Goal: Feedback & Contribution: Submit feedback/report problem

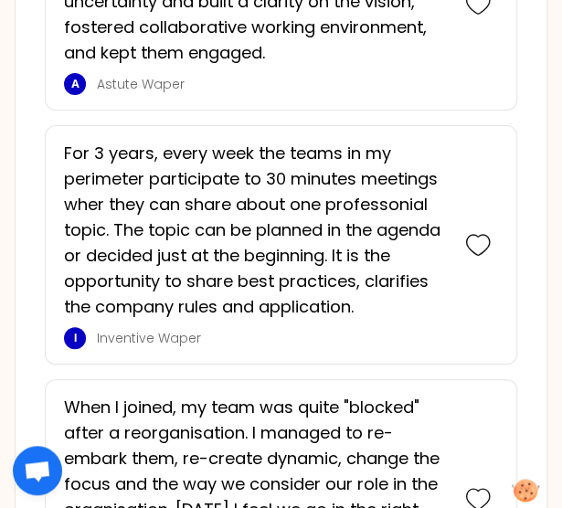
scroll to position [2588, 0]
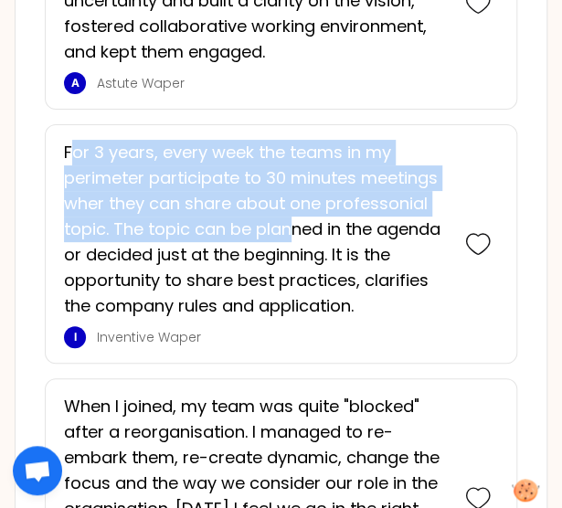
drag, startPoint x: 68, startPoint y: 145, endPoint x: 289, endPoint y: 227, distance: 235.8
click at [289, 227] on p "For 3 years, every week the teams in my perimeter participate to 30 minutes mee…" at bounding box center [255, 229] width 383 height 179
click at [190, 234] on p "For 3 years, every week the teams in my perimeter participate to 30 minutes mee…" at bounding box center [255, 229] width 383 height 179
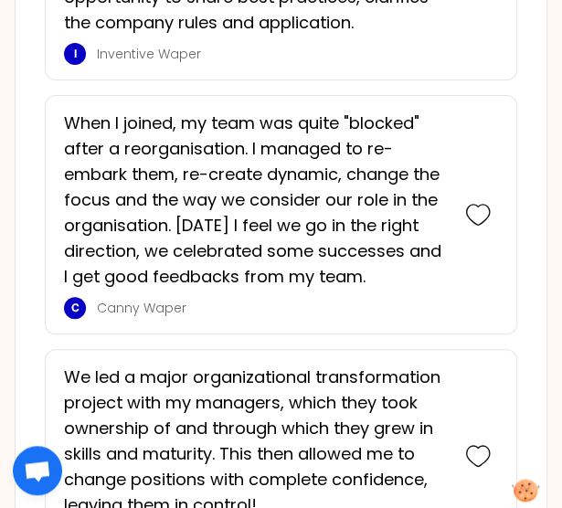
scroll to position [2876, 0]
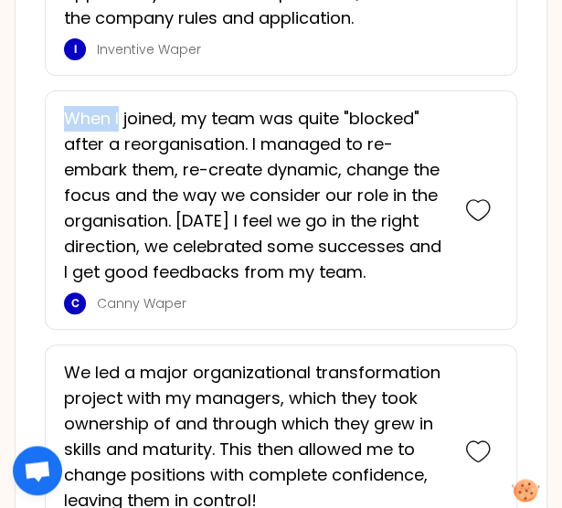
drag, startPoint x: 66, startPoint y: 107, endPoint x: 121, endPoint y: 112, distance: 55.1
click at [121, 112] on p "When I joined, my team was quite "blocked" after a reorganisation. I managed to…" at bounding box center [255, 195] width 383 height 179
drag, startPoint x: 121, startPoint y: 112, endPoint x: 80, endPoint y: 110, distance: 40.3
click at [80, 110] on p "When I joined, my team was quite "blocked" after a reorganisation. I managed to…" at bounding box center [255, 195] width 383 height 179
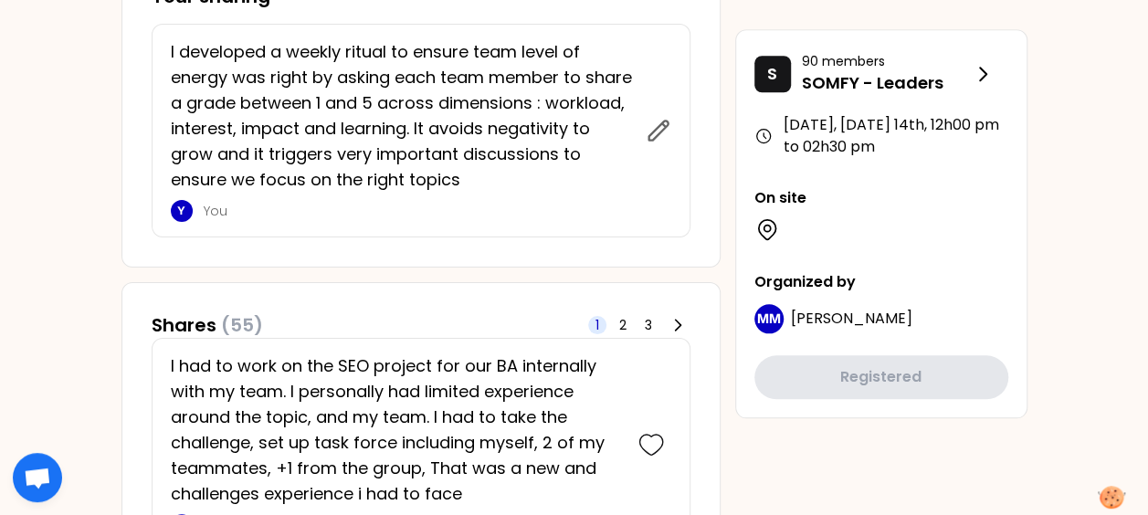
scroll to position [848, 0]
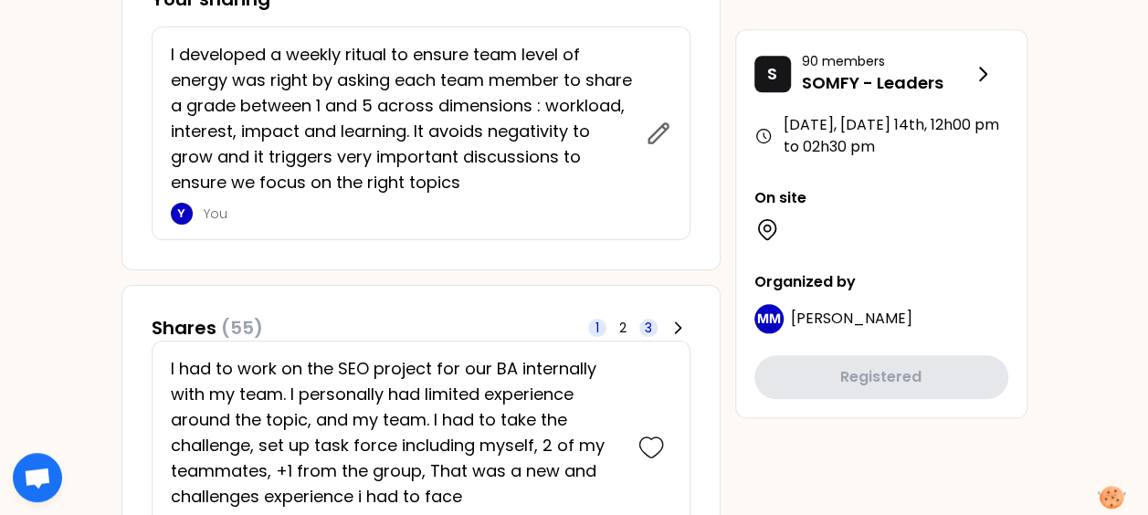
click at [652, 319] on span "3" at bounding box center [648, 328] width 18 height 18
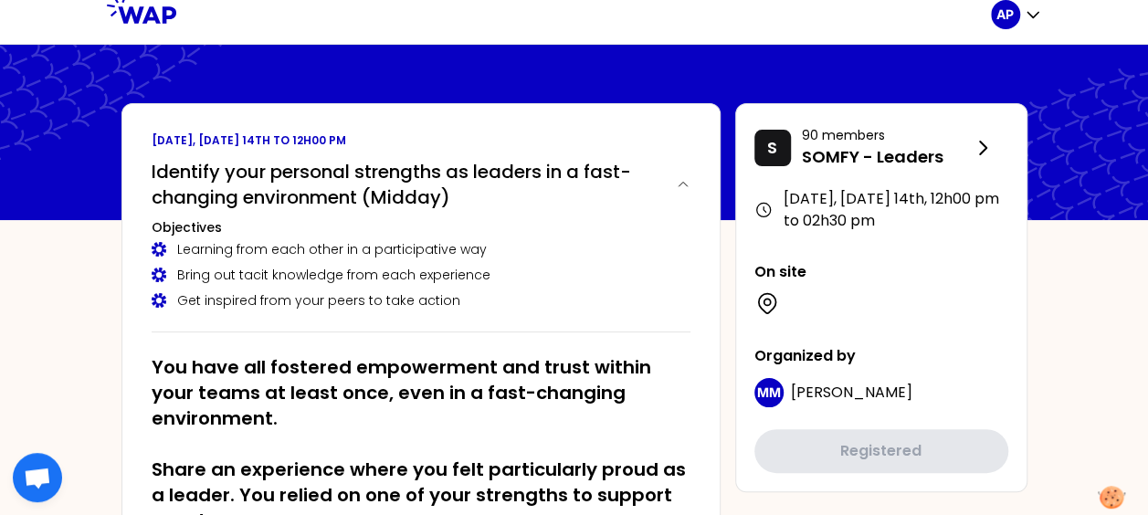
scroll to position [0, 0]
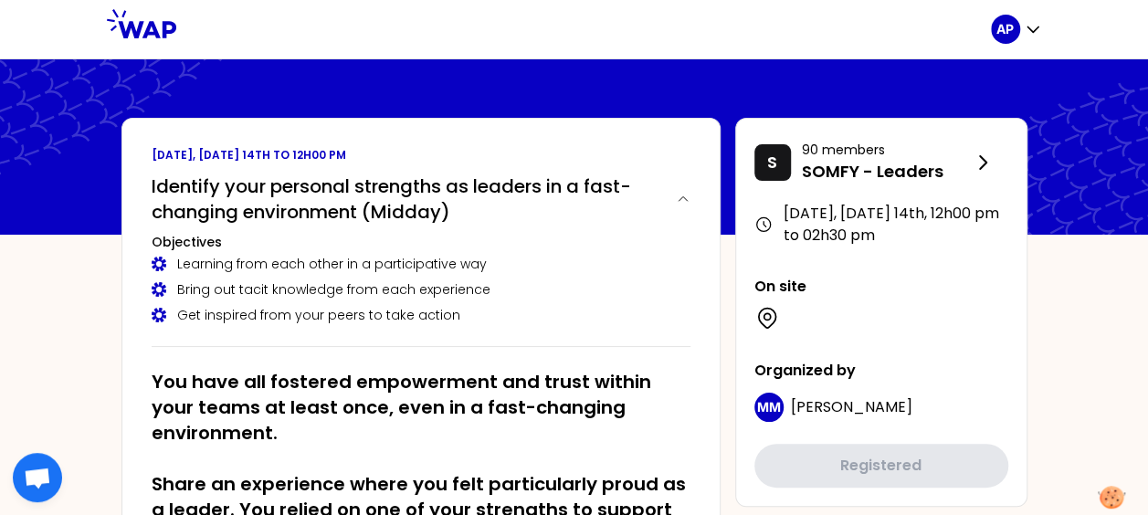
click at [142, 22] on icon at bounding box center [141, 23] width 69 height 29
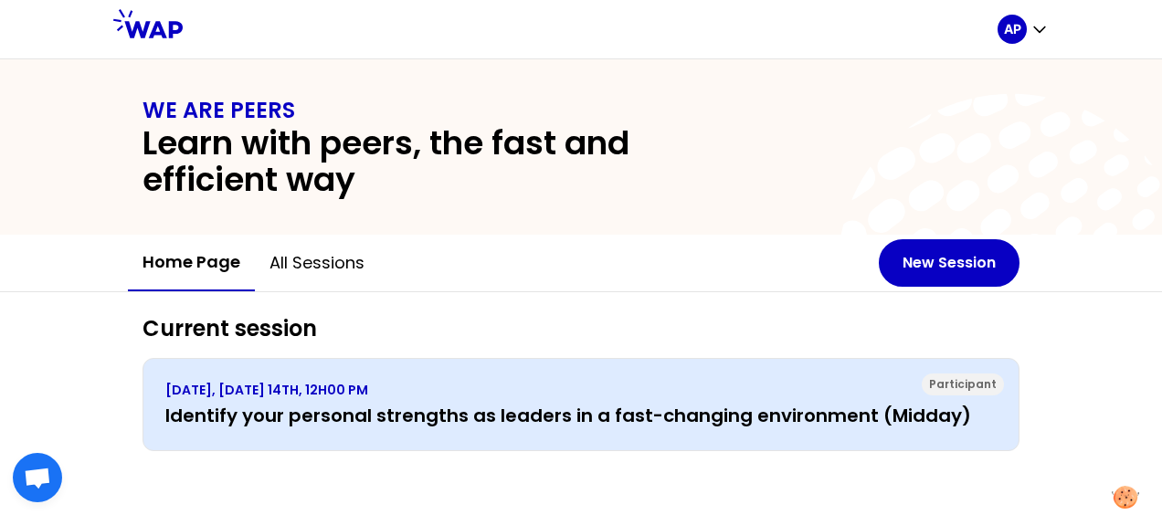
click at [696, 381] on p "[DATE], [DATE] 14TH, 12H00 PM" at bounding box center [580, 390] width 831 height 18
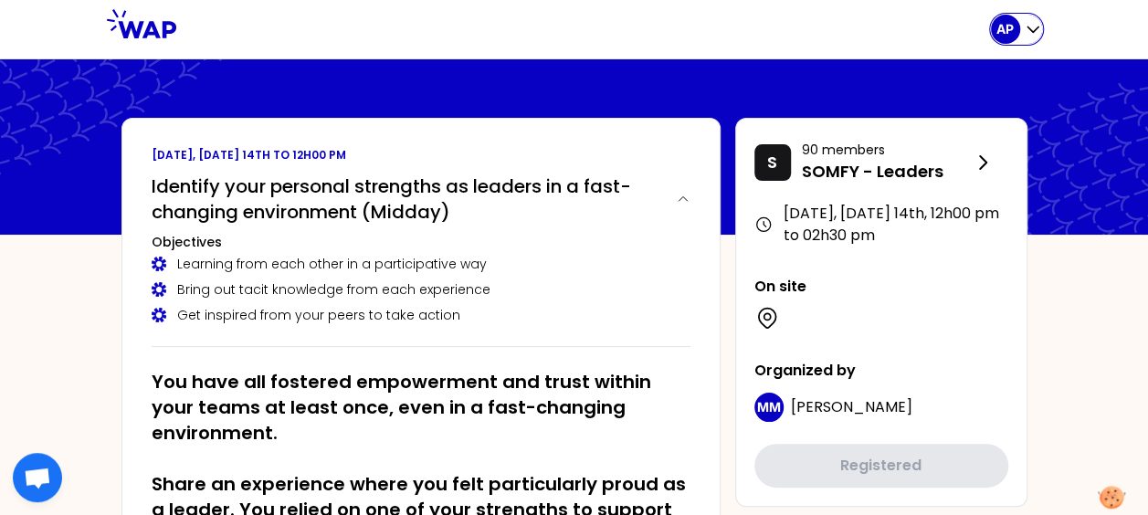
click at [1037, 40] on div "AP" at bounding box center [1016, 29] width 51 height 29
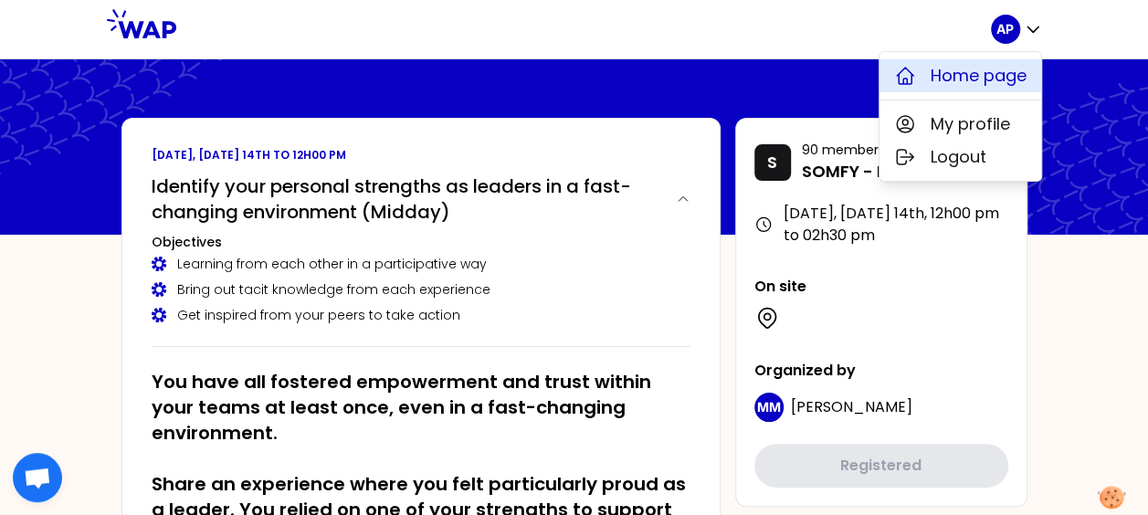
click at [955, 79] on span "Home page" at bounding box center [979, 76] width 96 height 26
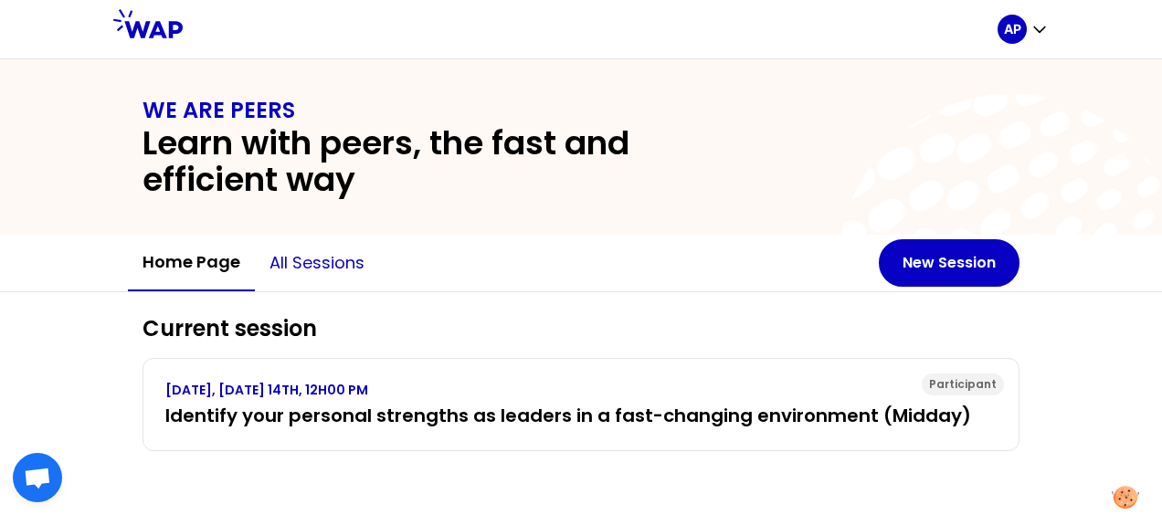
click at [319, 260] on button "All sessions" at bounding box center [317, 263] width 124 height 55
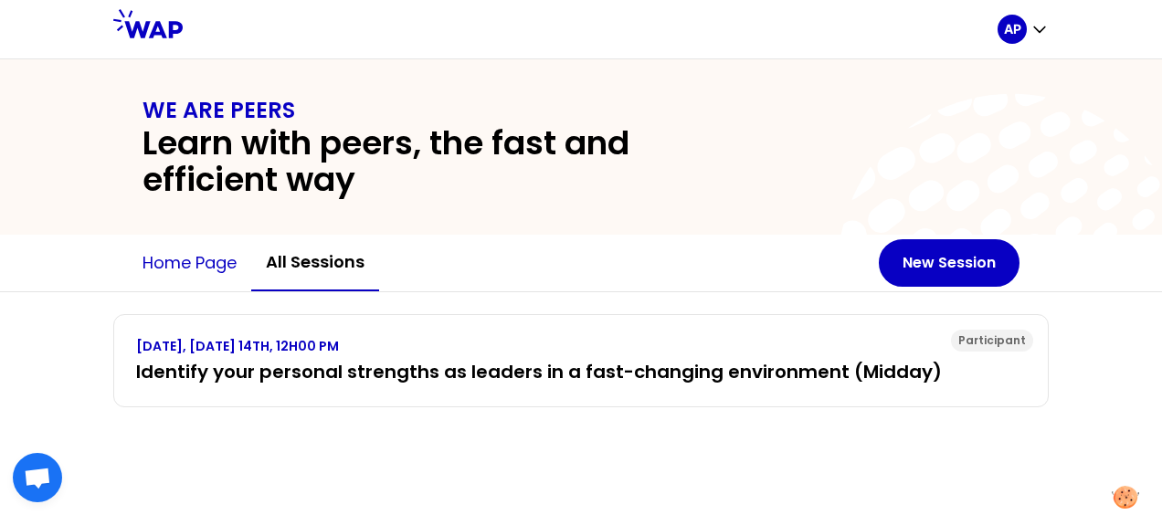
click at [212, 256] on button "Home page" at bounding box center [189, 263] width 123 height 55
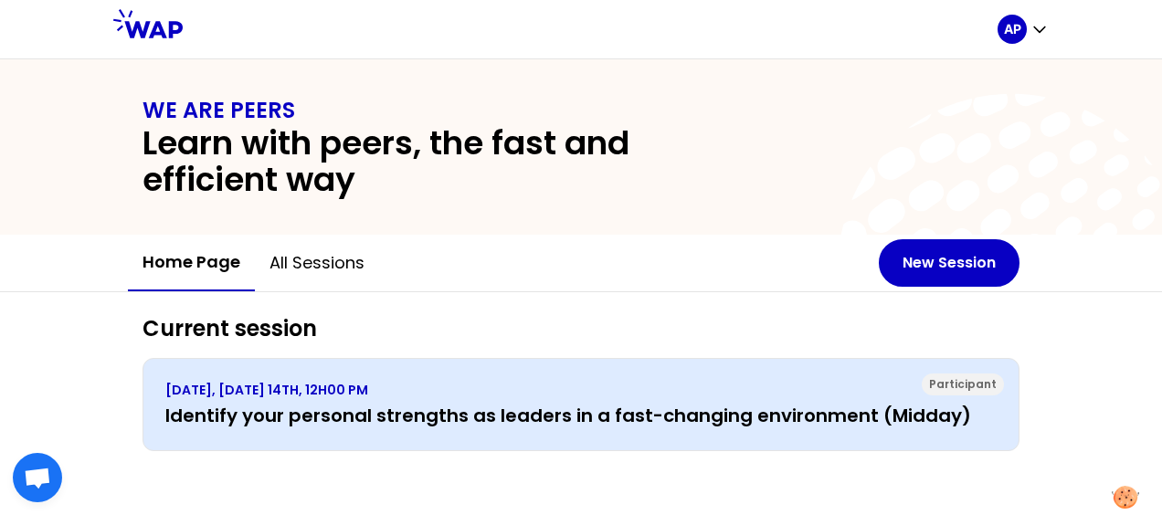
click at [508, 398] on div "OCTOBER 2025, TUESDAY 14TH, 12H00 PM Identify your personal strengths as leader…" at bounding box center [580, 404] width 831 height 47
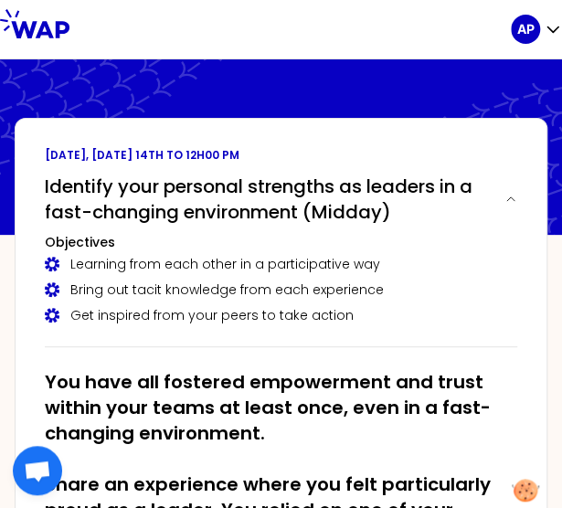
click at [10, 26] on icon at bounding box center [34, 23] width 69 height 29
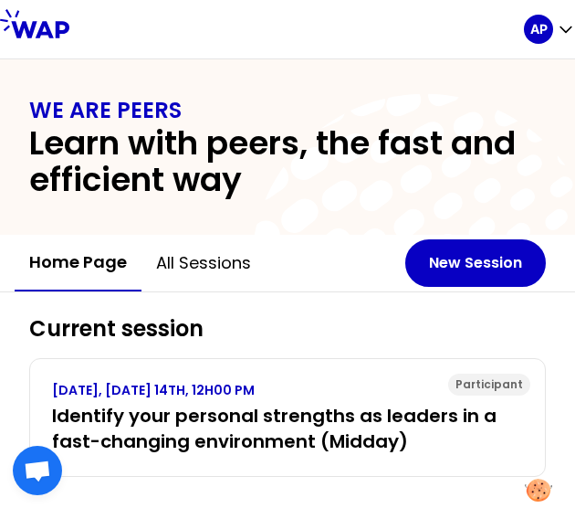
scroll to position [26, 0]
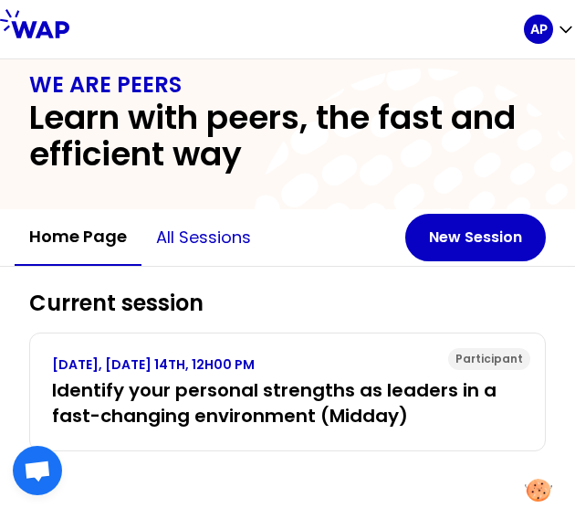
click at [184, 235] on button "All sessions" at bounding box center [204, 237] width 124 height 55
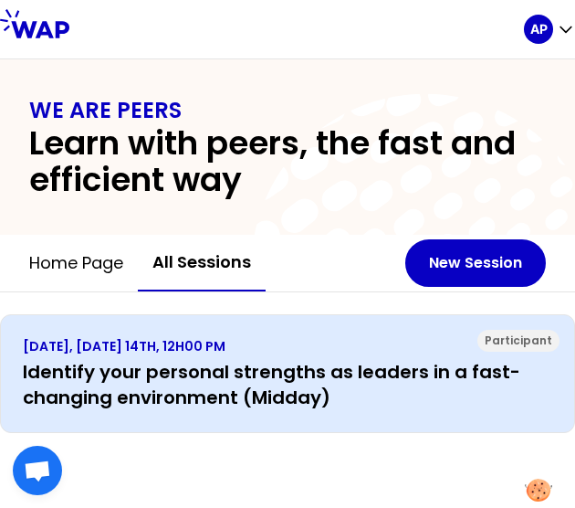
click at [168, 363] on h3 "Identify your personal strengths as leaders in a fast-changing environment (Mid…" at bounding box center [288, 384] width 530 height 51
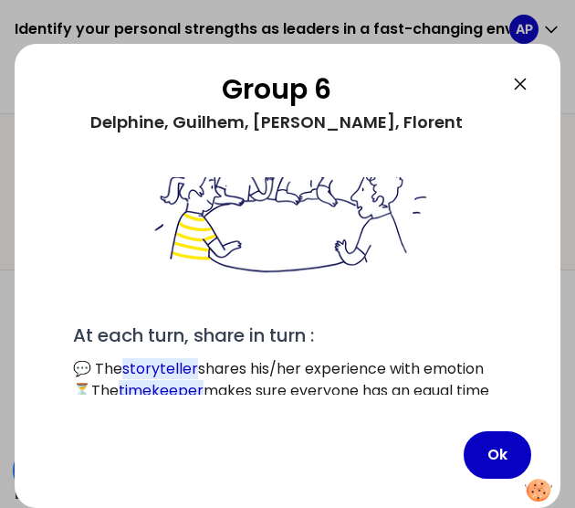
scroll to position [178, 0]
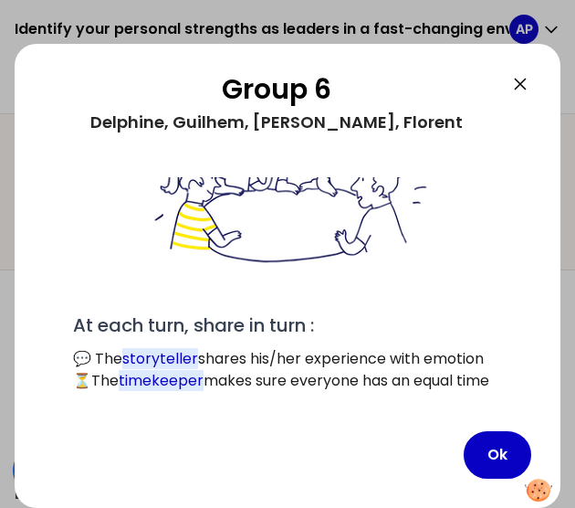
click at [519, 89] on icon at bounding box center [521, 84] width 22 height 22
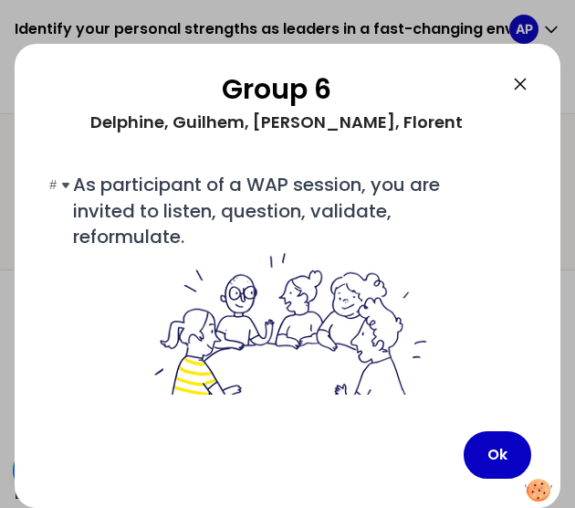
scroll to position [239, 0]
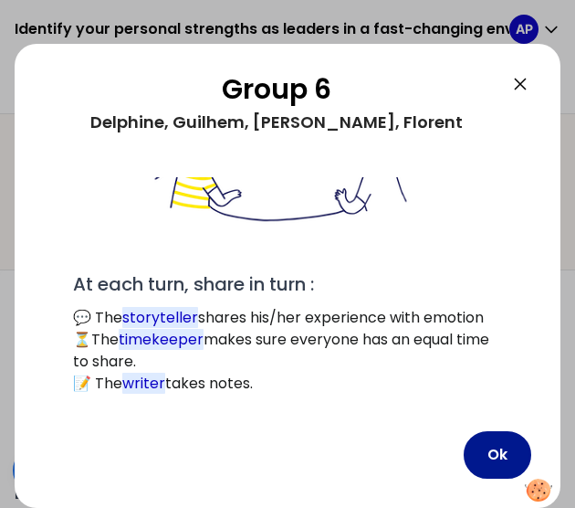
click at [487, 448] on button "Ok" at bounding box center [498, 454] width 68 height 47
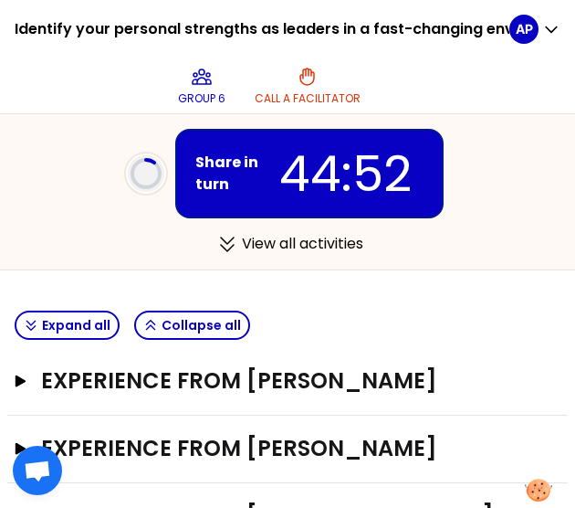
scroll to position [306, 0]
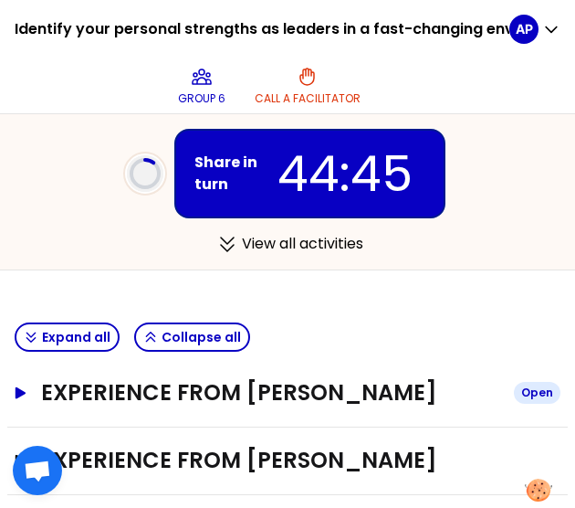
click at [394, 392] on h3 "Experience from Delphine MARTIN" at bounding box center [270, 392] width 458 height 29
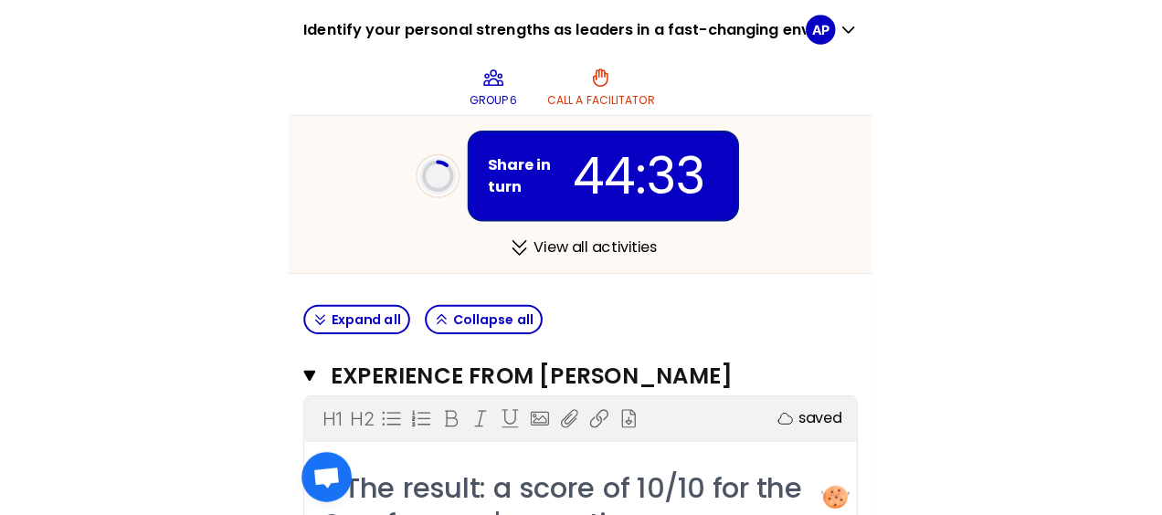
scroll to position [328, 0]
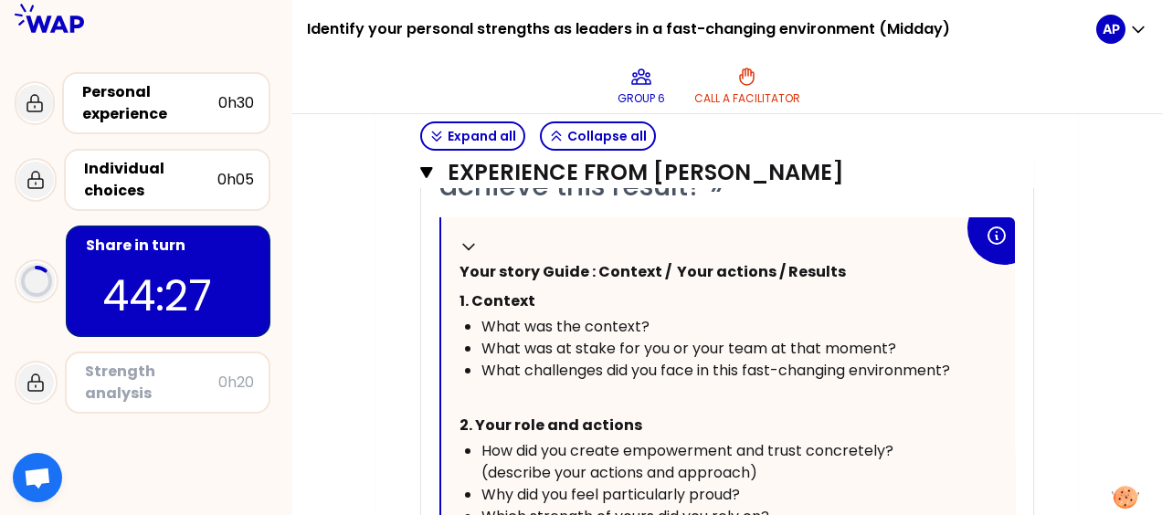
click at [574, 338] on div "My group number: 6 Objectives # Take turns telling your story (10min/person, in…" at bounding box center [726, 375] width 869 height 1791
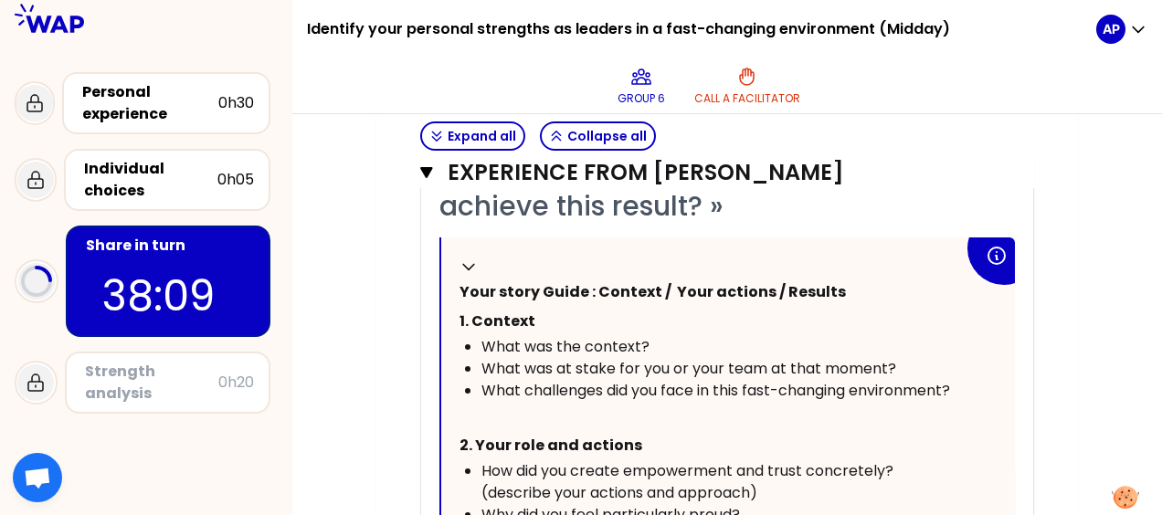
scroll to position [714, 0]
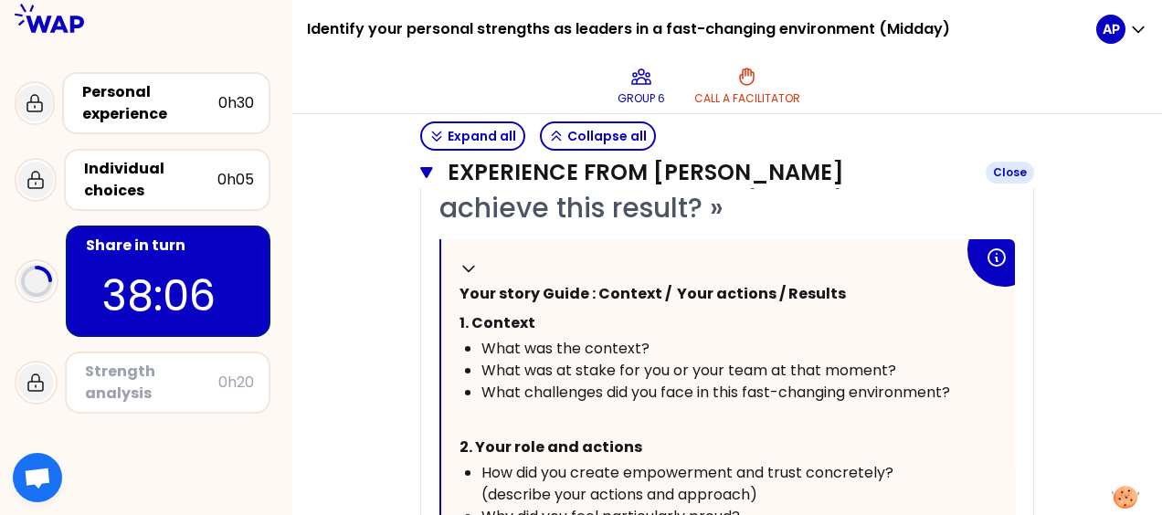
click at [428, 175] on icon "button" at bounding box center [426, 172] width 13 height 15
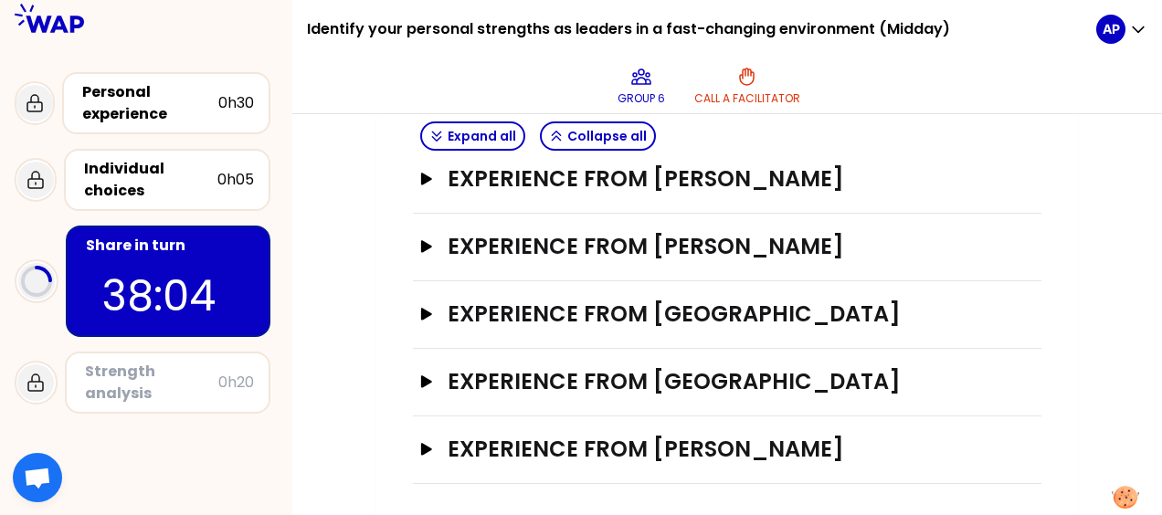
click at [419, 174] on icon "button" at bounding box center [426, 179] width 15 height 13
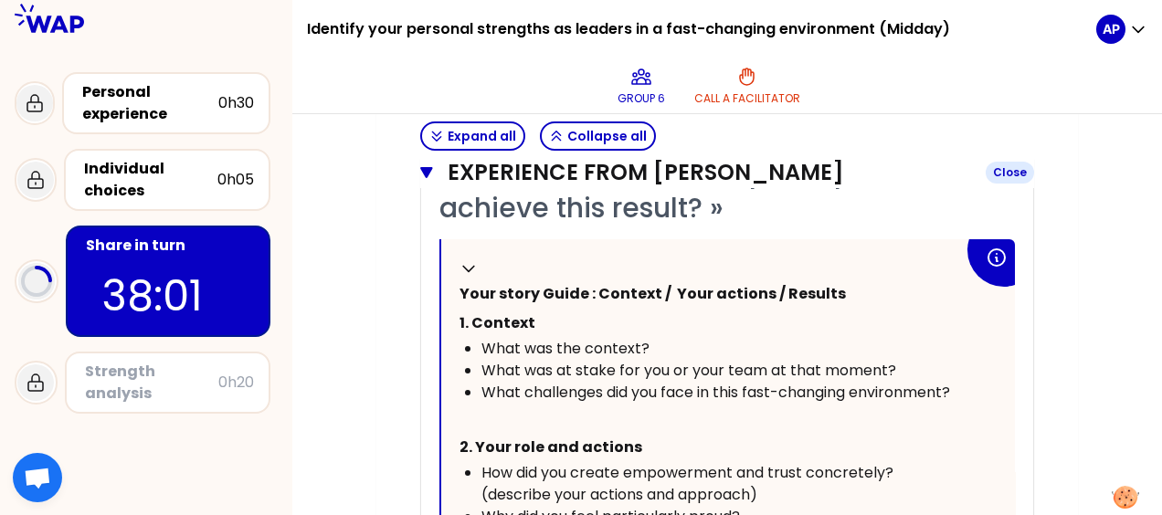
click at [426, 169] on icon "button" at bounding box center [426, 172] width 12 height 11
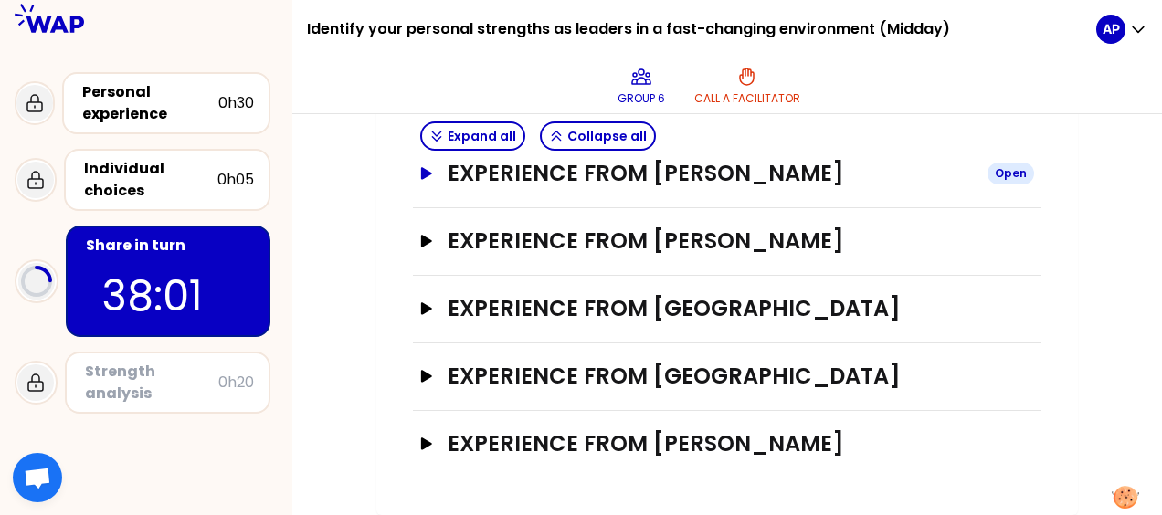
scroll to position [455, 0]
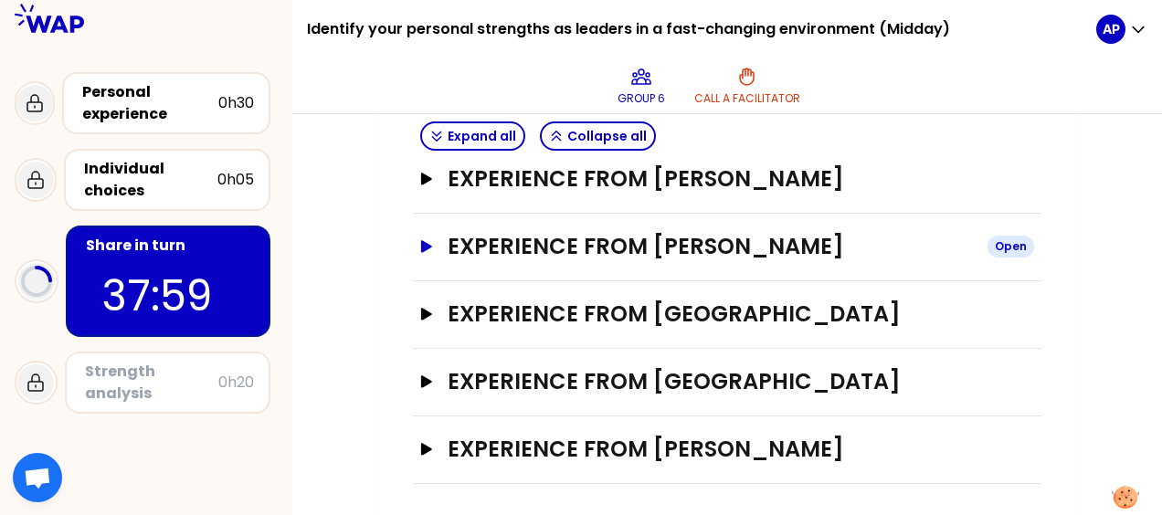
click at [426, 246] on icon "button" at bounding box center [426, 246] width 11 height 12
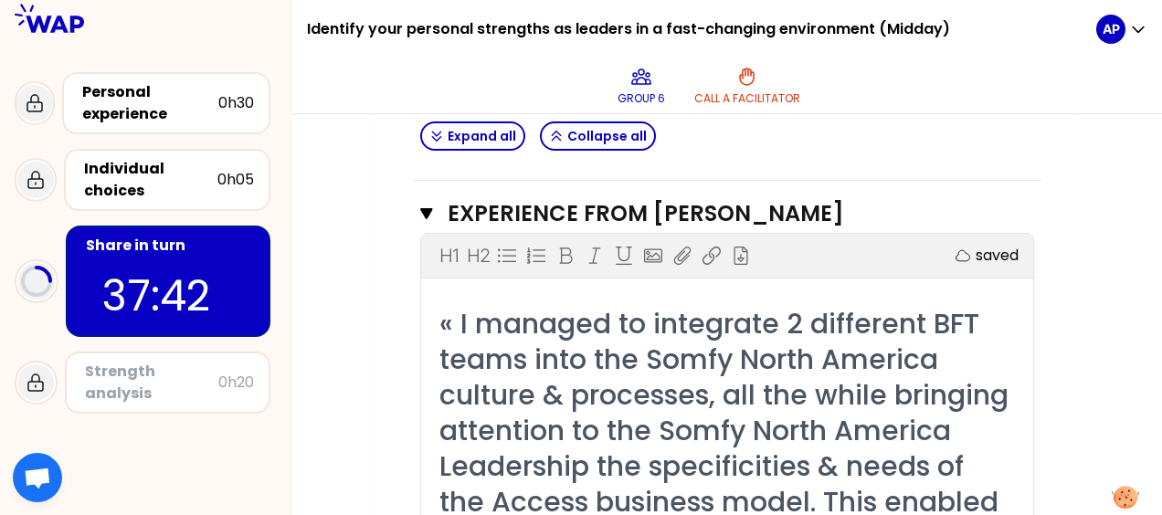
scroll to position [493, 0]
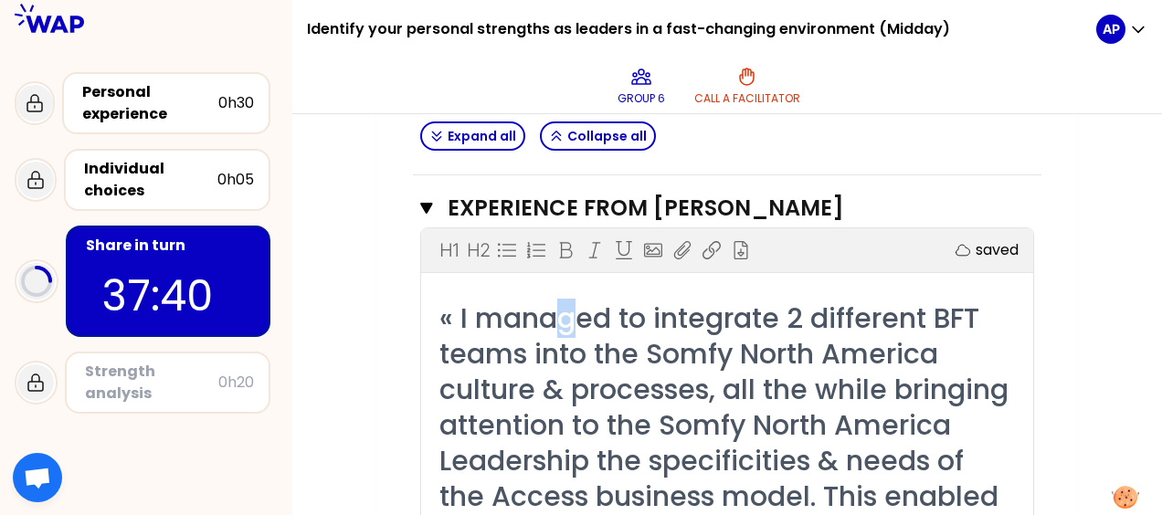
click at [521, 322] on span "« I managed to integrate 2 different BFT teams into the Somfy North America cul…" at bounding box center [727, 425] width 576 height 253
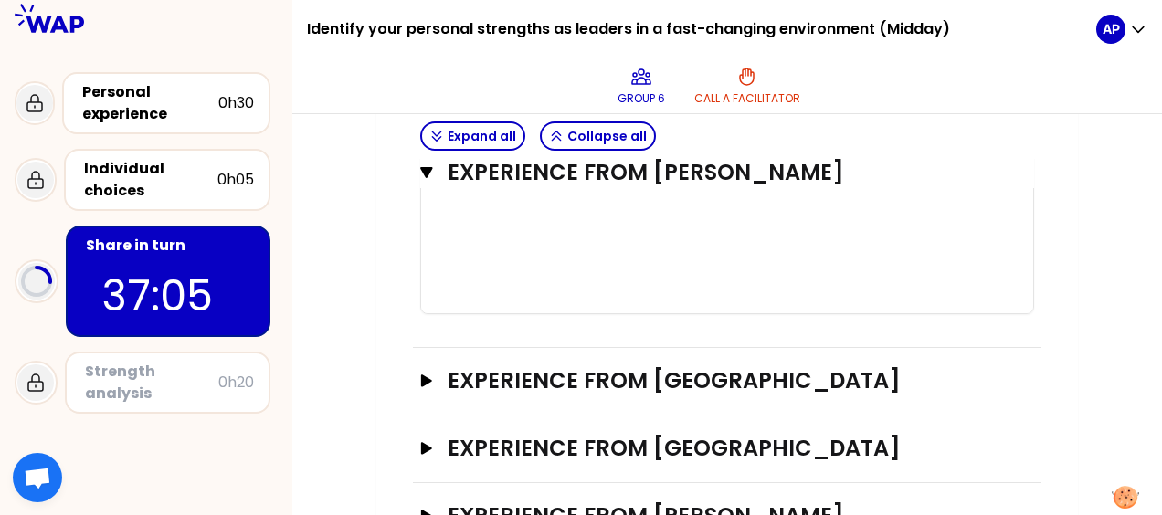
scroll to position [1456, 0]
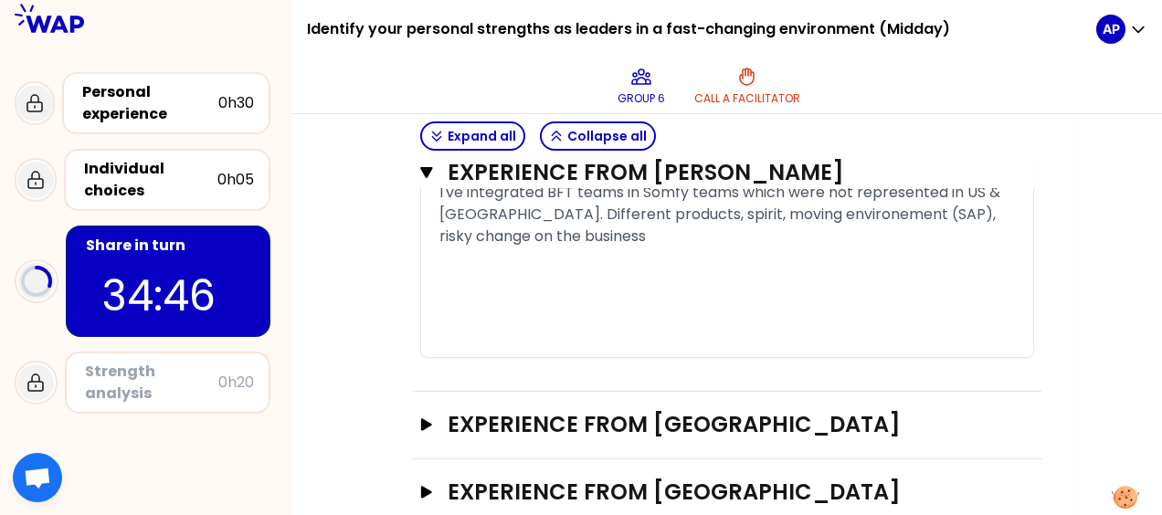
drag, startPoint x: 361, startPoint y: 323, endPoint x: 347, endPoint y: 373, distance: 52.1
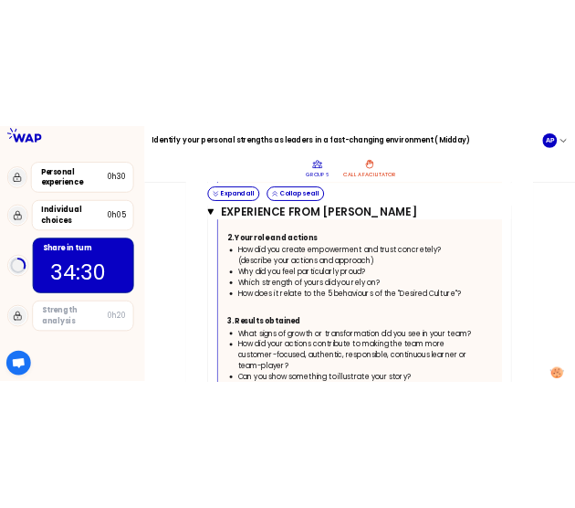
scroll to position [1039, 0]
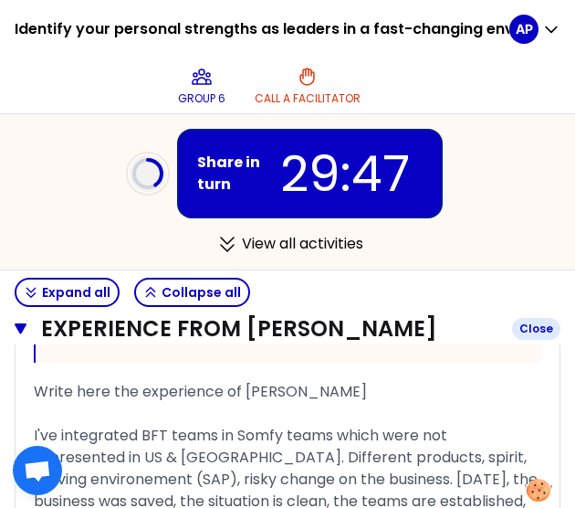
click at [15, 328] on icon "button" at bounding box center [21, 328] width 12 height 15
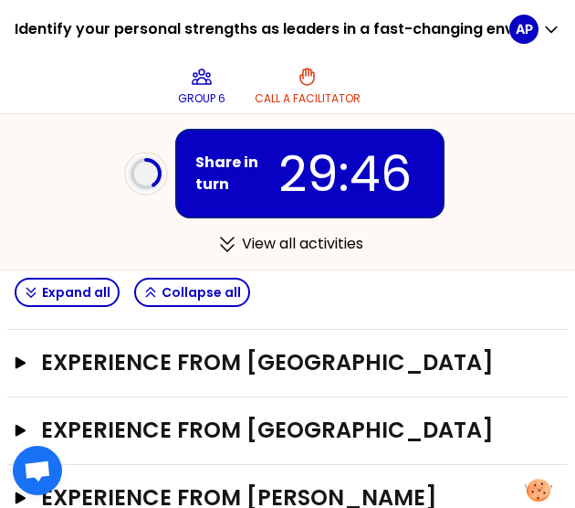
scroll to position [465, 0]
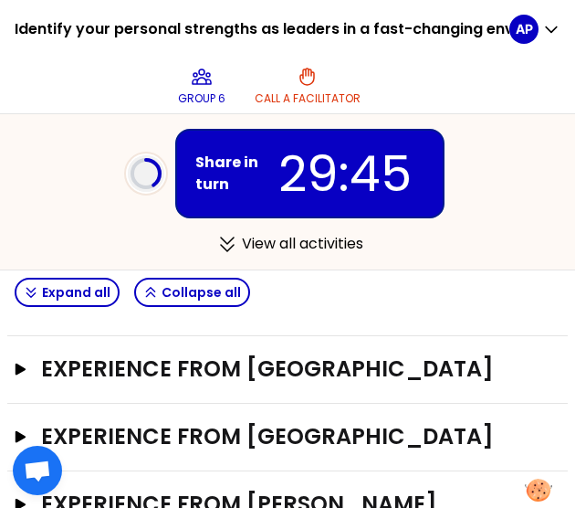
click at [24, 363] on icon "button" at bounding box center [21, 369] width 15 height 12
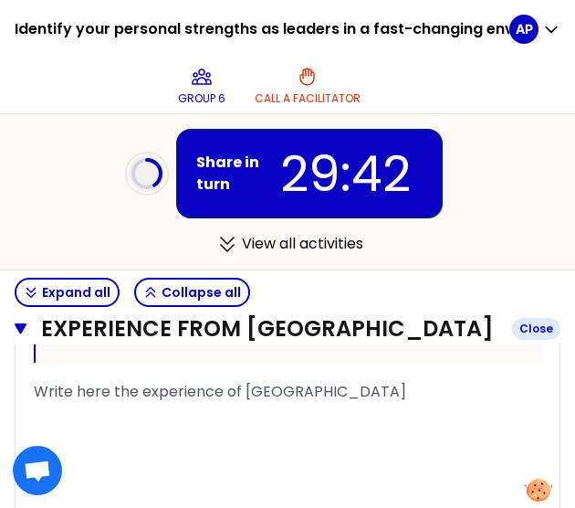
scroll to position [1456, 0]
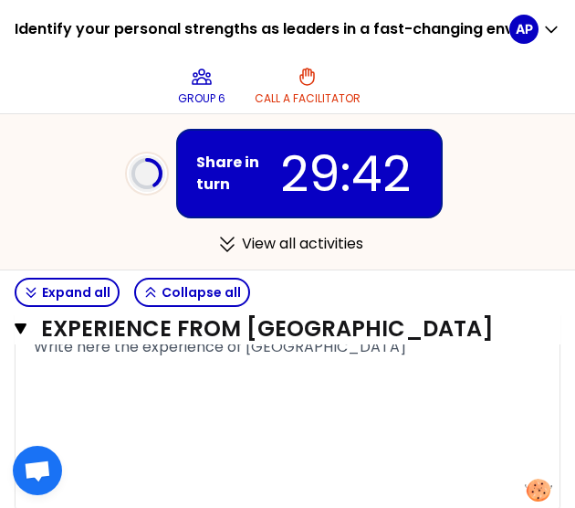
click at [102, 357] on span "Write here the experience of BENARD" at bounding box center [220, 346] width 373 height 21
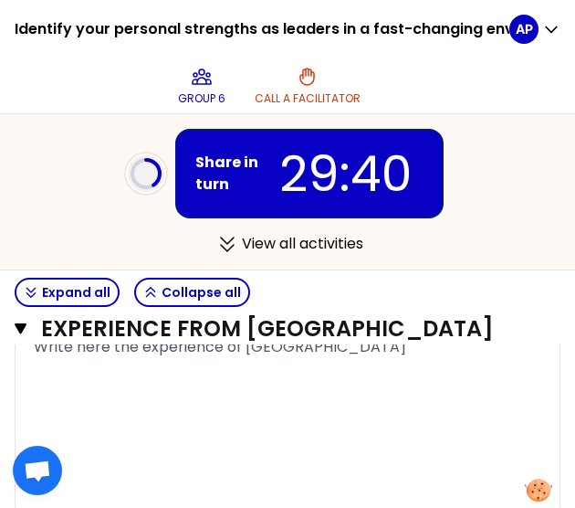
click at [36, 357] on span "Write here the experience of BENARD" at bounding box center [220, 346] width 373 height 21
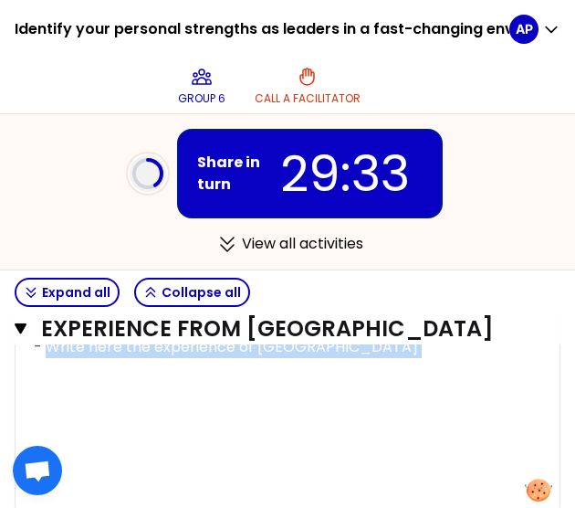
drag, startPoint x: 102, startPoint y: 387, endPoint x: 51, endPoint y: 365, distance: 55.6
click at [51, 357] on span "- Write here the experience of BENARD" at bounding box center [226, 346] width 384 height 21
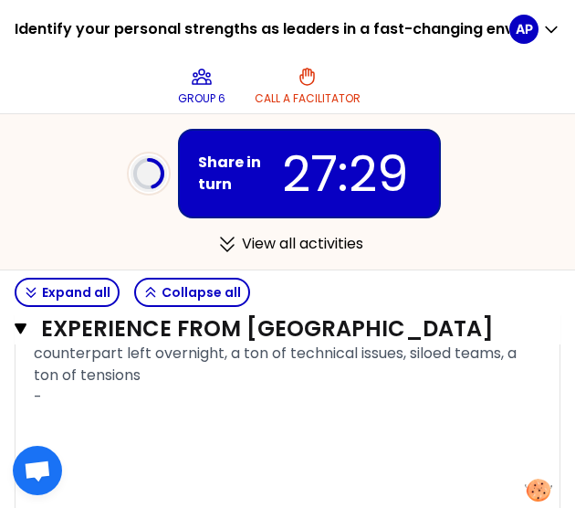
scroll to position [1492, 0]
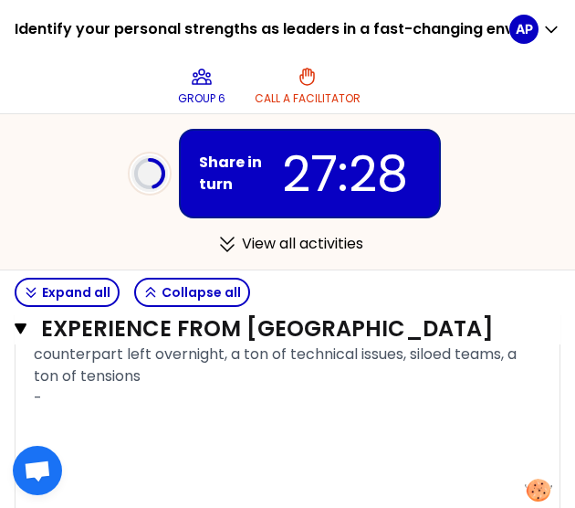
click at [161, 387] on div "- Context : doorlock teams, ex-myFox, no PMI performed yet, worked to integrate…" at bounding box center [288, 344] width 508 height 88
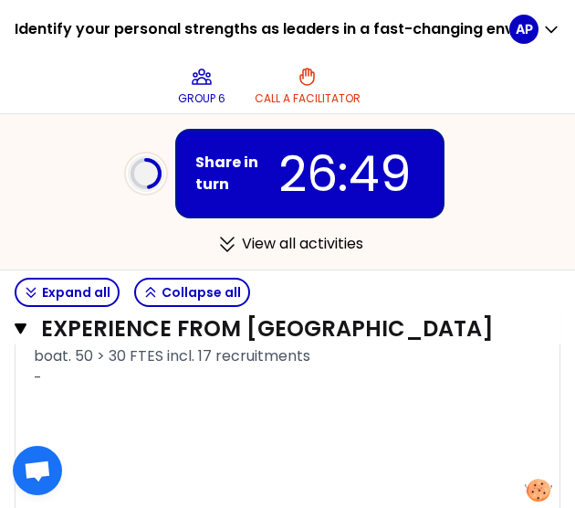
scroll to position [1535, 0]
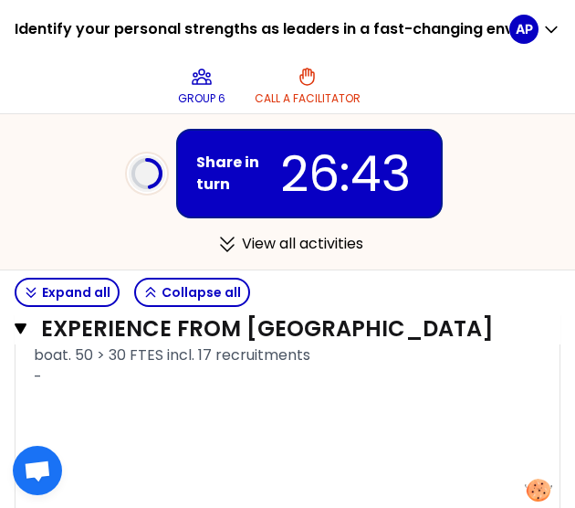
click at [82, 387] on div "-" at bounding box center [288, 377] width 508 height 22
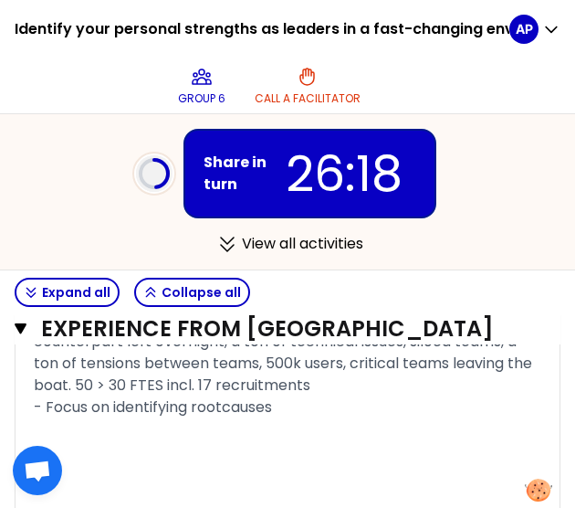
scroll to position [1519, 0]
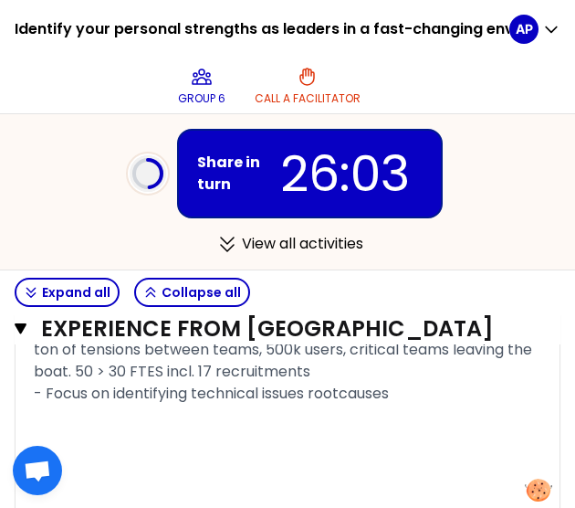
click at [415, 405] on div "- Focus on identifying technical issues rootcauses" at bounding box center [288, 394] width 508 height 22
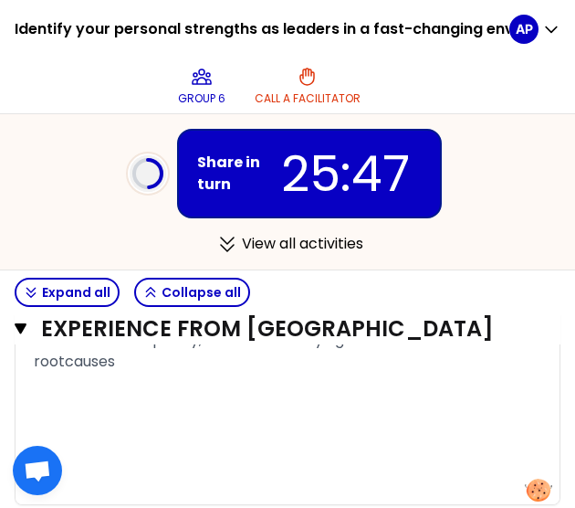
scroll to position [1573, 0]
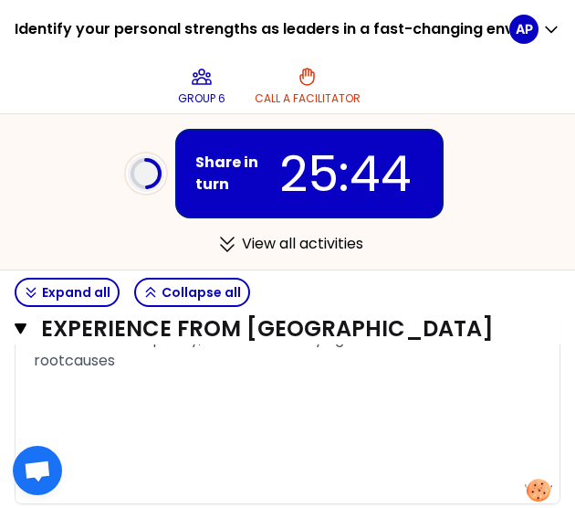
click at [128, 372] on div "- I showed exemplarity, focus on identifying technical issues rootcauses" at bounding box center [288, 350] width 508 height 44
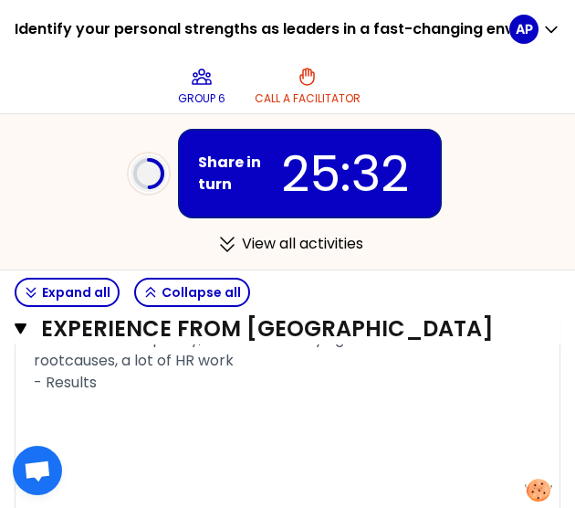
click at [46, 357] on span "- I showed exemplarity, focus on identifying technical issues rootcauses, a lot…" at bounding box center [249, 349] width 431 height 43
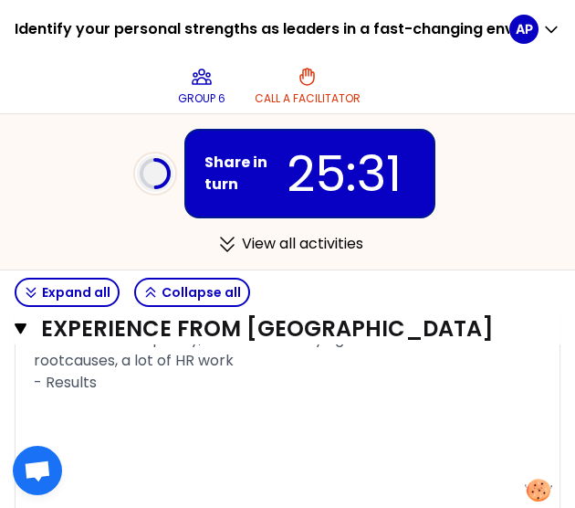
click at [110, 394] on div "- Results" at bounding box center [288, 383] width 508 height 22
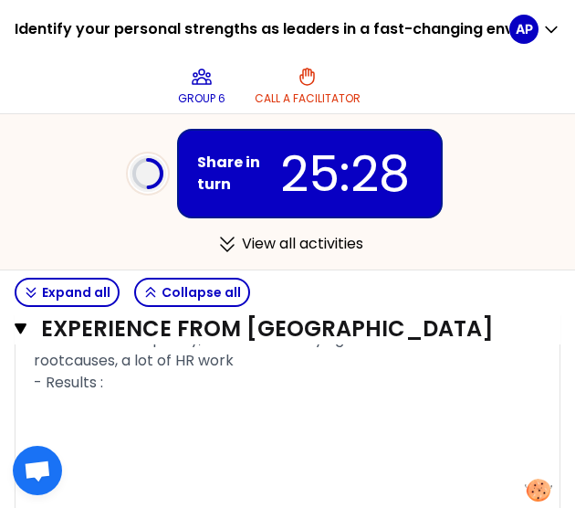
click at [46, 358] on span "- I showed exemplarity, focus on identifying technical issues rootcauses, a lot…" at bounding box center [249, 349] width 431 height 43
click at [137, 394] on div "- Results :" at bounding box center [288, 383] width 508 height 22
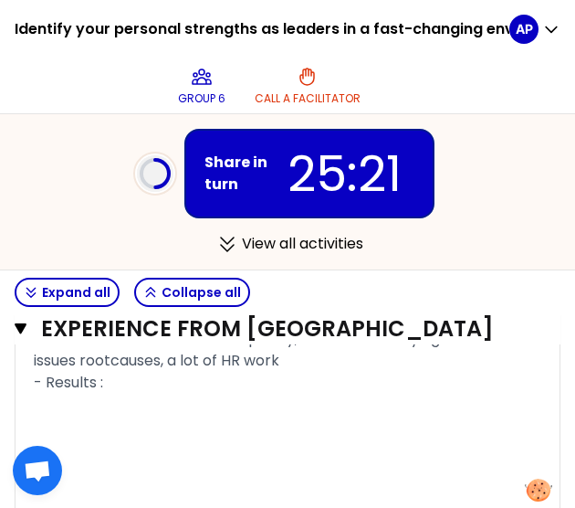
click at [305, 355] on span "- What he did : I showed exemplarity, focus on identifying technical issues roo…" at bounding box center [274, 349] width 481 height 43
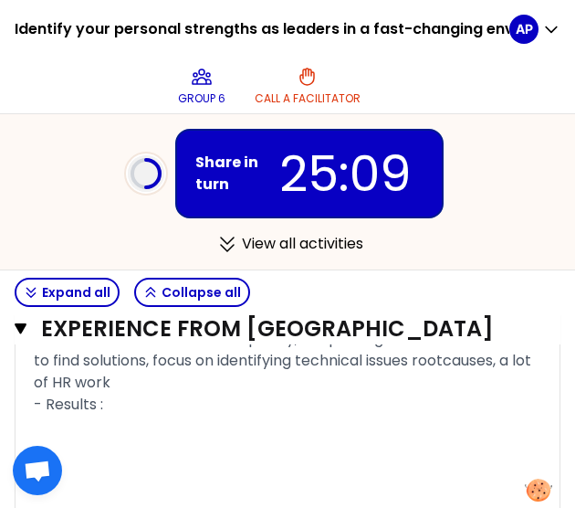
click at [276, 394] on div "- What he did : I showed exemplarity, deep diving into technical details to fin…" at bounding box center [288, 361] width 508 height 66
click at [183, 415] on div "- Results :" at bounding box center [288, 405] width 508 height 22
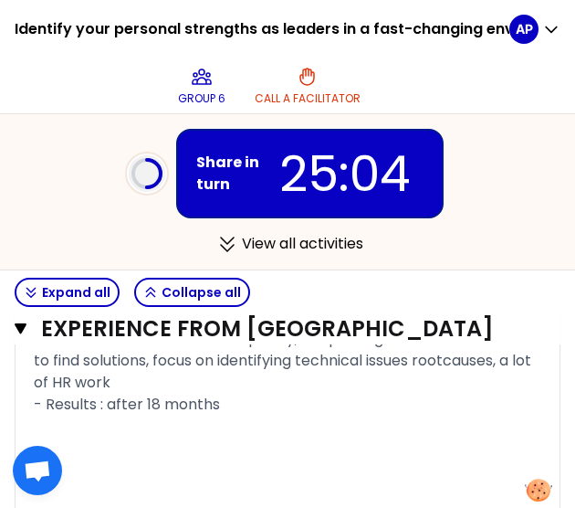
click at [259, 394] on div "- What he did : I showed exemplarity, deep diving into technical details to fin…" at bounding box center [288, 361] width 508 height 66
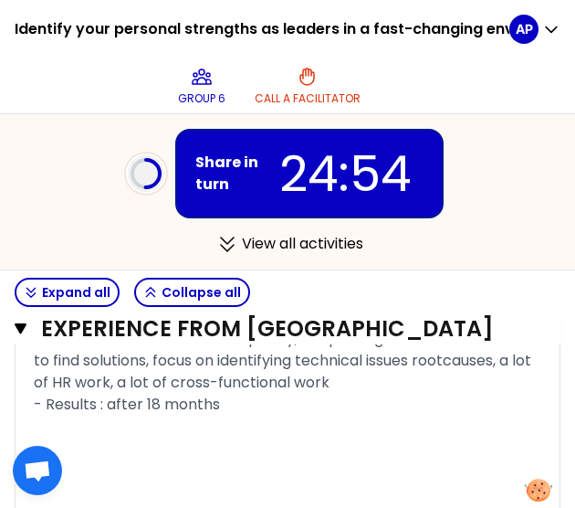
click at [222, 415] on div "- Results : after 18 months" at bounding box center [288, 405] width 508 height 22
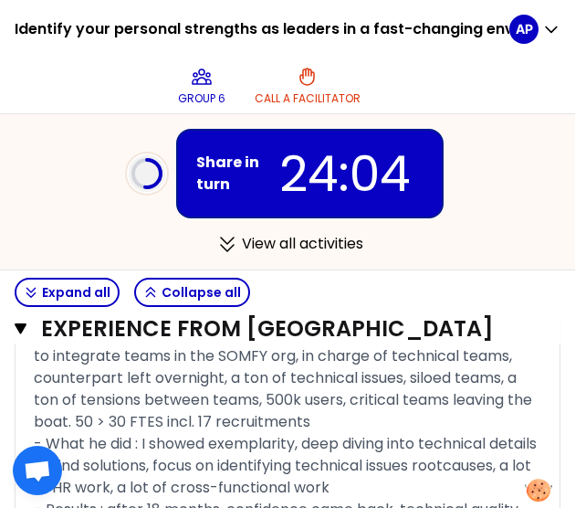
scroll to position [1469, 0]
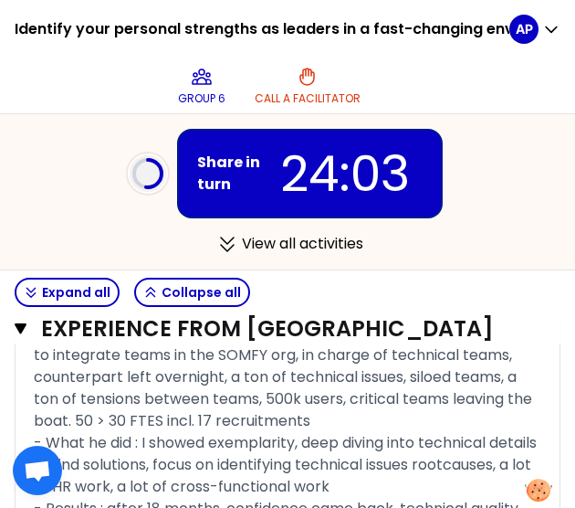
click at [75, 353] on span "- Context : doorlock teams, ex-myFox, no PMI performed yet, worked to integrate…" at bounding box center [285, 376] width 502 height 109
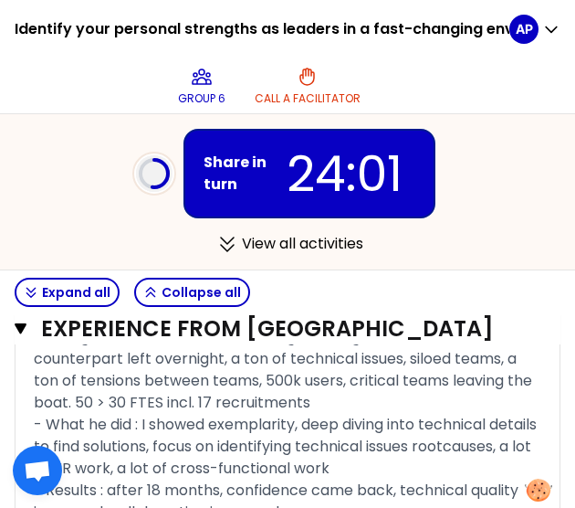
scroll to position [1498, 0]
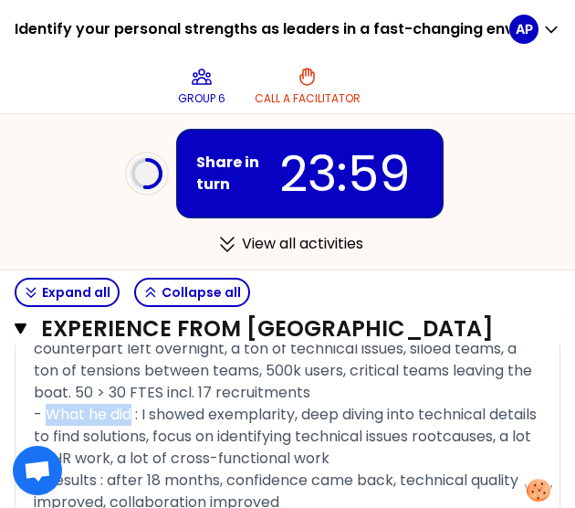
drag, startPoint x: 130, startPoint y: 434, endPoint x: 47, endPoint y: 437, distance: 82.3
click at [47, 437] on span "- What he did : I showed exemplarity, deep diving into technical details to fin…" at bounding box center [287, 436] width 507 height 65
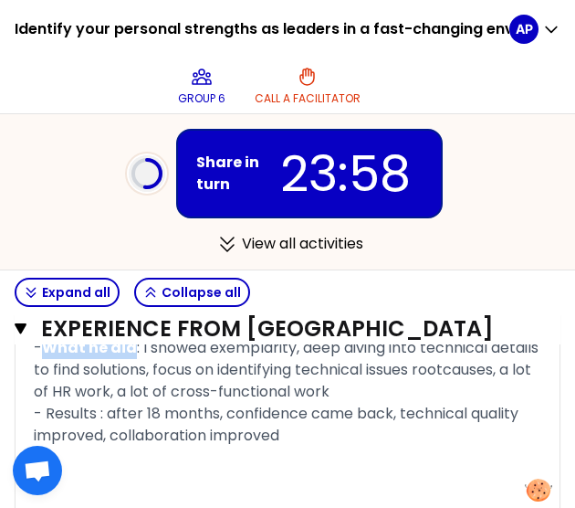
scroll to position [1574, 0]
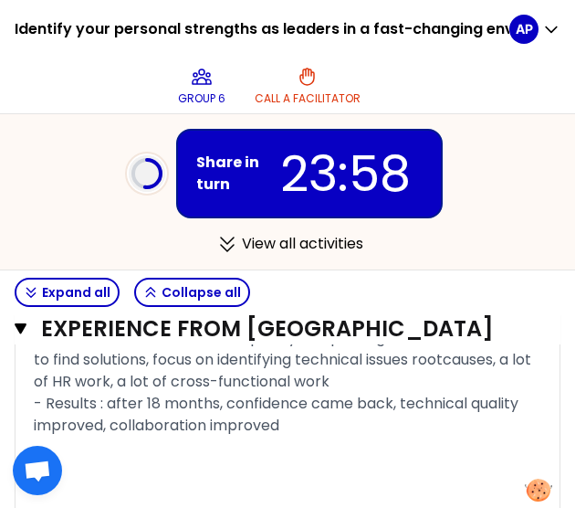
click at [61, 425] on span "- Results : after 18 months, confidence came back, technical quality improved, …" at bounding box center [278, 414] width 489 height 43
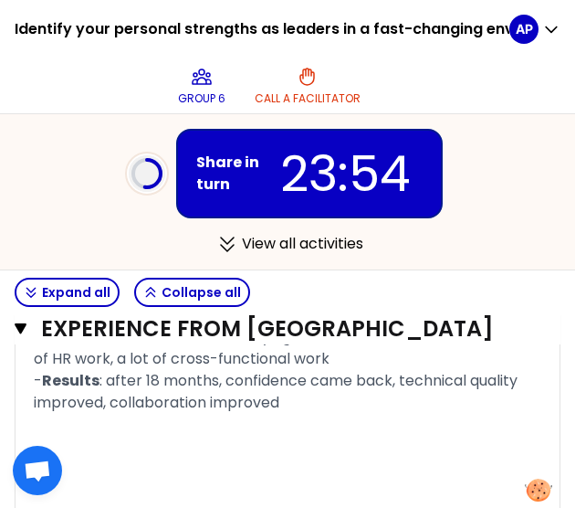
scroll to position [1598, 0]
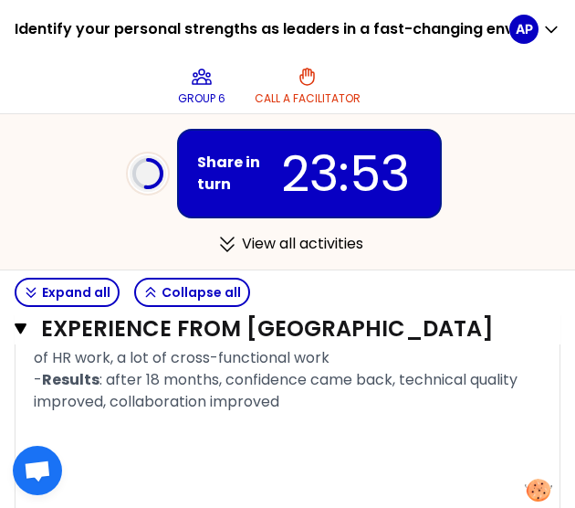
click at [233, 411] on span ": after 18 months, confidence came back, technical quality improved, collaborat…" at bounding box center [278, 390] width 488 height 43
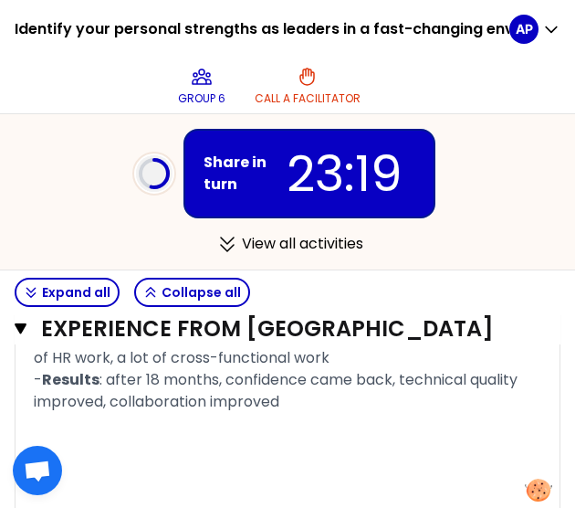
click at [314, 413] on div "- Results : after 18 months, confidence came back, technical quality improved, …" at bounding box center [288, 391] width 508 height 44
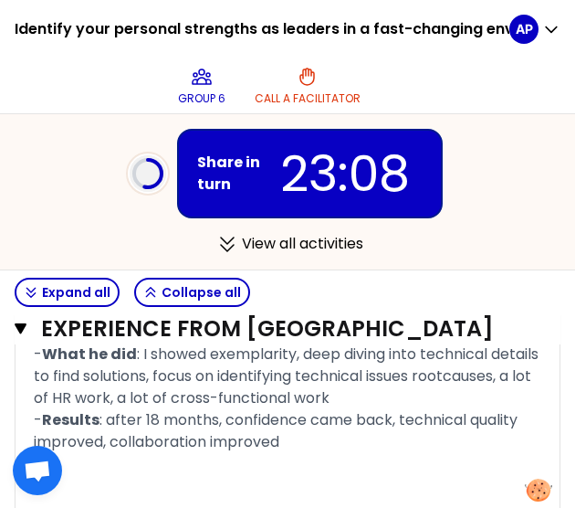
scroll to position [1560, 0]
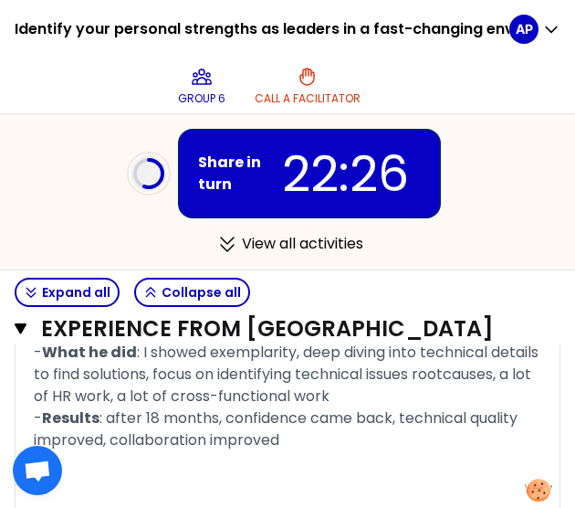
click at [464, 407] on div "- What he did : I showed exemplarity, deep diving into technical details to fin…" at bounding box center [288, 375] width 508 height 66
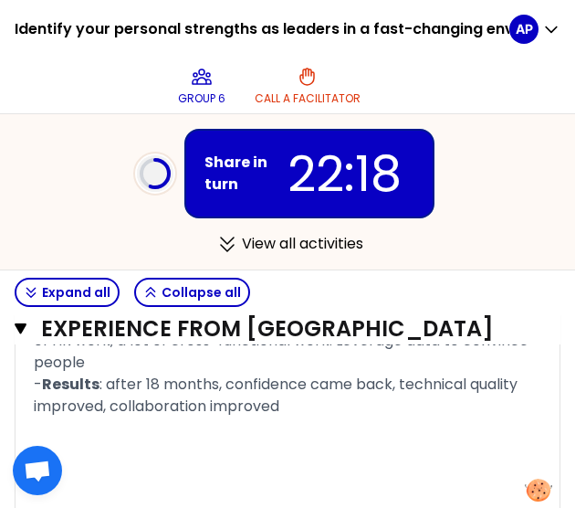
scroll to position [1616, 0]
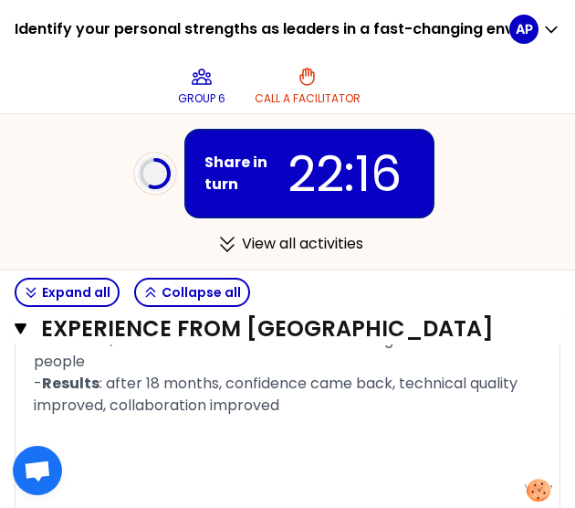
click at [527, 359] on span ": I showed exemplarity, deep diving into technical details to find solutions, f…" at bounding box center [288, 328] width 509 height 87
click at [355, 373] on div "- What he did : I showed exemplarity, deep diving into technical details to fin…" at bounding box center [288, 329] width 508 height 88
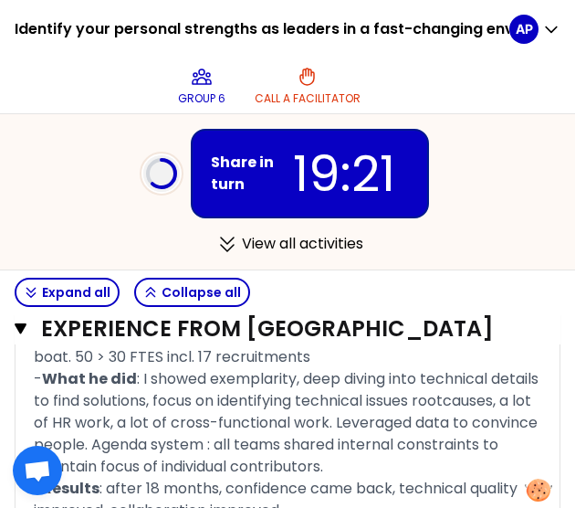
scroll to position [1908, 0]
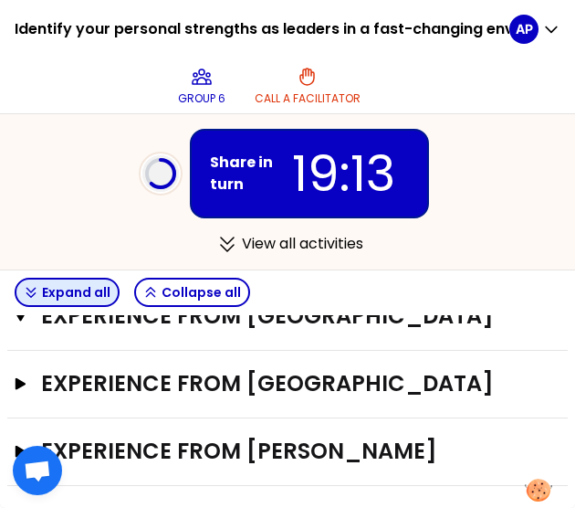
click at [49, 290] on button "Expand all" at bounding box center [67, 292] width 105 height 29
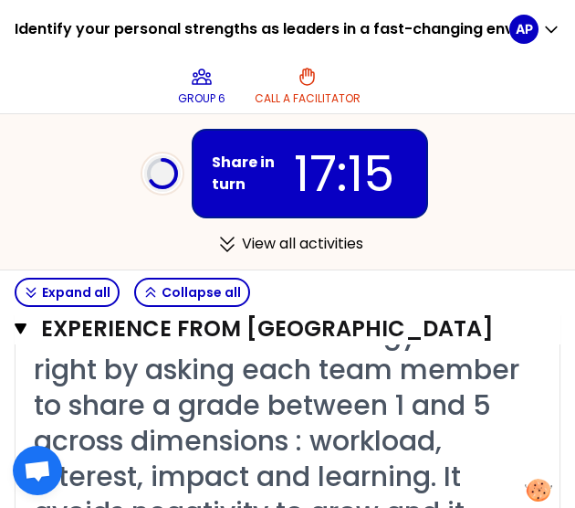
scroll to position [2646, 0]
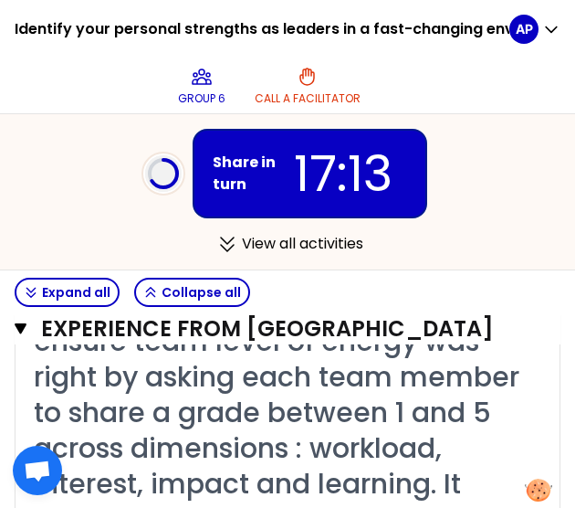
click at [300, 407] on span "« I developed a weekly ritual to ensure team level of energy was right by askin…" at bounding box center [280, 466] width 493 height 360
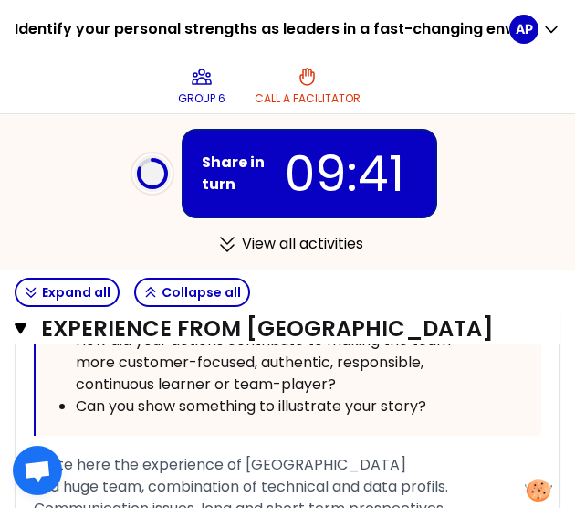
scroll to position [3454, 0]
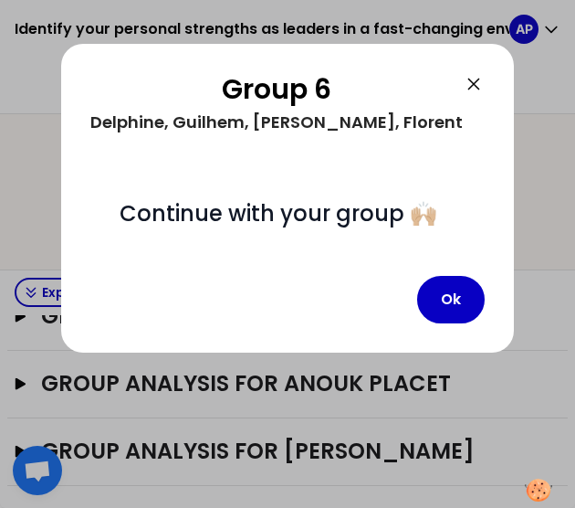
scroll to position [867, 0]
click at [433, 294] on button "Ok" at bounding box center [451, 299] width 68 height 47
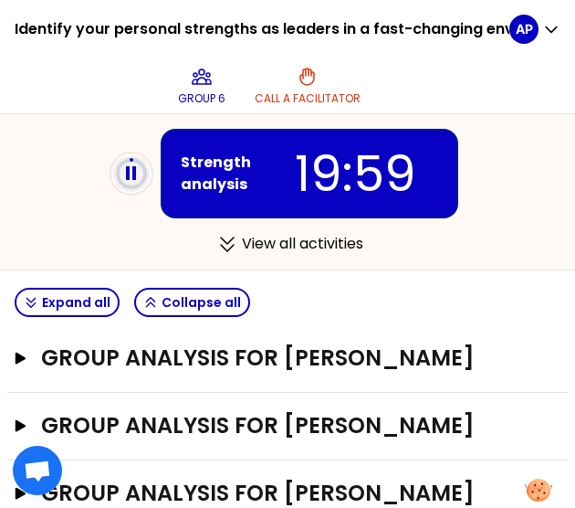
scroll to position [668, 0]
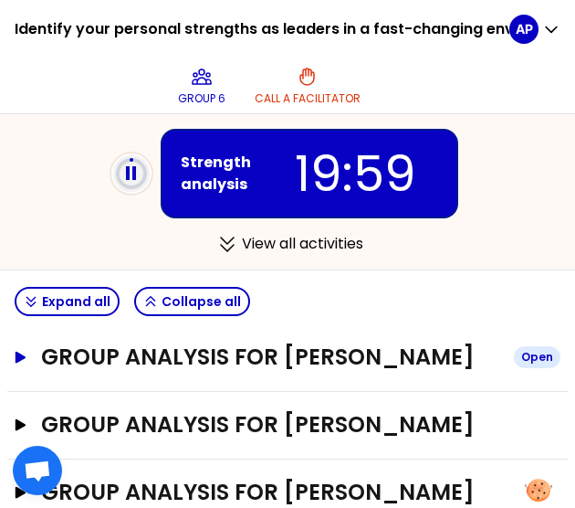
click at [23, 352] on icon "button" at bounding box center [21, 357] width 11 height 12
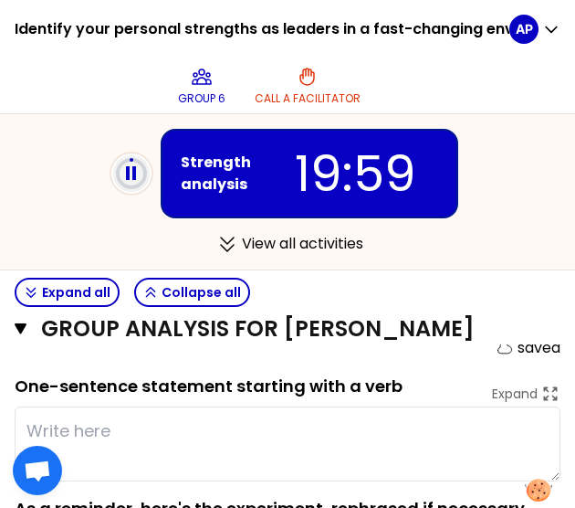
scroll to position [728, 0]
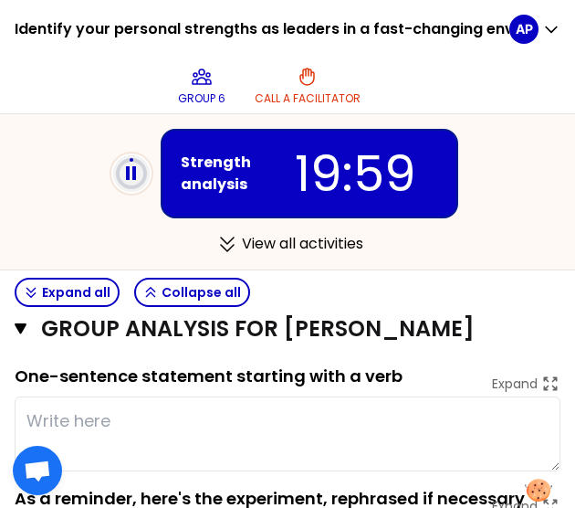
click at [53, 423] on textarea at bounding box center [288, 433] width 546 height 75
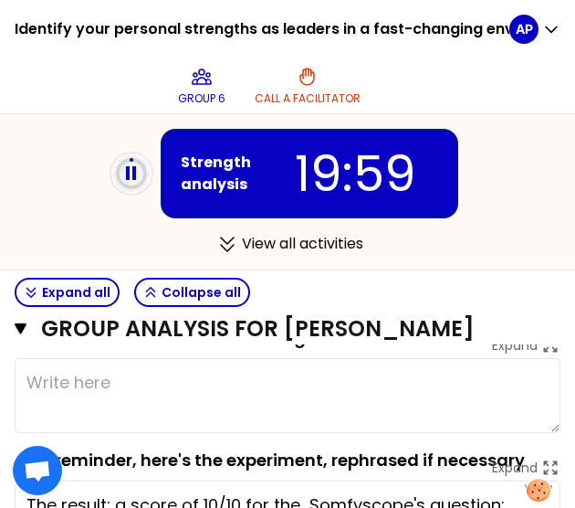
scroll to position [765, 0]
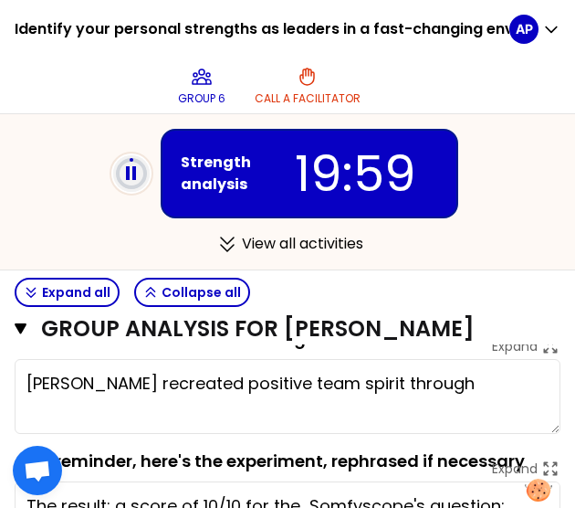
click at [102, 383] on textarea "Delphine recreated positive team spirit through" at bounding box center [288, 396] width 546 height 75
click at [436, 377] on textarea "Delphine (re)created positive team spirit through" at bounding box center [288, 396] width 546 height 75
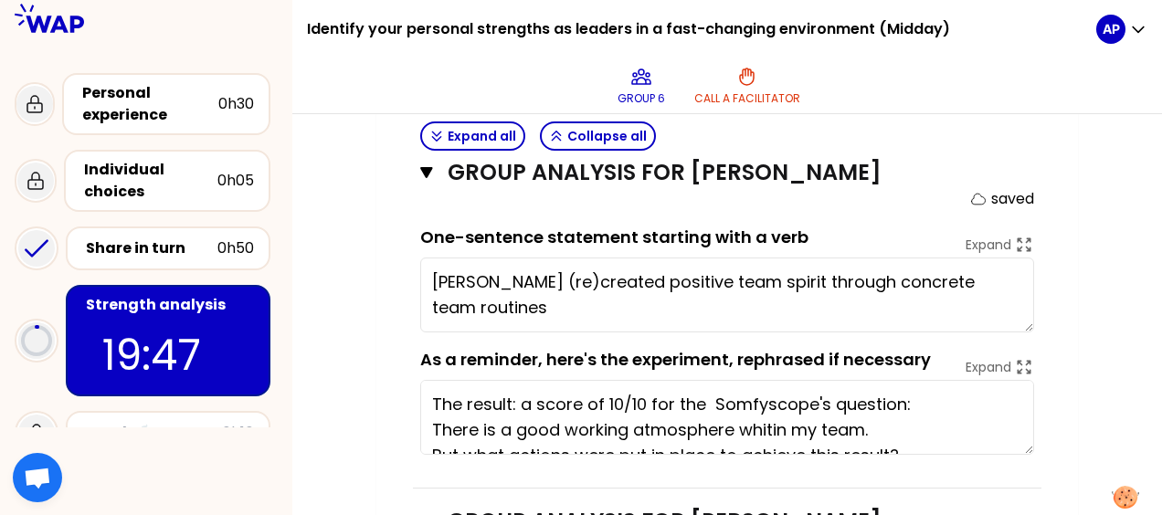
scroll to position [797, 0]
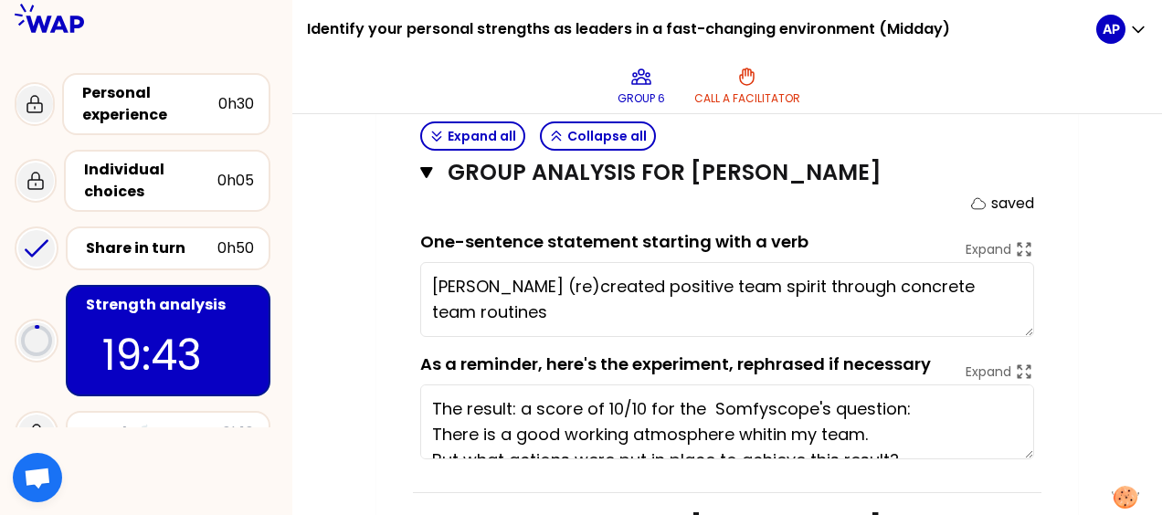
drag, startPoint x: 576, startPoint y: 309, endPoint x: 414, endPoint y: 265, distance: 168.3
drag, startPoint x: 414, startPoint y: 265, endPoint x: 1109, endPoint y: 342, distance: 699.2
click at [574, 342] on div "My group number: 6 Objectives # As a group, identify the strength behind each e…" at bounding box center [726, 109] width 869 height 1381
click at [574, 306] on textarea "Delphine (re)created positive team spirit through concrete team routines" at bounding box center [727, 299] width 614 height 75
drag, startPoint x: 506, startPoint y: 284, endPoint x: 410, endPoint y: 279, distance: 96.0
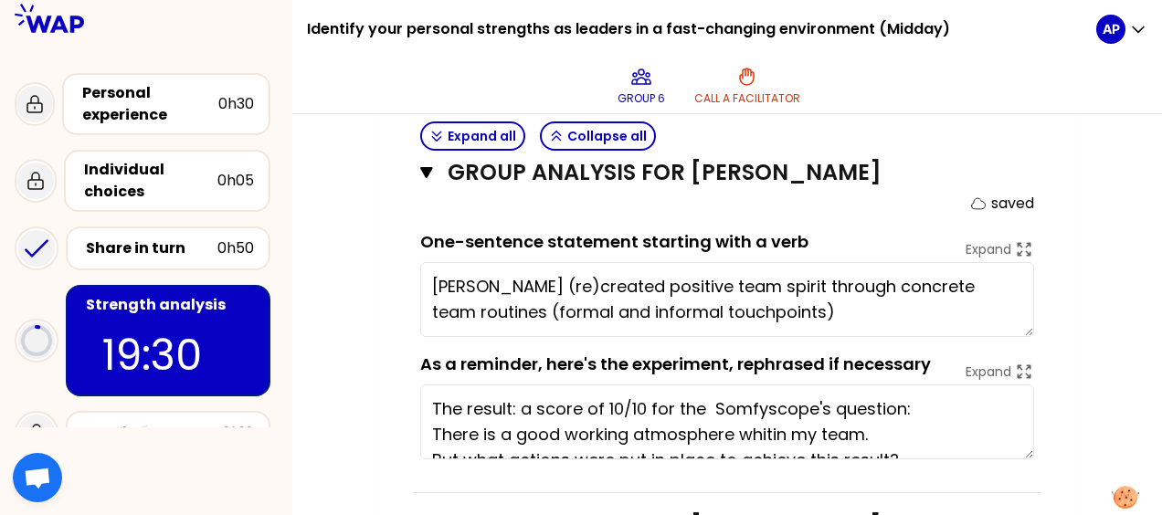
click at [410, 279] on div "My group number: 6 Objectives # As a group, identify the strength behind each e…" at bounding box center [726, 109] width 701 height 1381
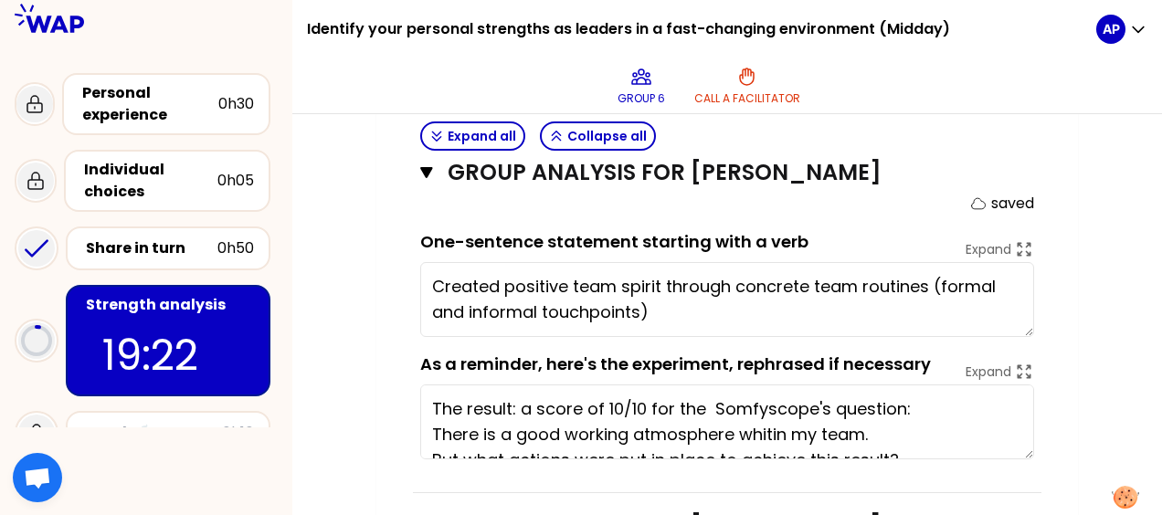
click at [498, 286] on textarea "Created positive team spirit through concrete team routines (formal and informa…" at bounding box center [727, 299] width 614 height 75
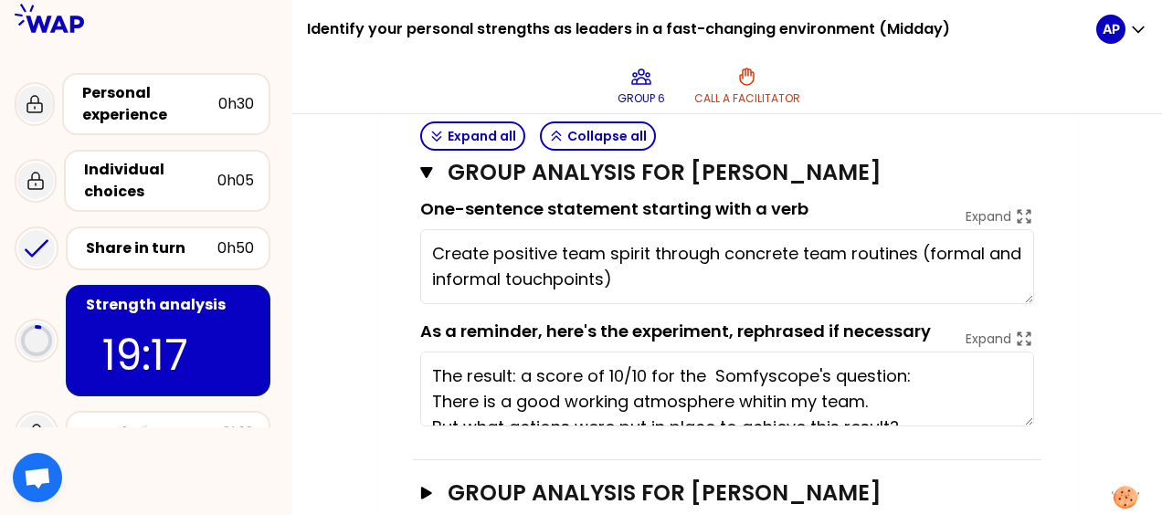
scroll to position [831, 0]
click at [574, 268] on textarea "Create positive team spirit through concrete team routines (formal and informal…" at bounding box center [727, 265] width 614 height 75
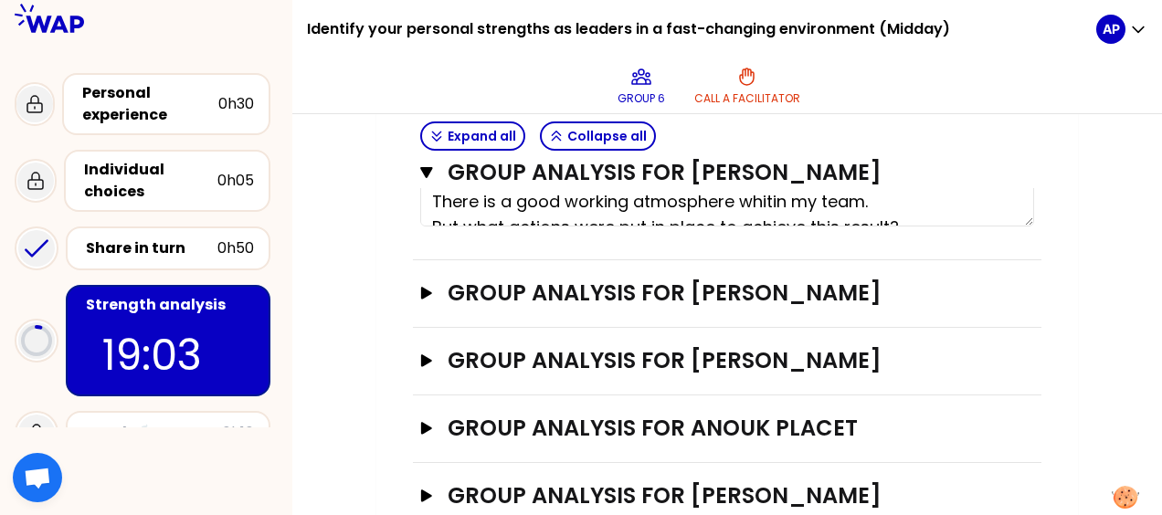
scroll to position [1031, 0]
type textarea "Create positive team spirit through concrete team routines (formal and informal…"
click at [429, 289] on icon "button" at bounding box center [426, 292] width 11 height 12
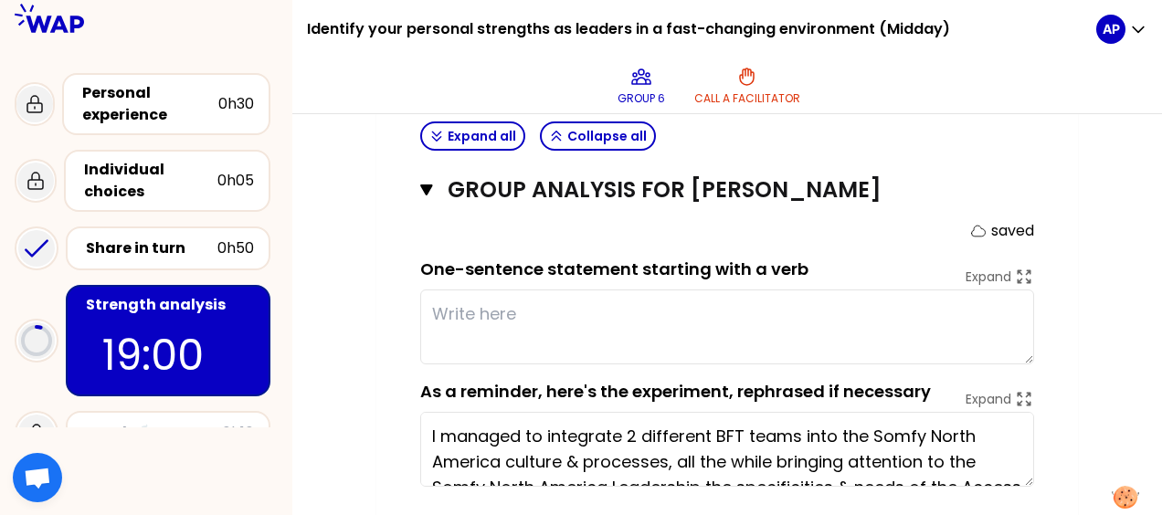
scroll to position [1135, 0]
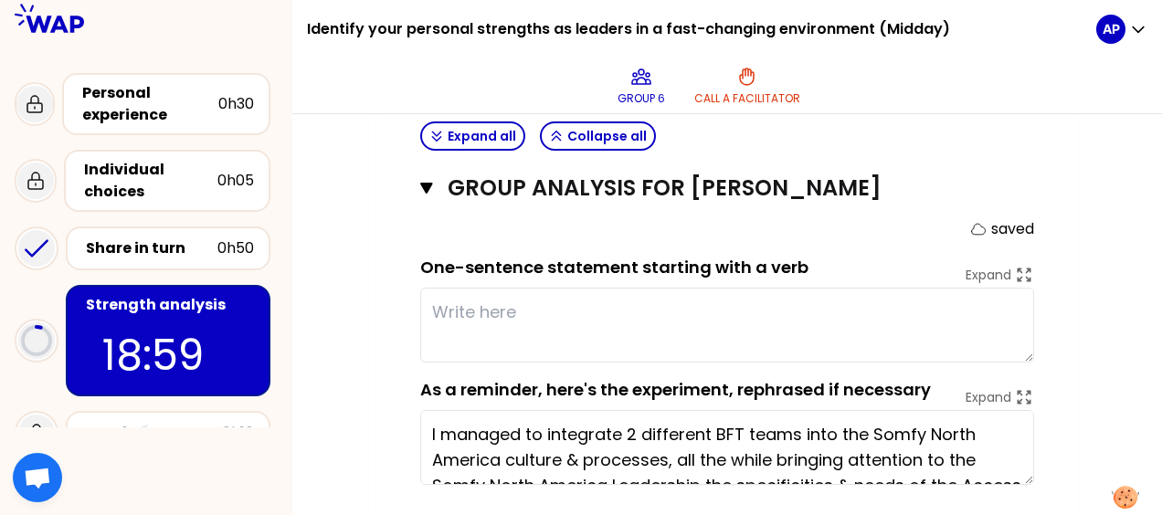
click at [463, 306] on textarea at bounding box center [727, 325] width 614 height 75
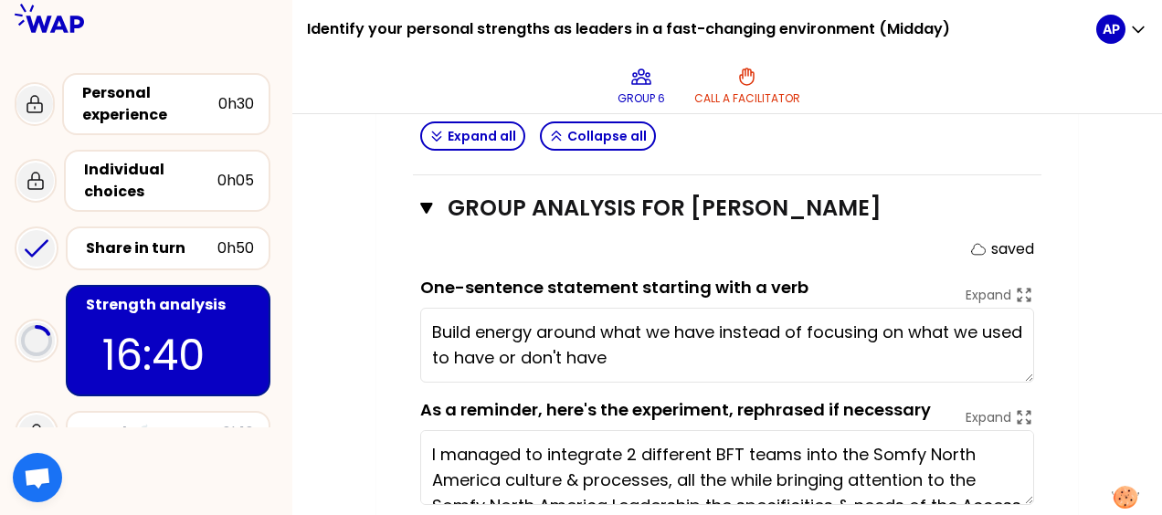
scroll to position [1107, 0]
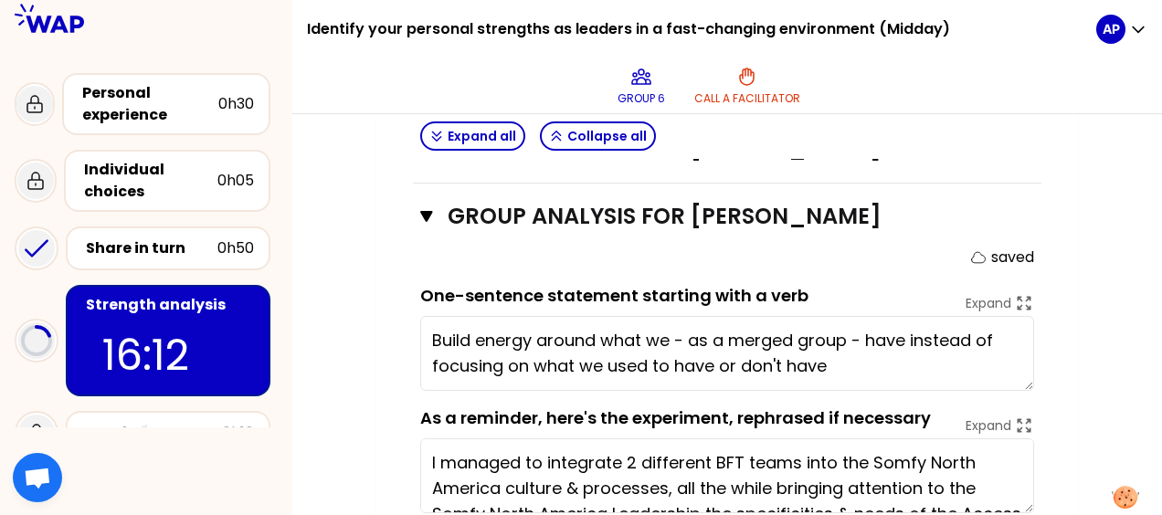
click at [574, 363] on textarea "Build energy around what we - as a merged group - have instead of focusing on w…" at bounding box center [727, 353] width 614 height 75
drag, startPoint x: 676, startPoint y: 333, endPoint x: 868, endPoint y: 343, distance: 192.0
click at [574, 343] on textarea "Build energy around what we - as a merged group - have instead of focusing on w…" at bounding box center [727, 353] width 614 height 75
drag, startPoint x: 868, startPoint y: 334, endPoint x: 671, endPoint y: 331, distance: 196.4
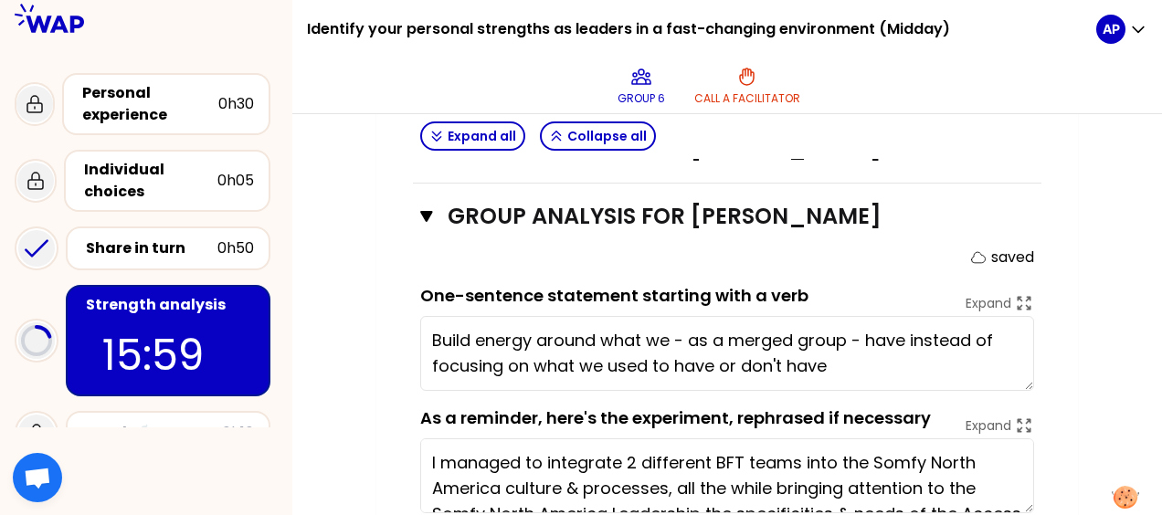
click at [574, 331] on textarea "Build energy around what we - as a merged group - have instead of focusing on w…" at bounding box center [727, 353] width 614 height 75
click at [574, 360] on textarea "Build energy around what we - as a merged group - have instead of focusing on w…" at bounding box center [727, 353] width 614 height 75
drag, startPoint x: 689, startPoint y: 333, endPoint x: 843, endPoint y: 335, distance: 154.3
click at [574, 335] on textarea "Build energy around what we - as a merged group - have instead of focusing on w…" at bounding box center [727, 353] width 614 height 75
click at [574, 362] on textarea "Build energy around what we - as a merged group - have instead of focusing on w…" at bounding box center [727, 353] width 614 height 75
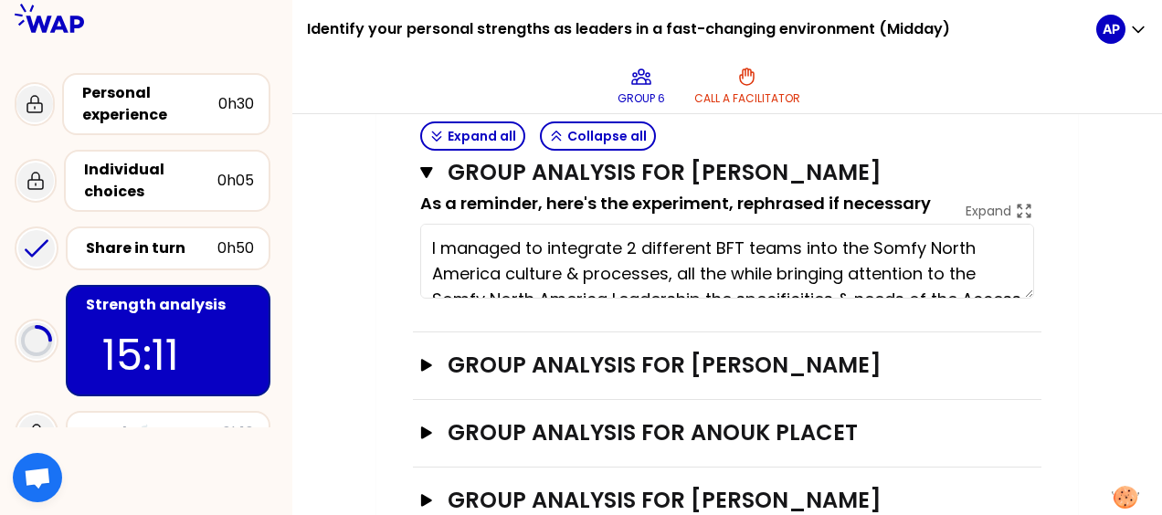
scroll to position [1370, 0]
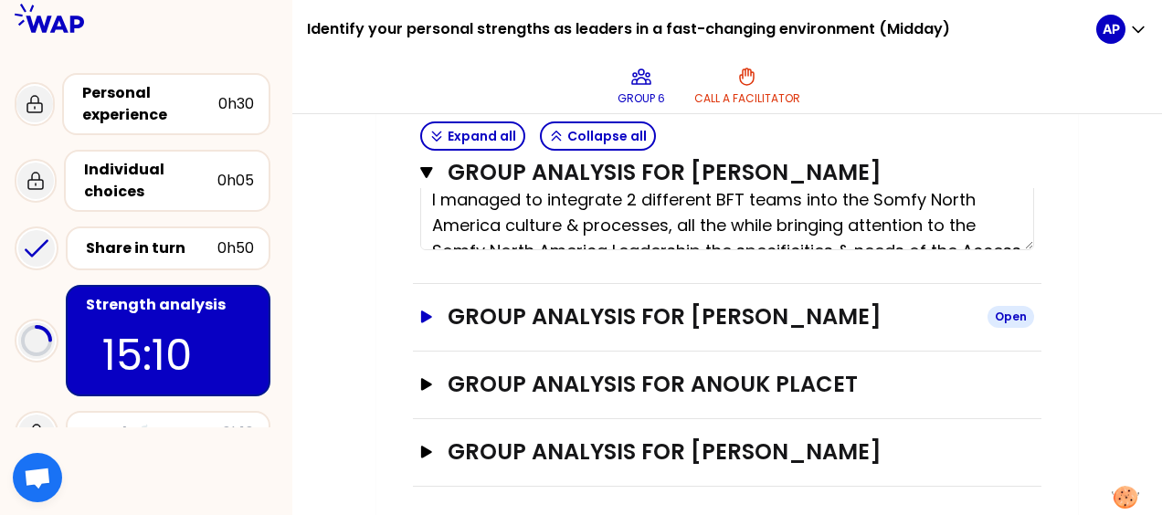
type textarea "Build energy around what we - as a merged group - have instead of focusing on w…"
click at [433, 310] on icon "button" at bounding box center [426, 316] width 15 height 13
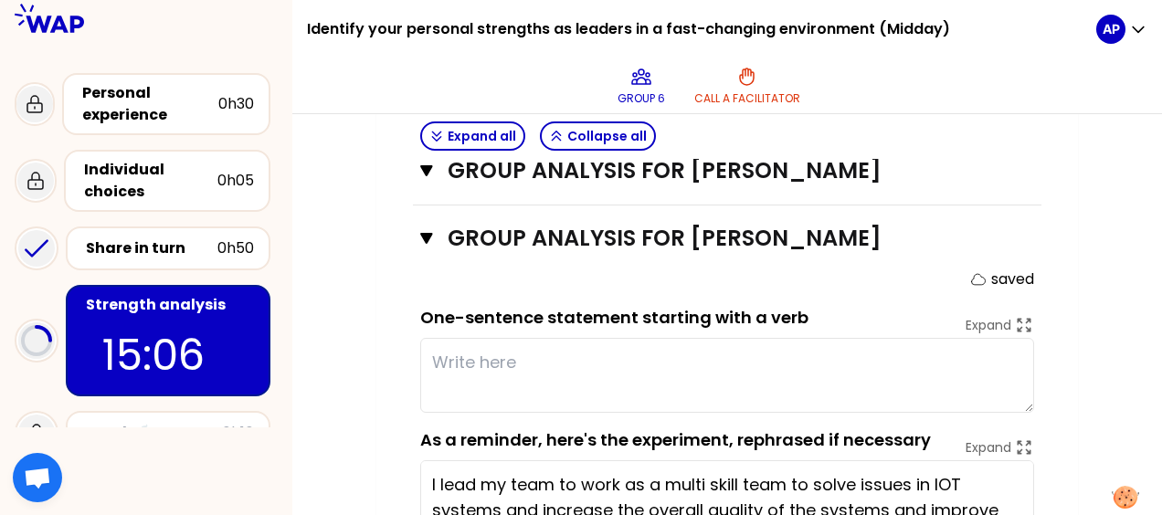
scroll to position [1450, 0]
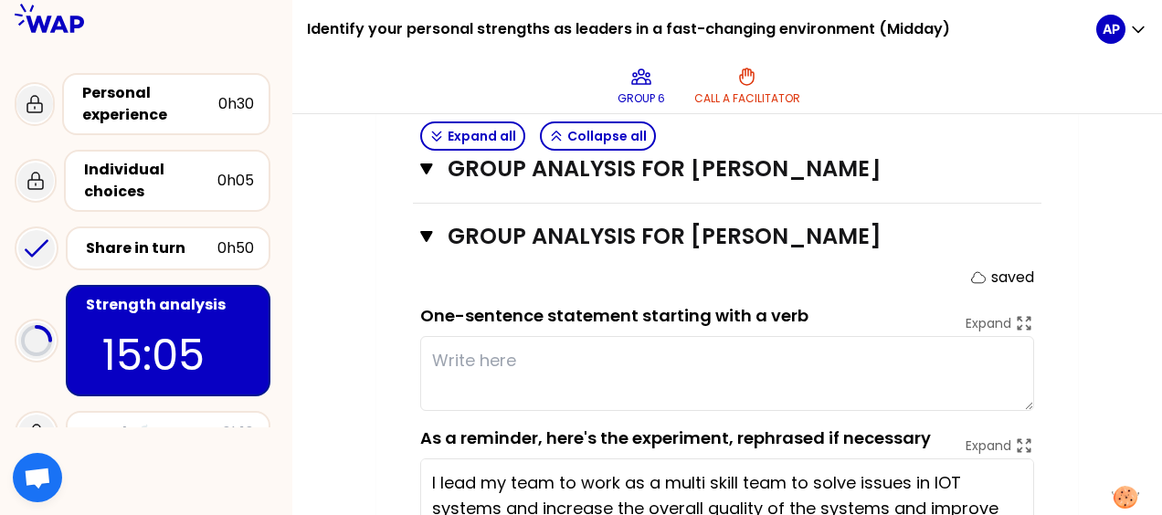
click at [444, 348] on textarea at bounding box center [727, 373] width 614 height 75
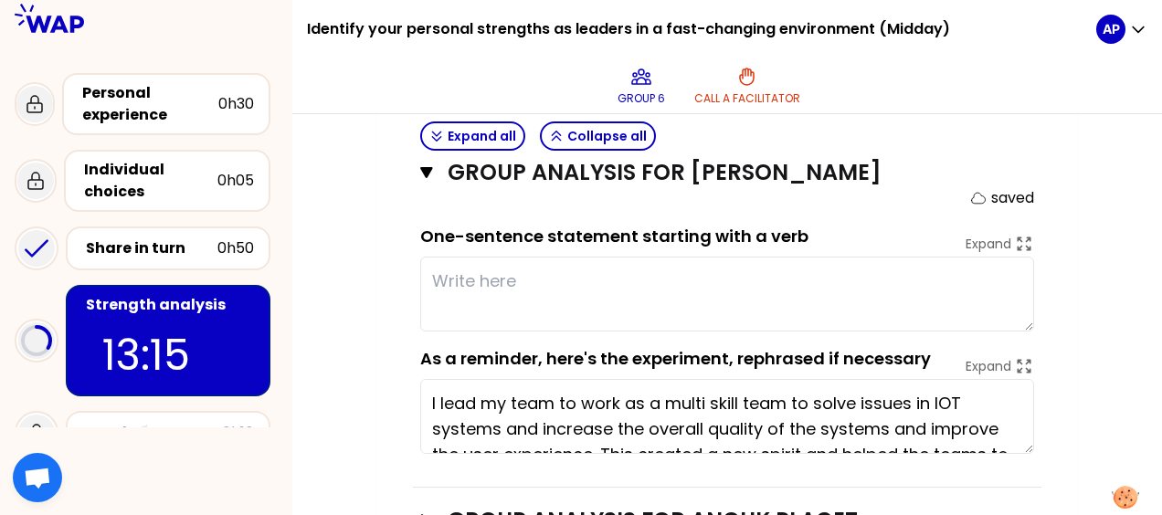
scroll to position [1529, 0]
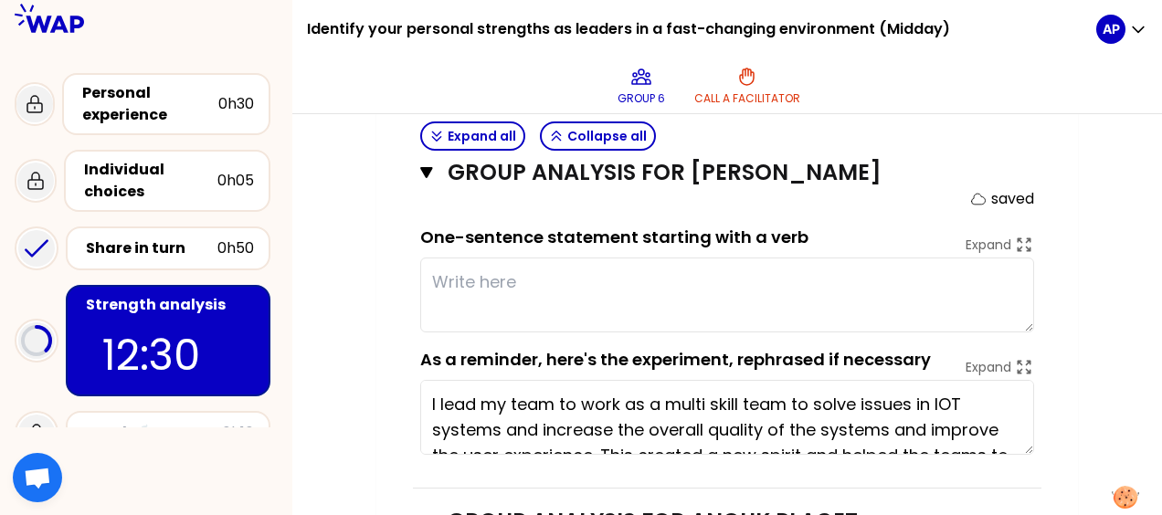
type textarea "S"
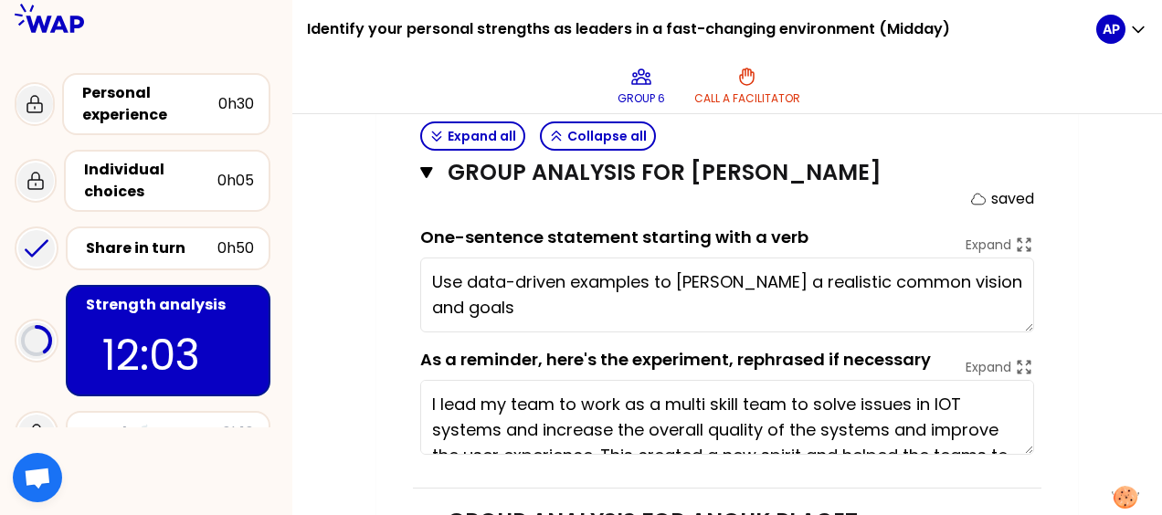
drag, startPoint x: 433, startPoint y: 275, endPoint x: 500, endPoint y: 282, distance: 68.0
click at [500, 282] on textarea "Use data-driven examples to foster a realistic common vision and goals" at bounding box center [727, 295] width 614 height 75
drag, startPoint x: 431, startPoint y: 273, endPoint x: 602, endPoint y: 278, distance: 170.8
click at [574, 278] on textarea "Use data-driven examples to foster a realistic common vision and goals" at bounding box center [727, 295] width 614 height 75
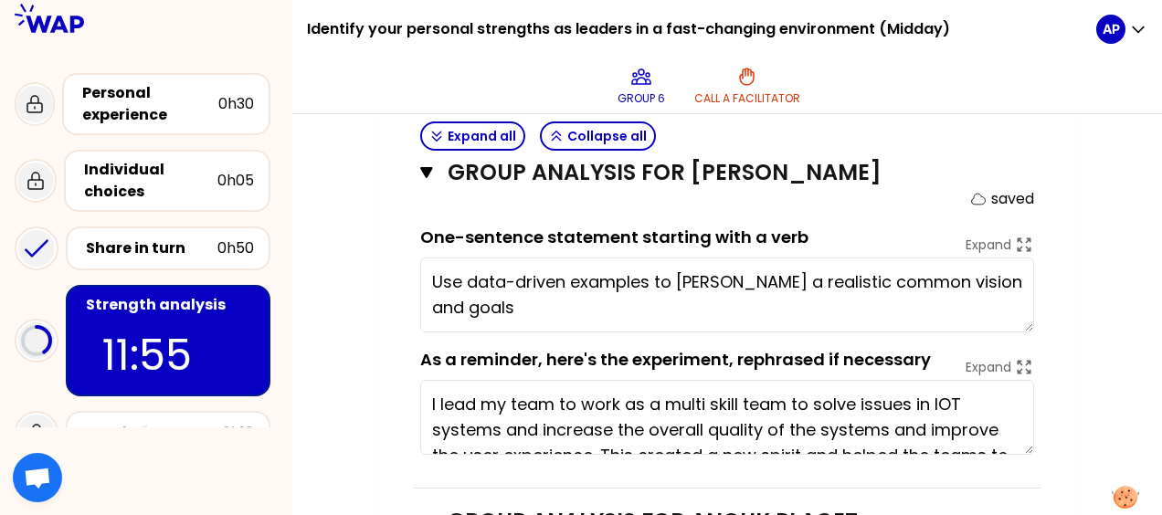
click at [574, 279] on textarea "Use data-driven examples to foster a realistic common vision and goals" at bounding box center [727, 295] width 614 height 75
click at [451, 278] on textarea "Use data-driven examples to foster a realistic common vision and goals" at bounding box center [727, 295] width 614 height 75
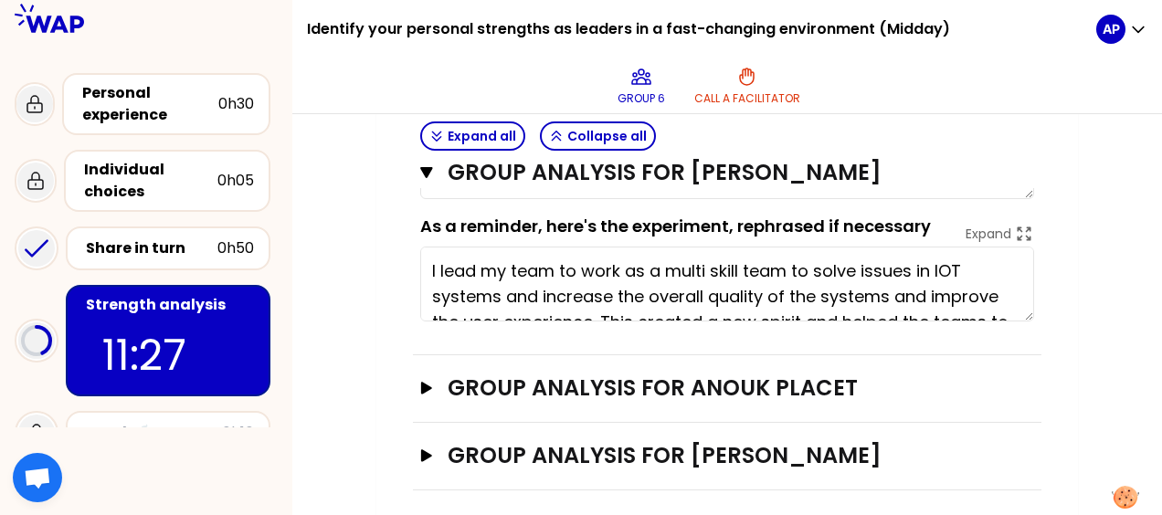
scroll to position [1664, 0]
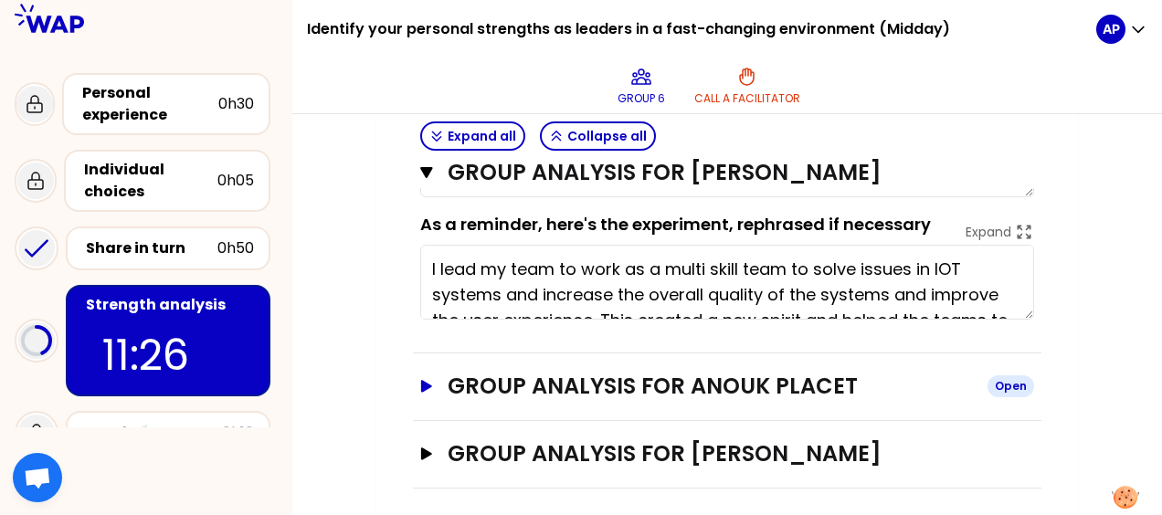
type textarea "Perform in-depth analysis and leverage data-driven examples to foster a realist…"
click at [471, 382] on h3 "Group analysis for Anouk Placet" at bounding box center [709, 386] width 525 height 29
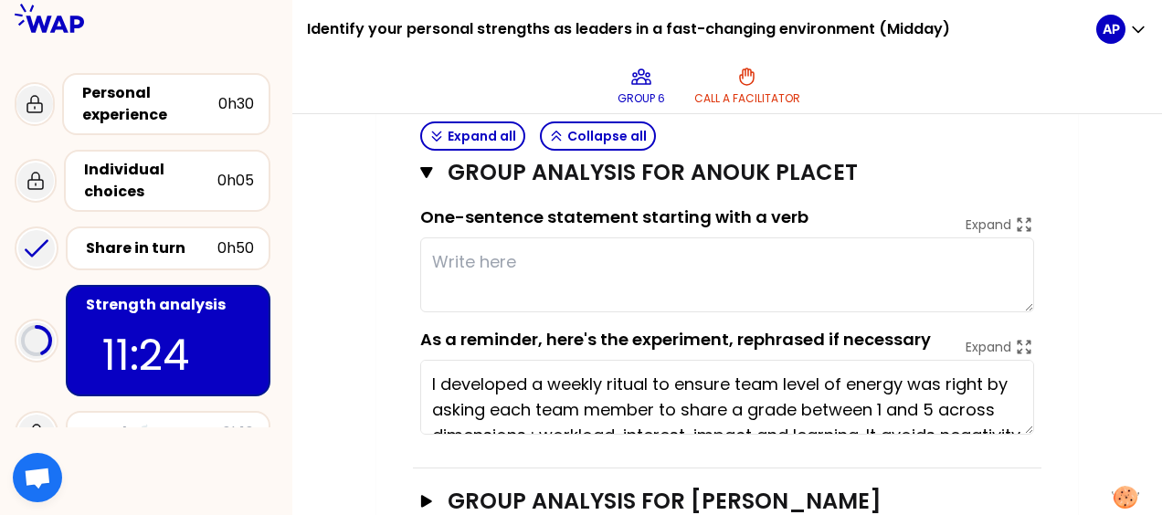
scroll to position [1912, 0]
click at [468, 252] on textarea at bounding box center [727, 274] width 614 height 75
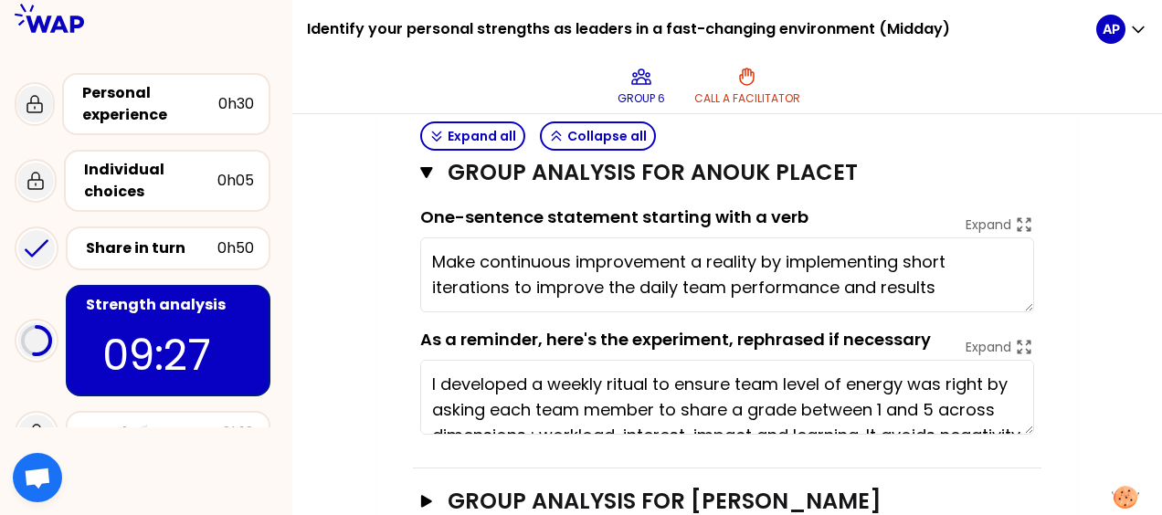
scroll to position [1959, 0]
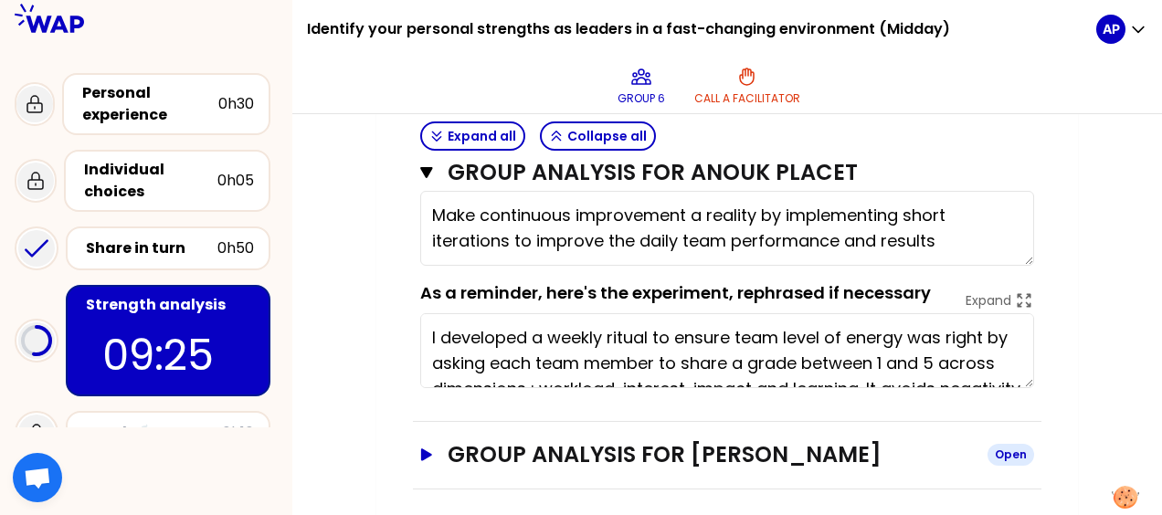
type textarea "Make continuous improvement a reality by implementing short iterations to impro…"
click at [426, 448] on icon "button" at bounding box center [426, 454] width 11 height 12
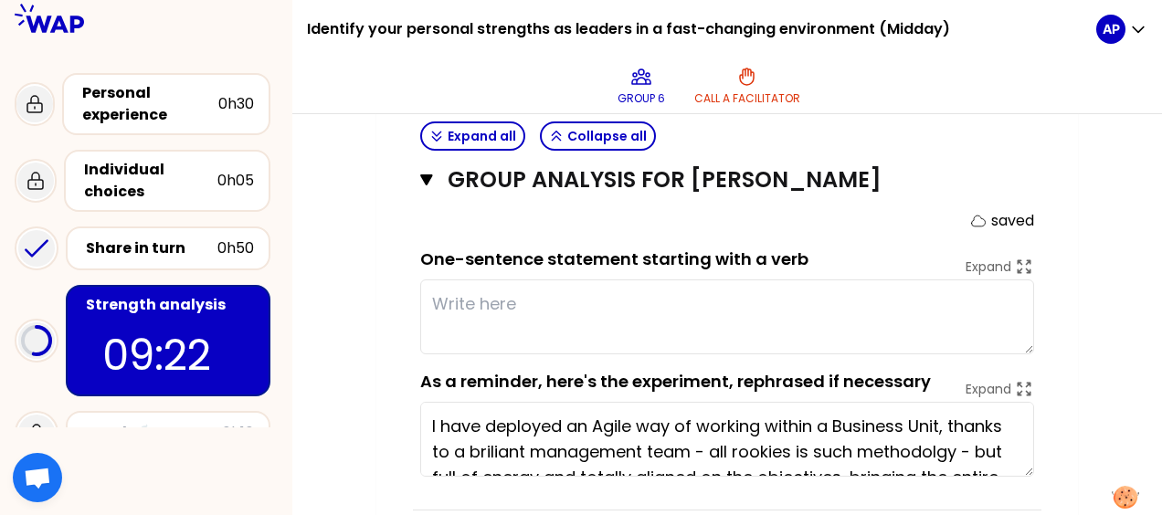
scroll to position [2236, 0]
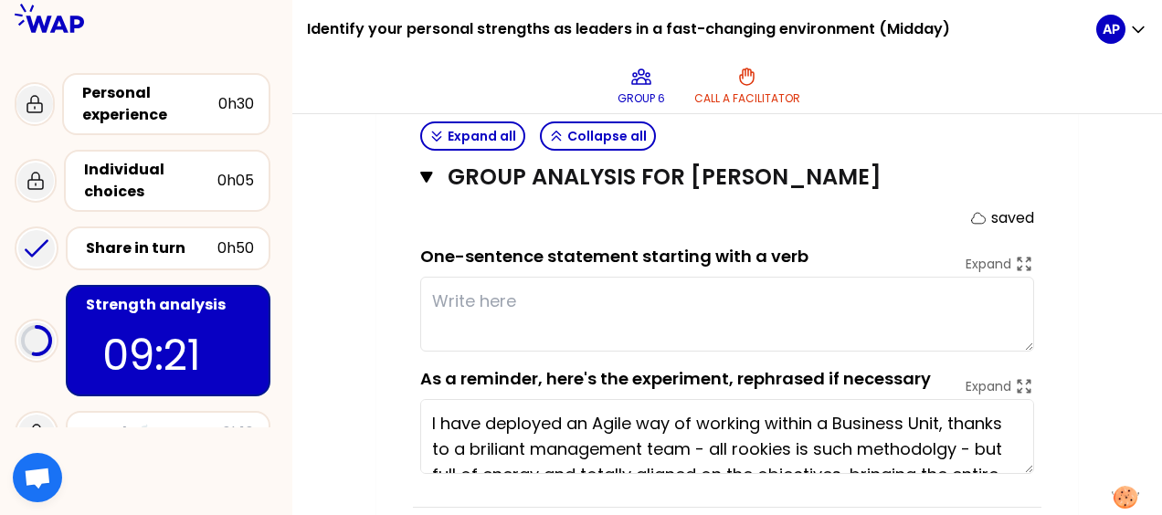
click at [476, 285] on textarea at bounding box center [727, 314] width 614 height 75
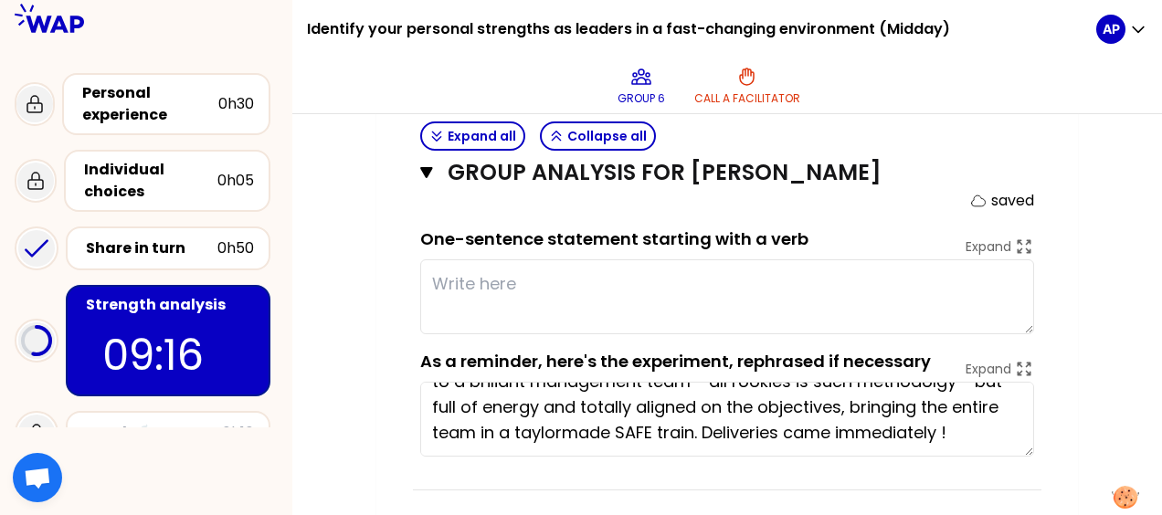
scroll to position [51, 0]
drag, startPoint x: 525, startPoint y: 421, endPoint x: 662, endPoint y: 420, distance: 137.0
click at [574, 420] on textarea "I have deployed an Agile way of working within a Business Unit, thanks to a bri…" at bounding box center [727, 419] width 614 height 75
drag, startPoint x: 515, startPoint y: 421, endPoint x: 654, endPoint y: 418, distance: 138.8
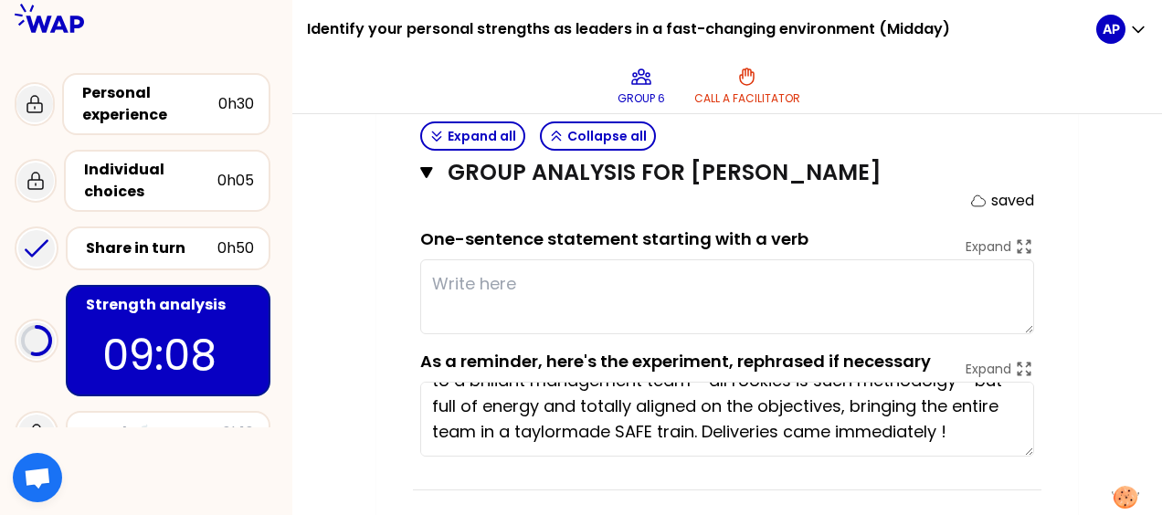
click at [574, 418] on textarea "I have deployed an Agile way of working within a Business Unit, thanks to a bri…" at bounding box center [727, 419] width 614 height 75
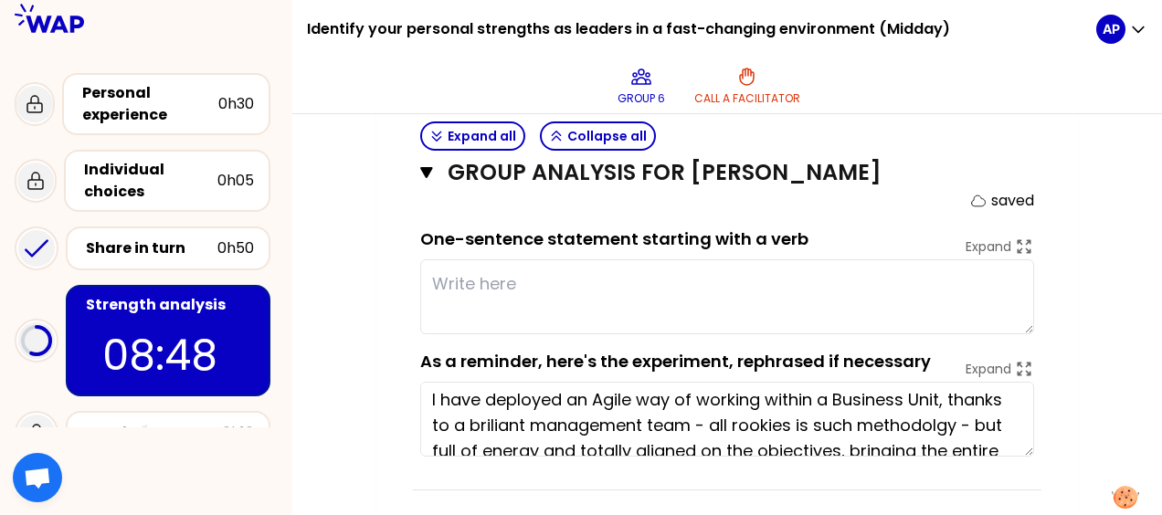
scroll to position [0, 0]
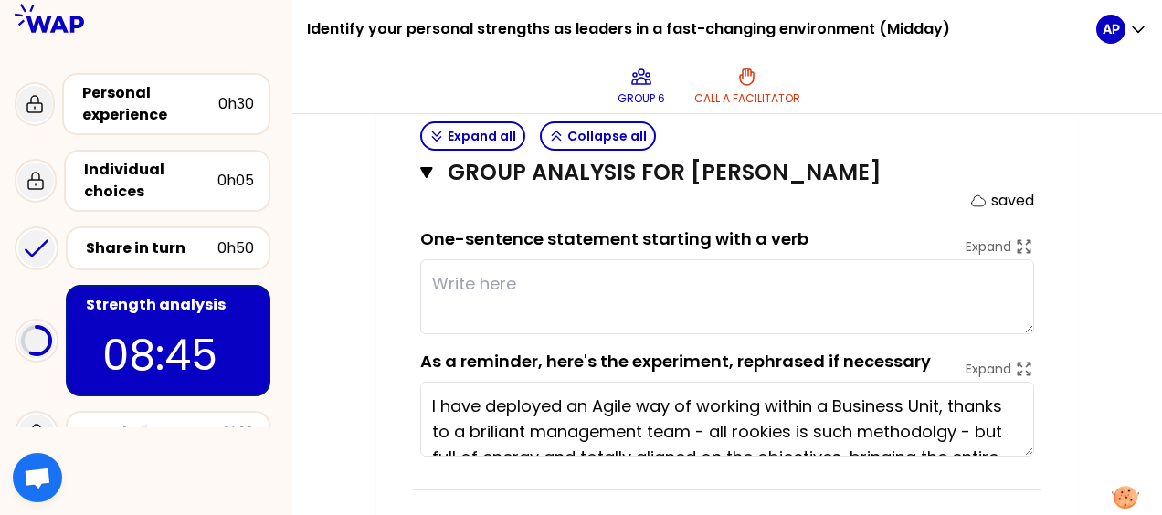
click at [462, 274] on textarea at bounding box center [727, 296] width 614 height 75
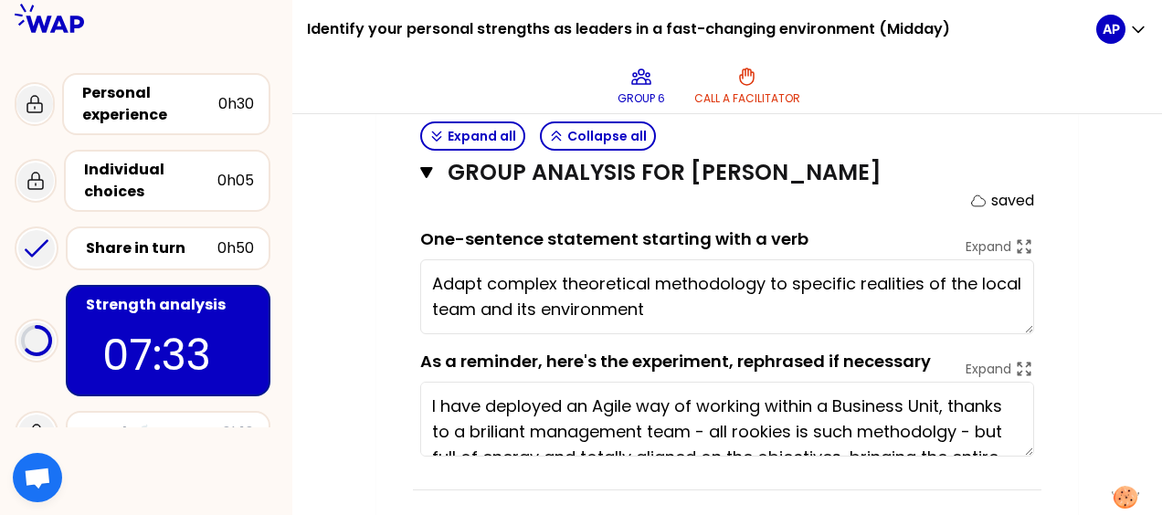
click at [462, 268] on textarea "Adapt complex theoretical methodology to specific realities of the local team a…" at bounding box center [727, 296] width 614 height 75
type textarea "Customize complex theoretical methodology to specific realities of the local te…"
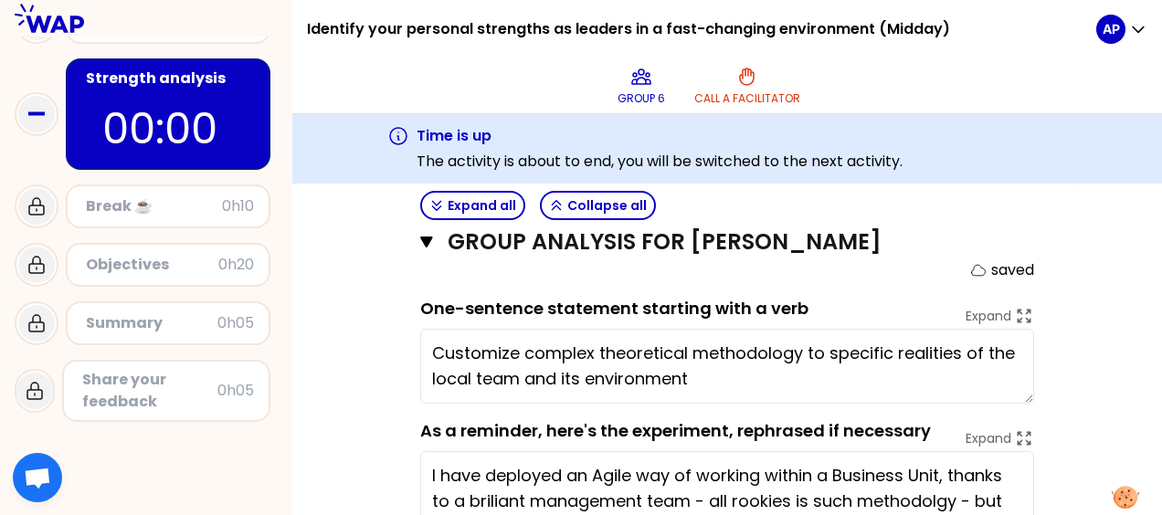
scroll to position [228, 0]
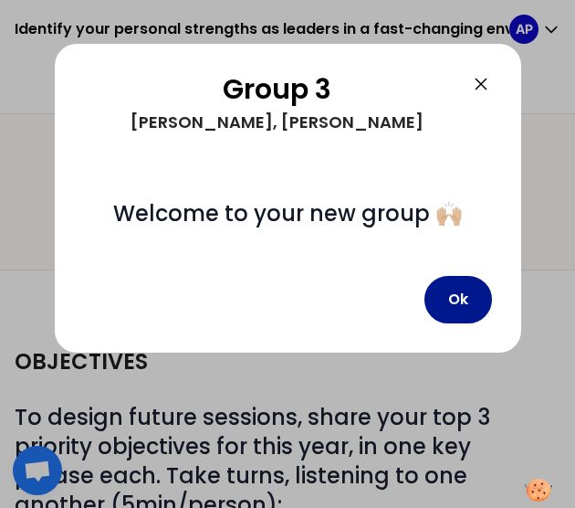
click at [458, 293] on button "Ok" at bounding box center [459, 299] width 68 height 47
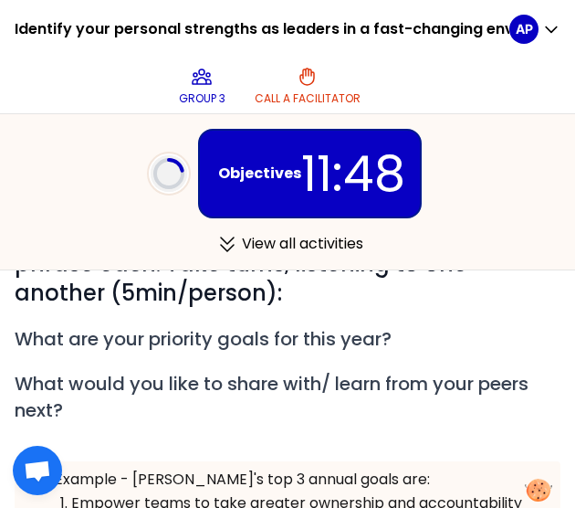
scroll to position [199, 0]
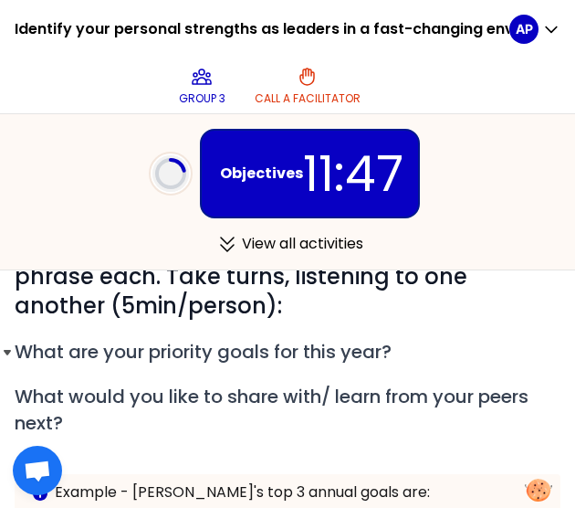
click at [100, 346] on span "What are your priority goals for this year?" at bounding box center [203, 352] width 377 height 26
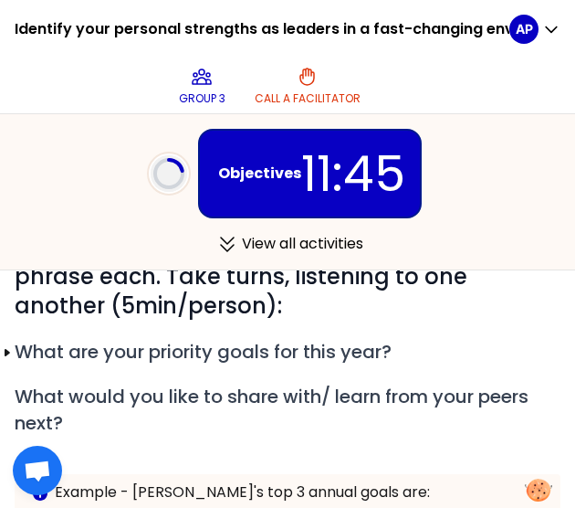
click at [42, 349] on span "What are your priority goals for this year?" at bounding box center [203, 352] width 377 height 26
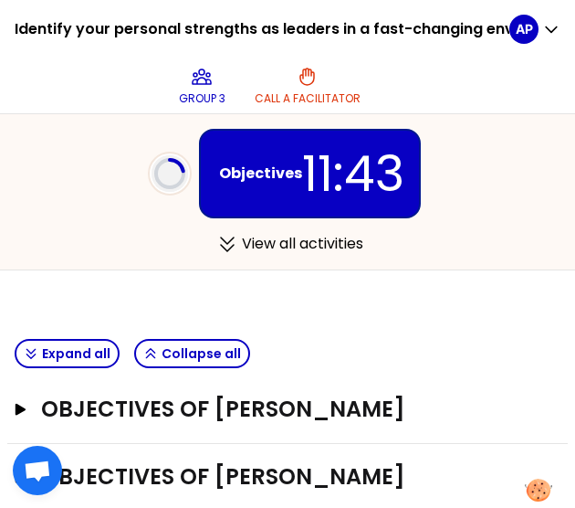
scroll to position [557, 0]
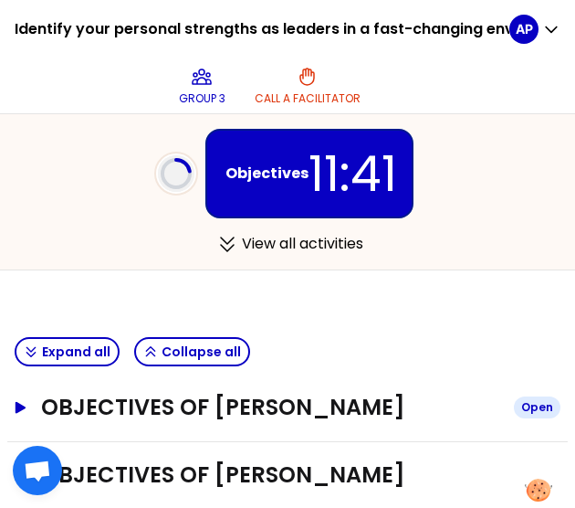
click at [27, 401] on icon "button" at bounding box center [21, 407] width 15 height 12
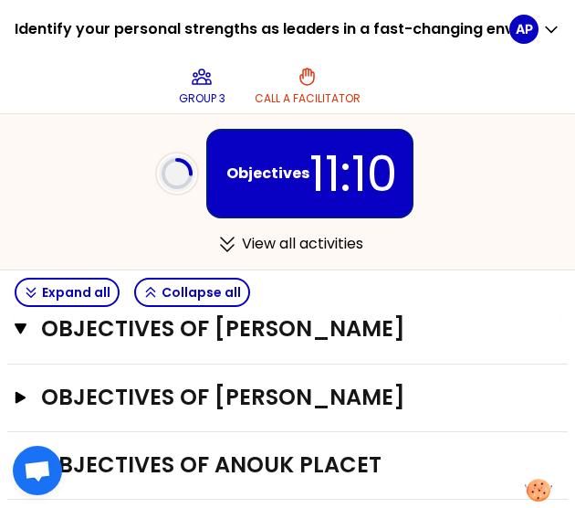
scroll to position [1393, 0]
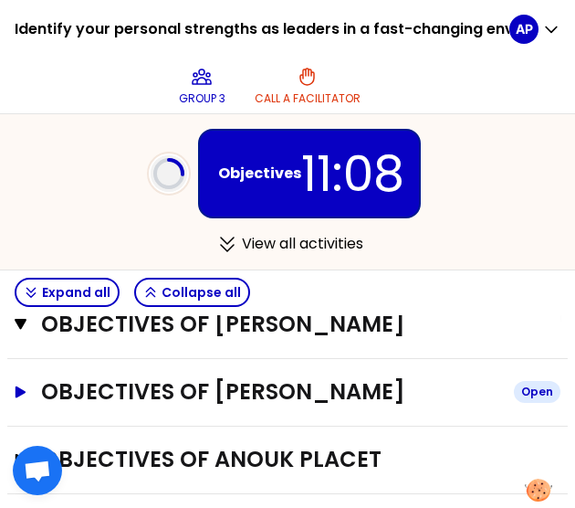
click at [16, 390] on icon "button" at bounding box center [21, 391] width 11 height 12
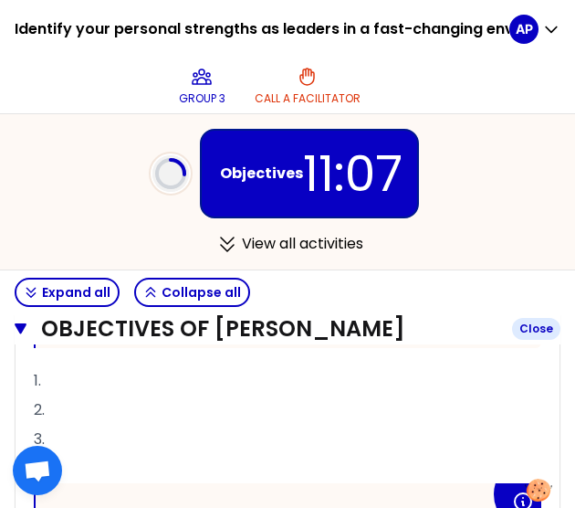
scroll to position [1695, 0]
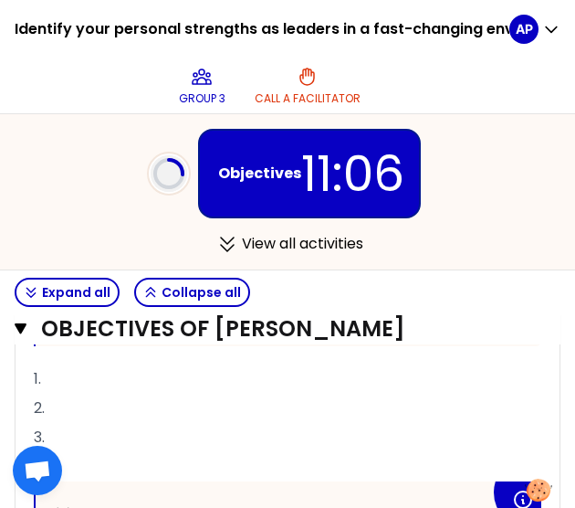
click at [41, 375] on span "1." at bounding box center [37, 378] width 7 height 21
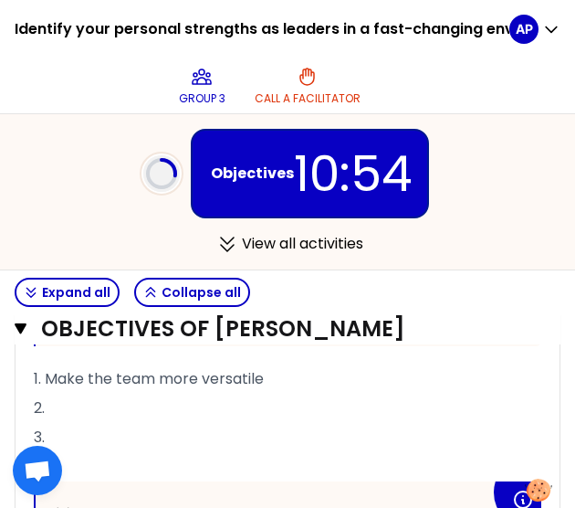
click at [79, 394] on p "2." at bounding box center [288, 408] width 508 height 29
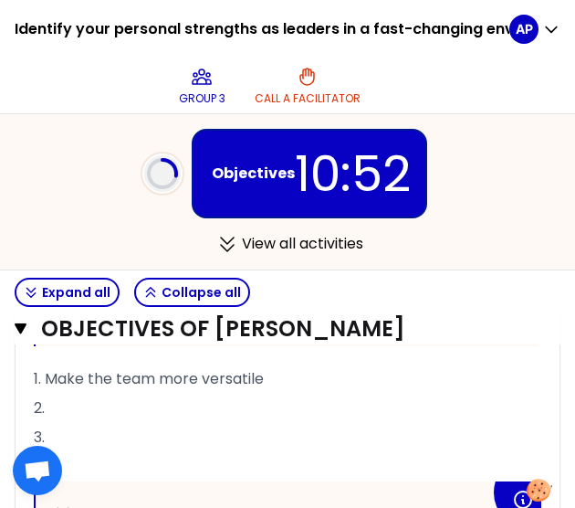
click at [274, 373] on p "1. Make the team more versatile" at bounding box center [288, 378] width 508 height 29
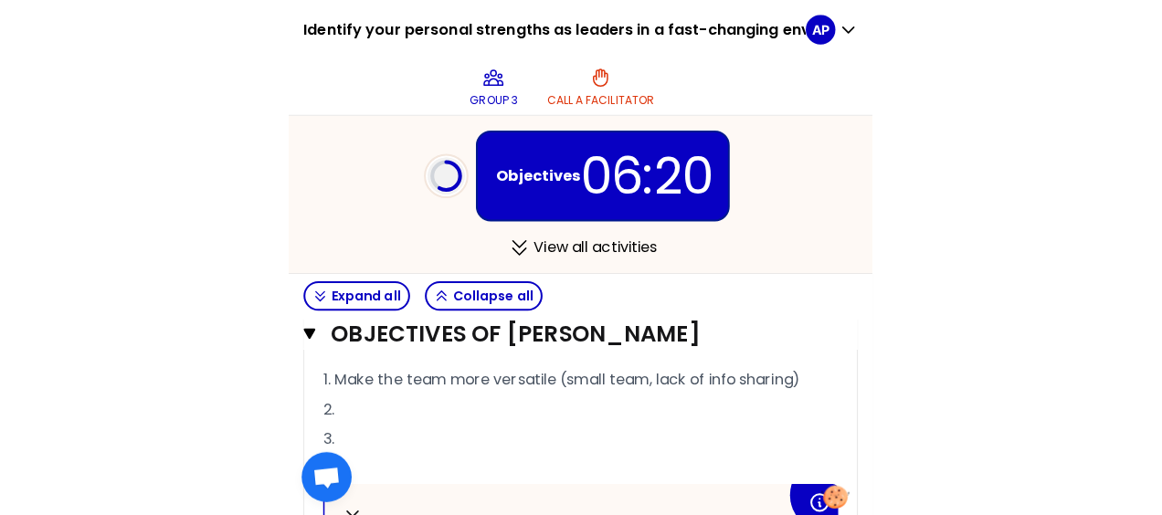
scroll to position [1698, 0]
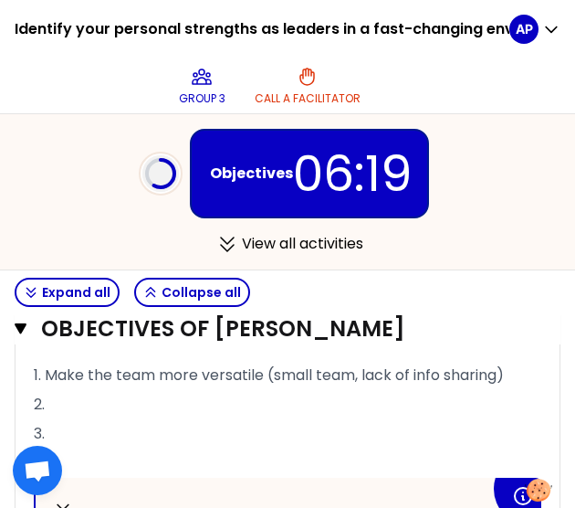
click at [71, 395] on p "2." at bounding box center [288, 404] width 508 height 29
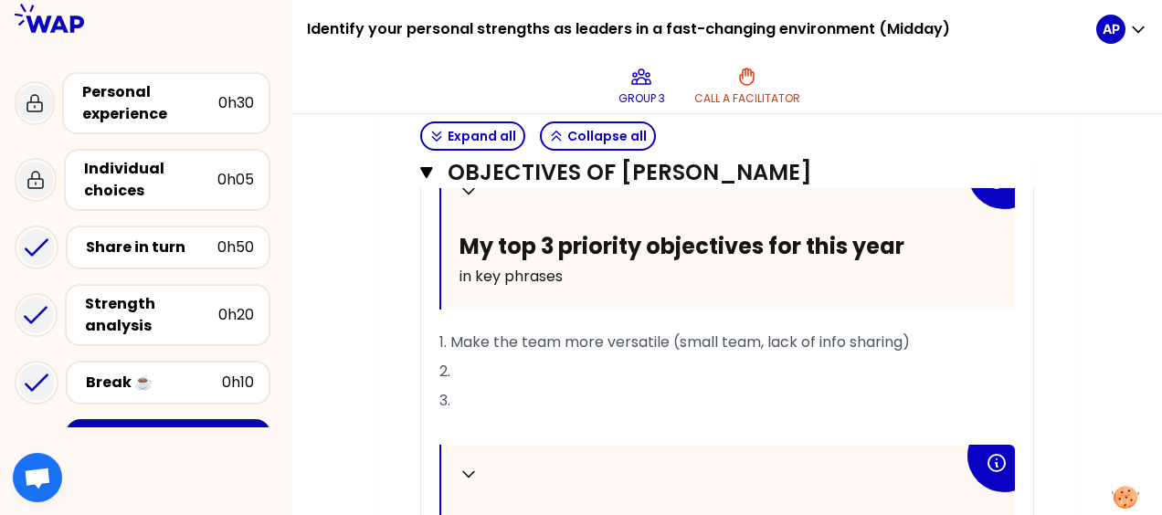
scroll to position [1538, 0]
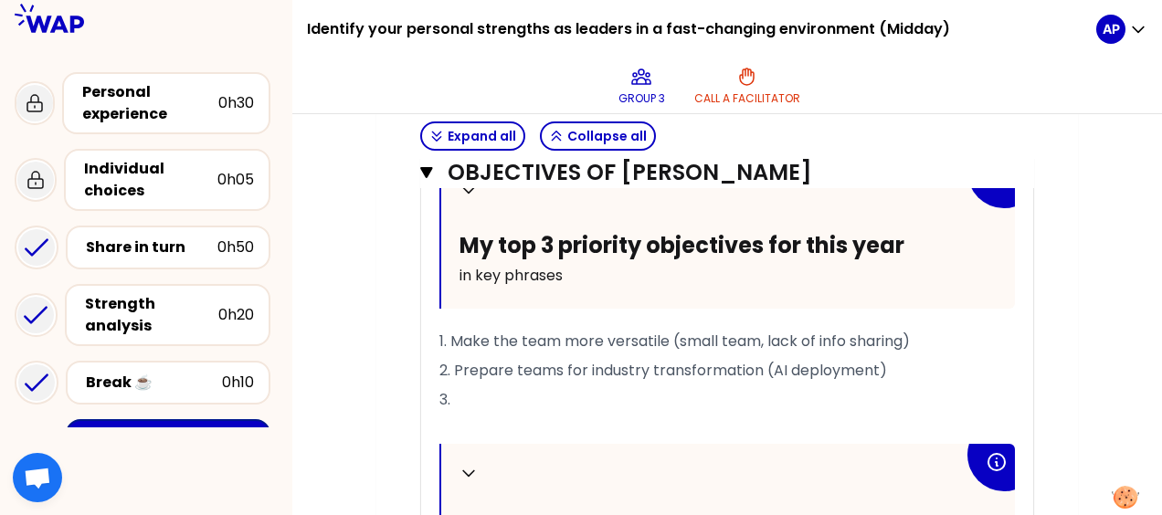
click at [574, 363] on span "2. Prepare teams for industry transformation (AI deployment)" at bounding box center [662, 370] width 447 height 21
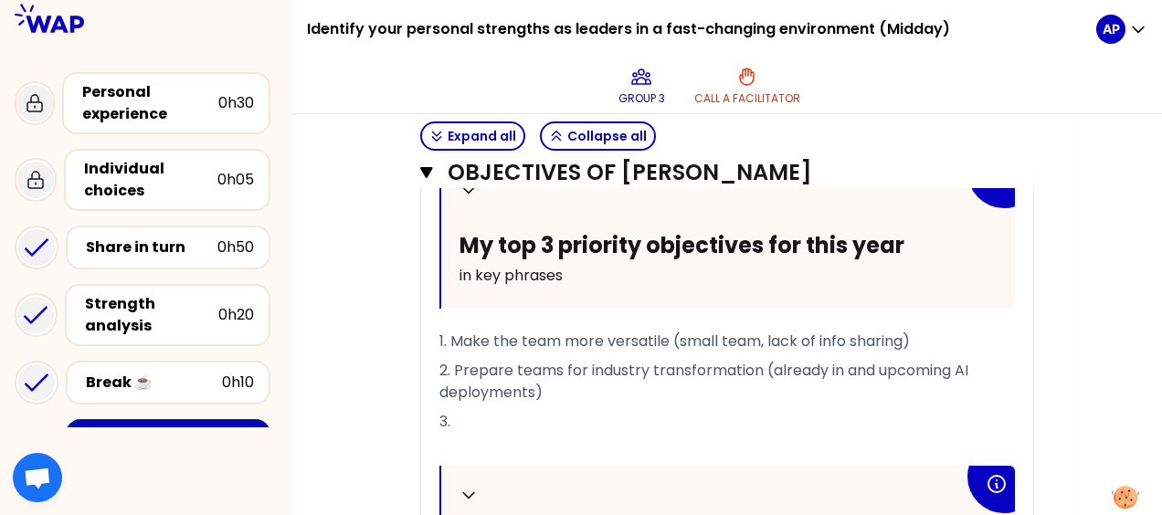
click at [484, 413] on p "3." at bounding box center [726, 421] width 575 height 29
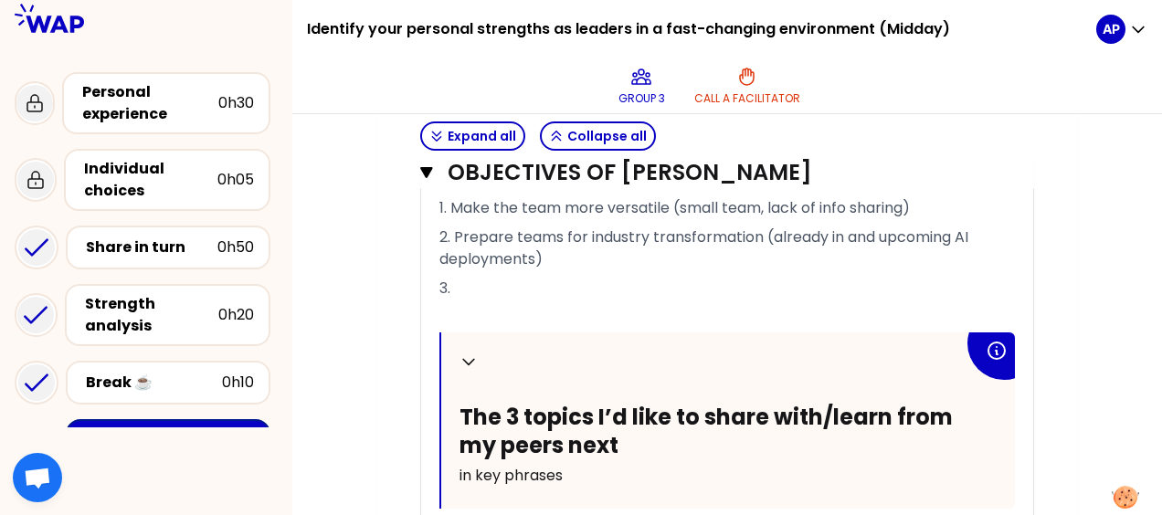
scroll to position [1673, 0]
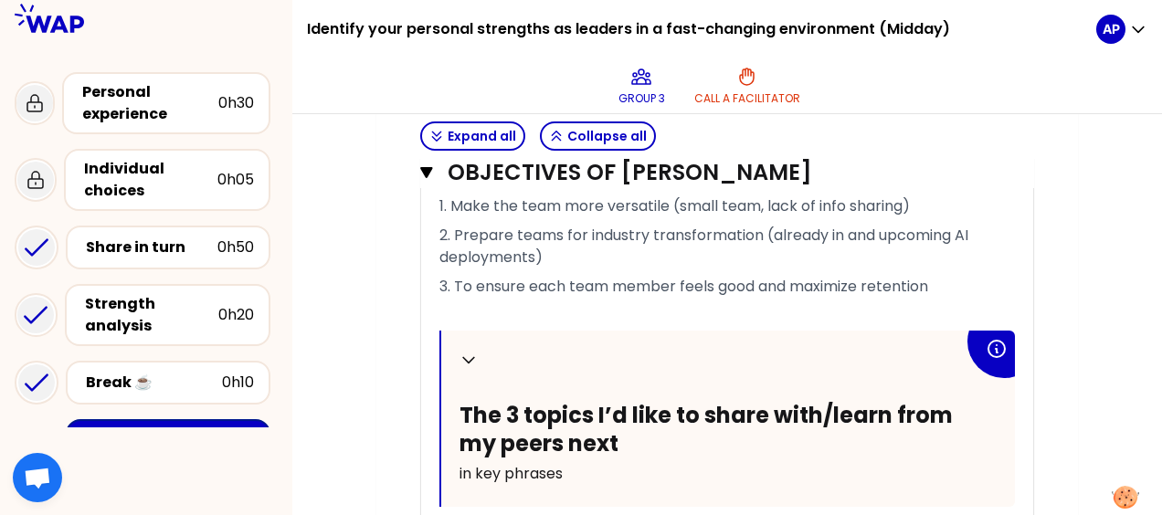
click at [574, 272] on div "Collapse My top 3 priority objectives for this year in key phrases 1. Make the …" at bounding box center [727, 360] width 612 height 668
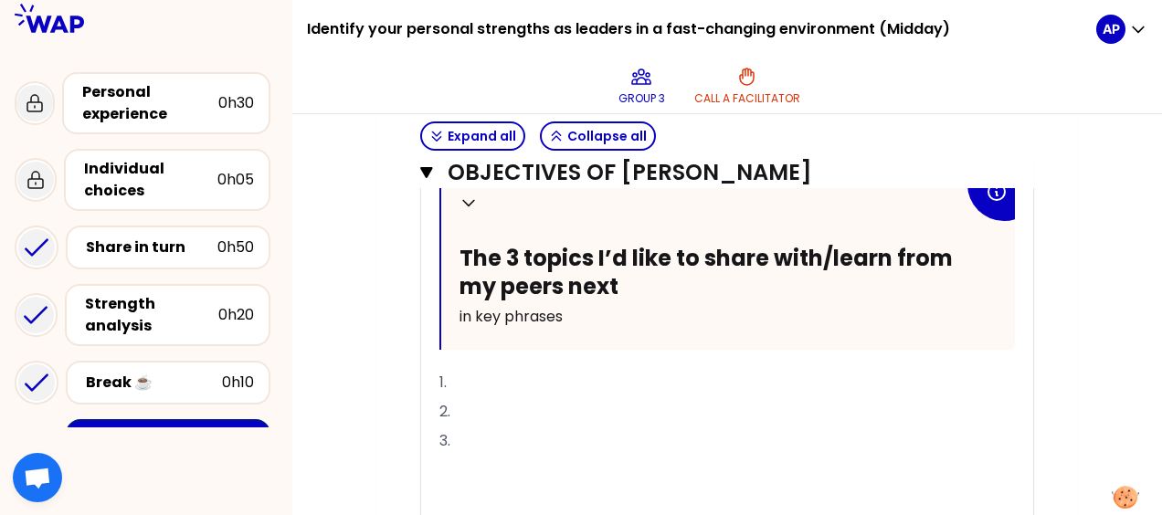
scroll to position [1832, 0]
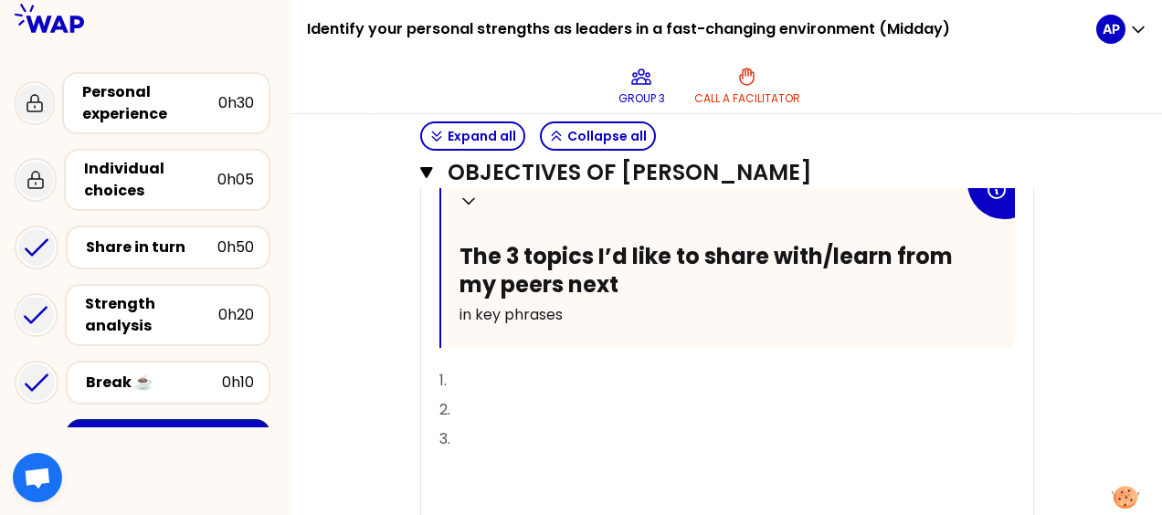
click at [477, 371] on p "1." at bounding box center [726, 380] width 575 height 29
click at [485, 373] on p "1." at bounding box center [726, 380] width 575 height 29
click at [574, 374] on p "1. Learn from AI from others" at bounding box center [726, 380] width 575 height 29
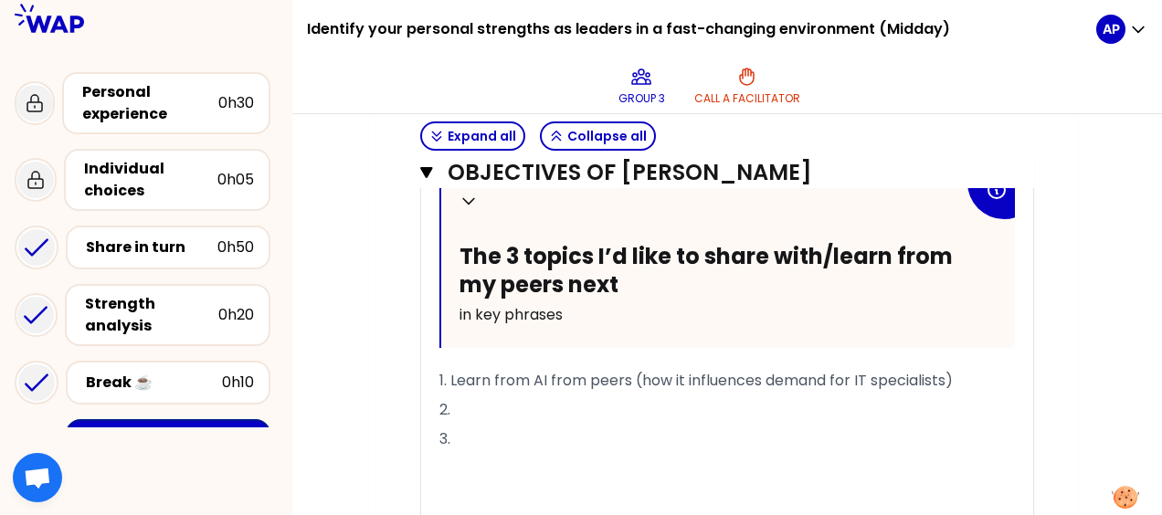
click at [574, 374] on span "1. Learn from AI from peers (how it influences demand for IT specialists)" at bounding box center [695, 380] width 513 height 21
click at [462, 399] on p "2." at bounding box center [726, 409] width 575 height 29
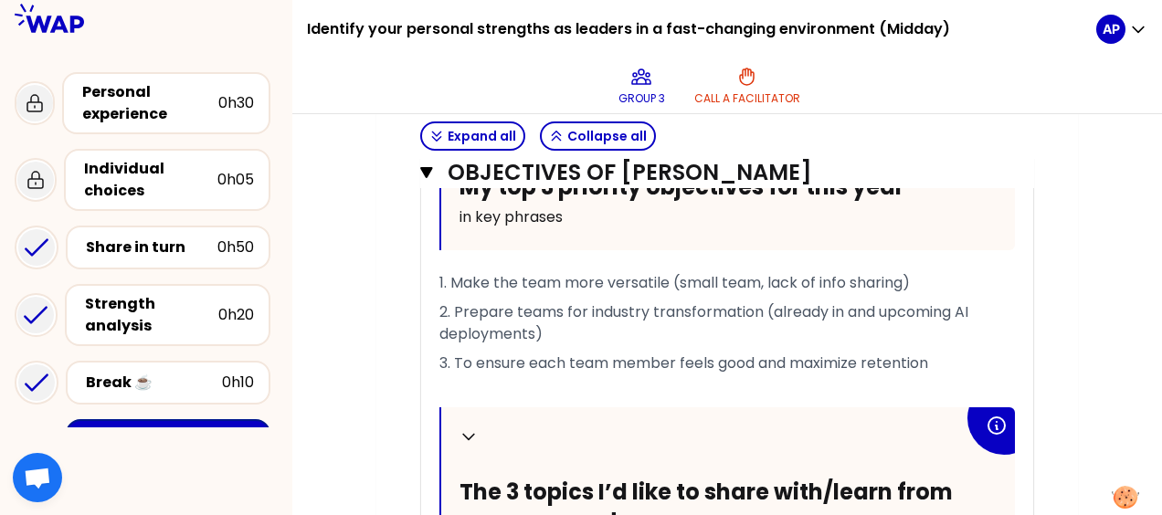
scroll to position [1593, 0]
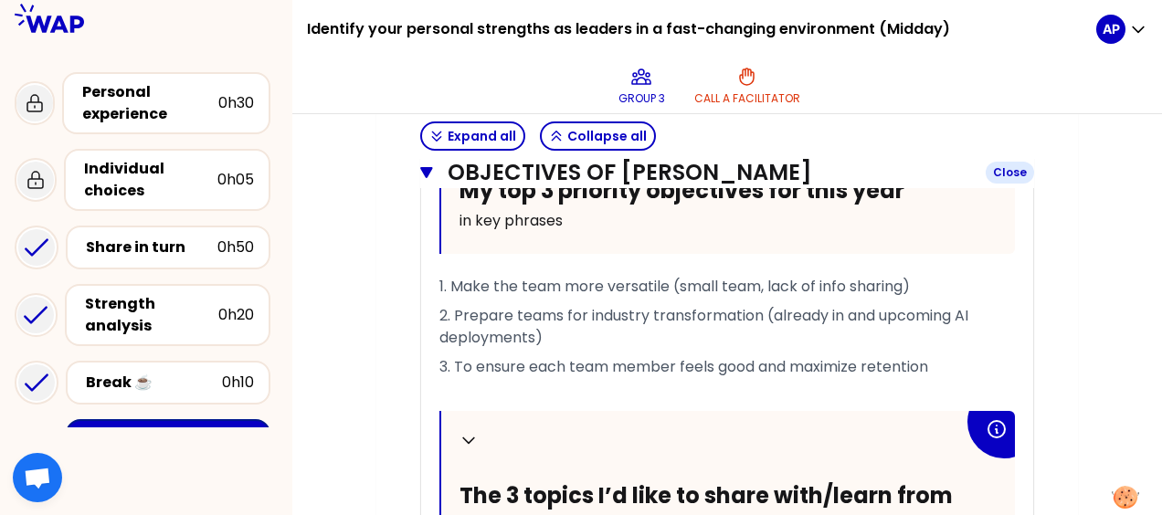
click at [427, 171] on icon "button" at bounding box center [426, 172] width 12 height 11
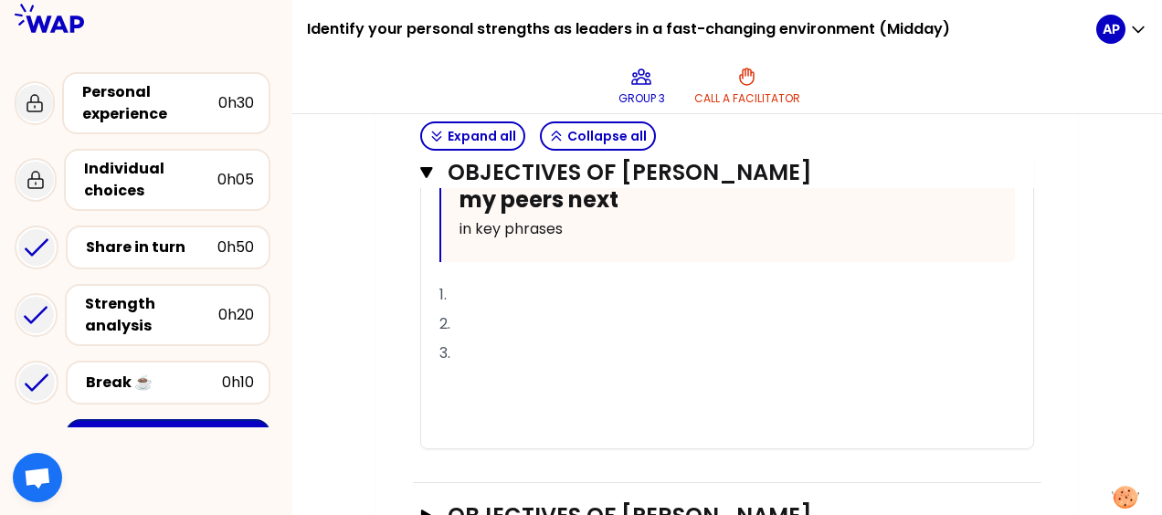
scroll to position [1235, 0]
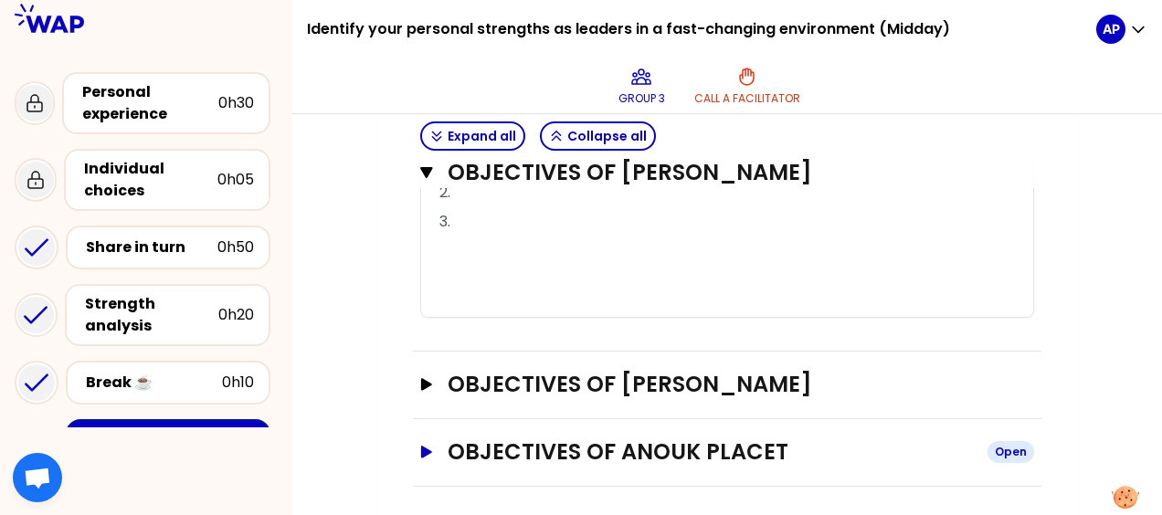
click at [422, 446] on icon "button" at bounding box center [426, 452] width 11 height 12
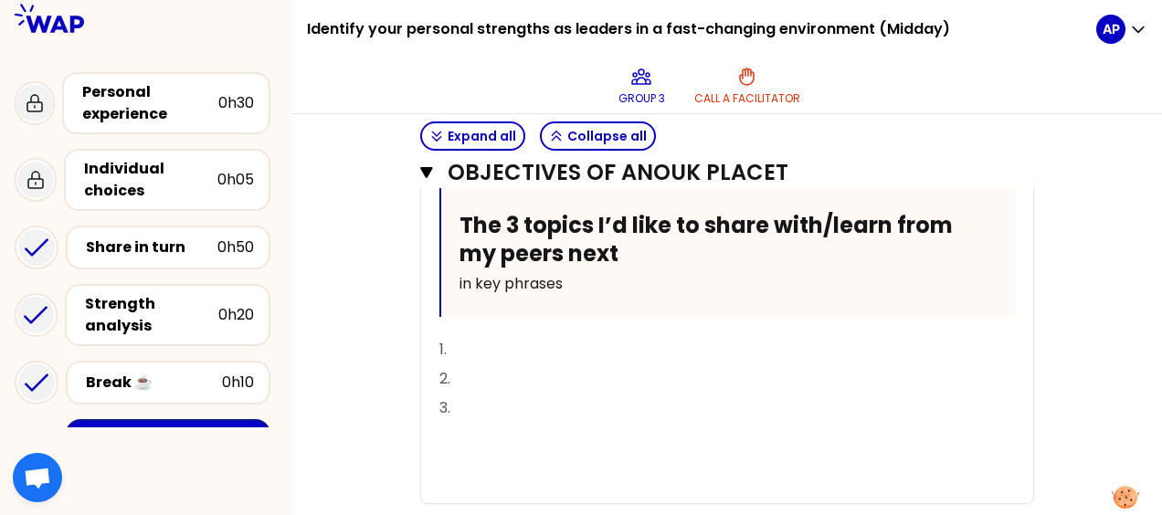
scroll to position [1903, 0]
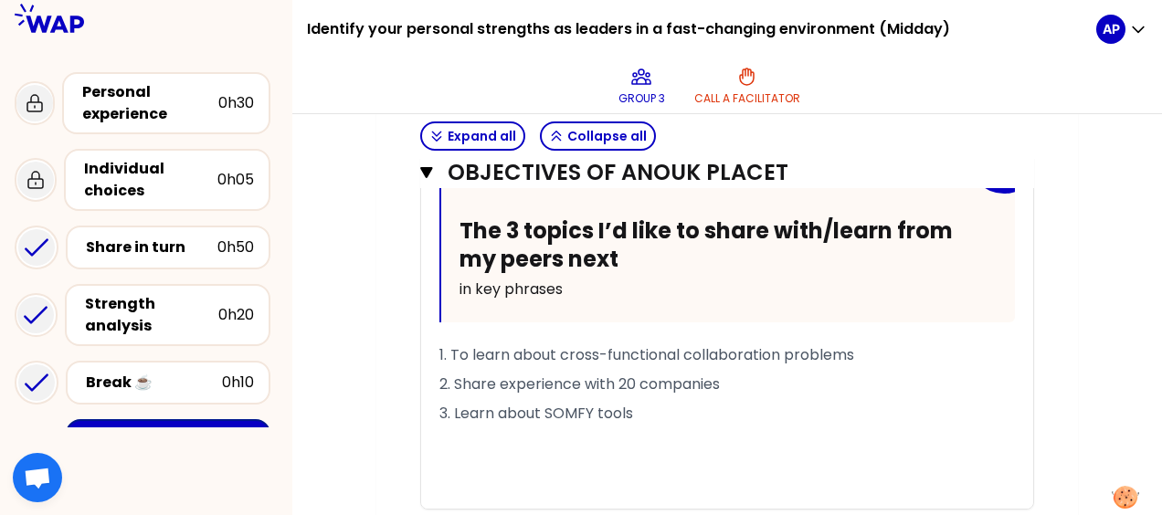
click at [574, 407] on p "3. Learn about SOMFY tools" at bounding box center [726, 413] width 575 height 29
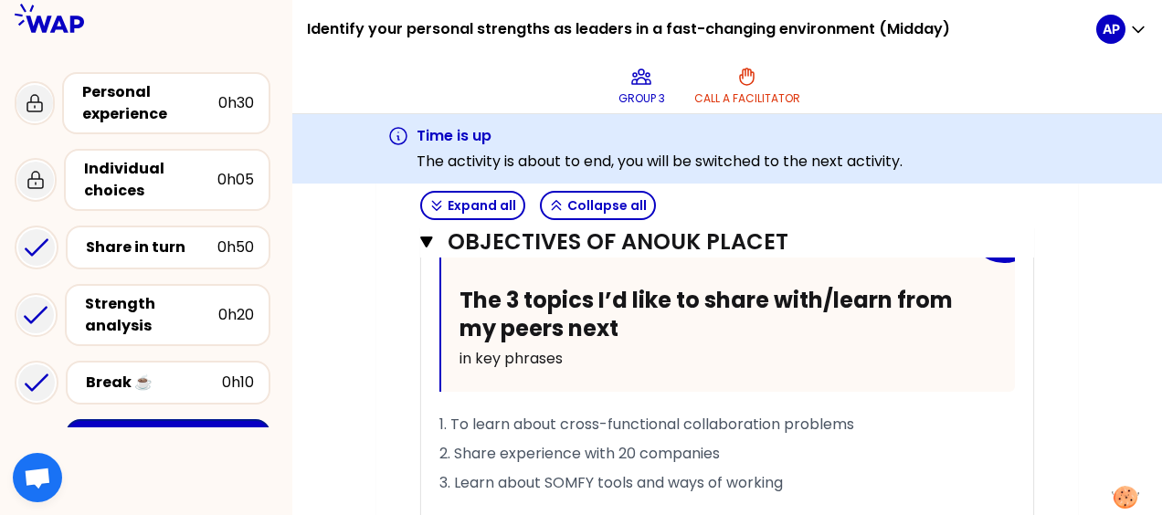
click at [574, 444] on p "2. Share experience with 20 companies" at bounding box center [726, 453] width 575 height 29
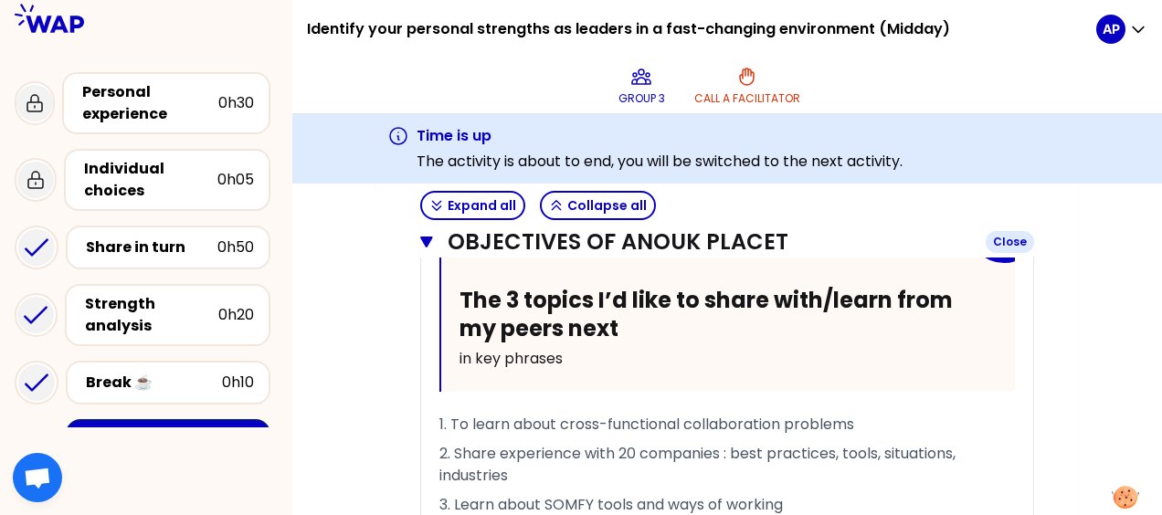
click at [424, 238] on icon "button" at bounding box center [426, 242] width 12 height 11
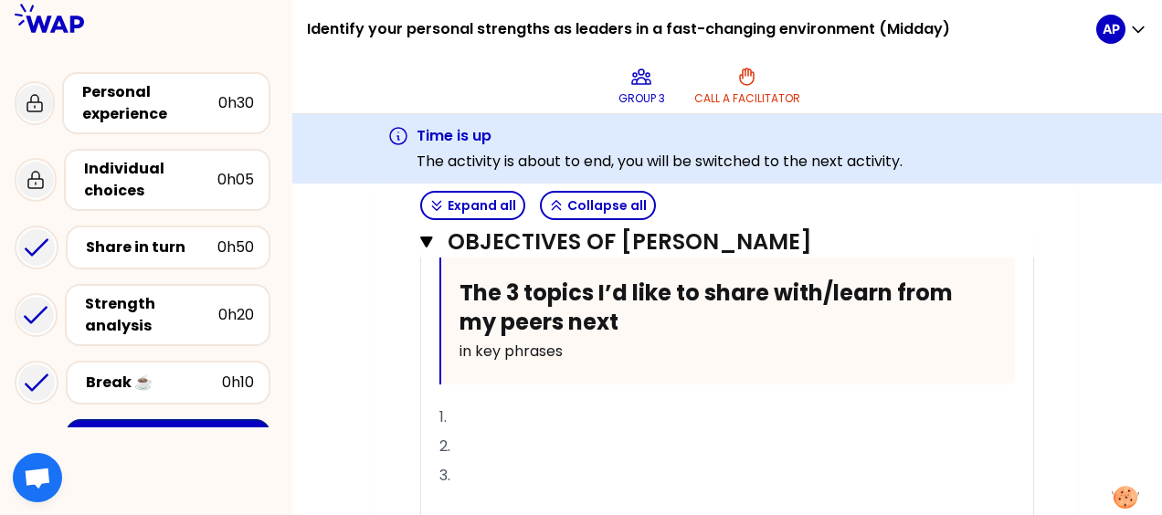
scroll to position [1048, 0]
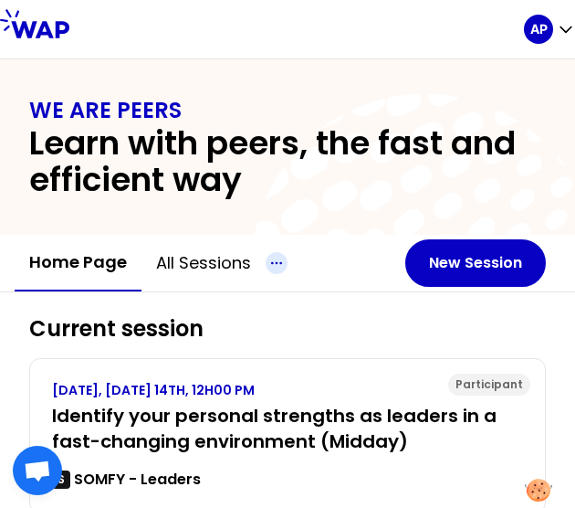
click at [278, 260] on icon "button" at bounding box center [277, 263] width 22 height 22
click at [203, 264] on button "All sessions" at bounding box center [204, 263] width 124 height 55
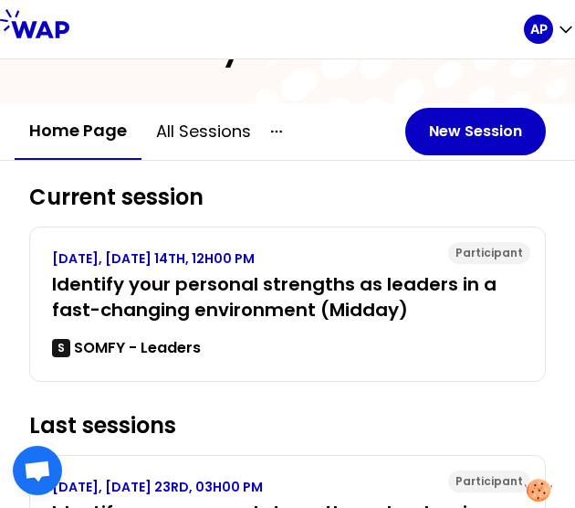
scroll to position [134, 0]
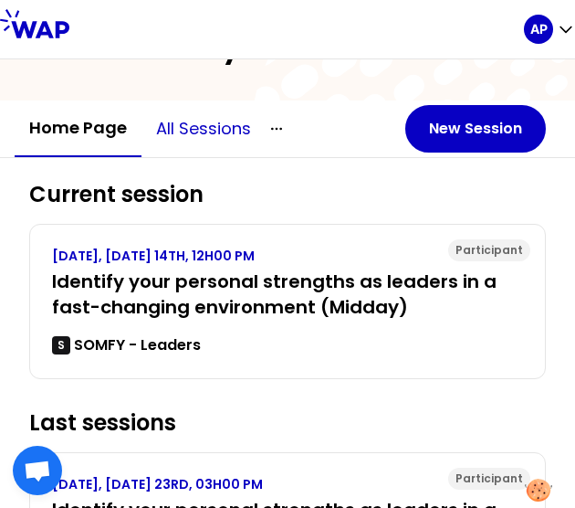
click at [180, 129] on button "All sessions" at bounding box center [204, 128] width 124 height 55
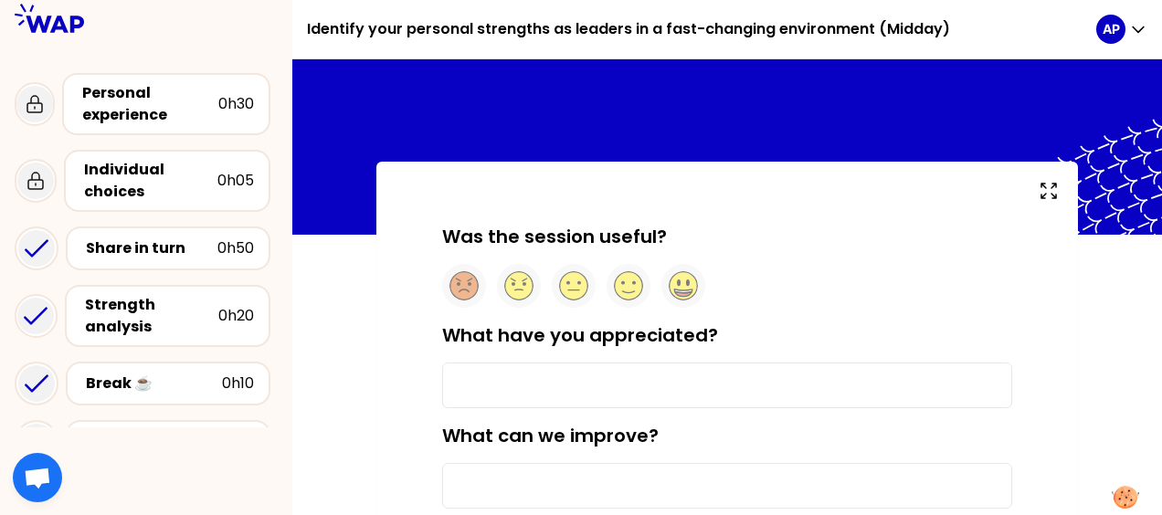
scroll to position [47, 0]
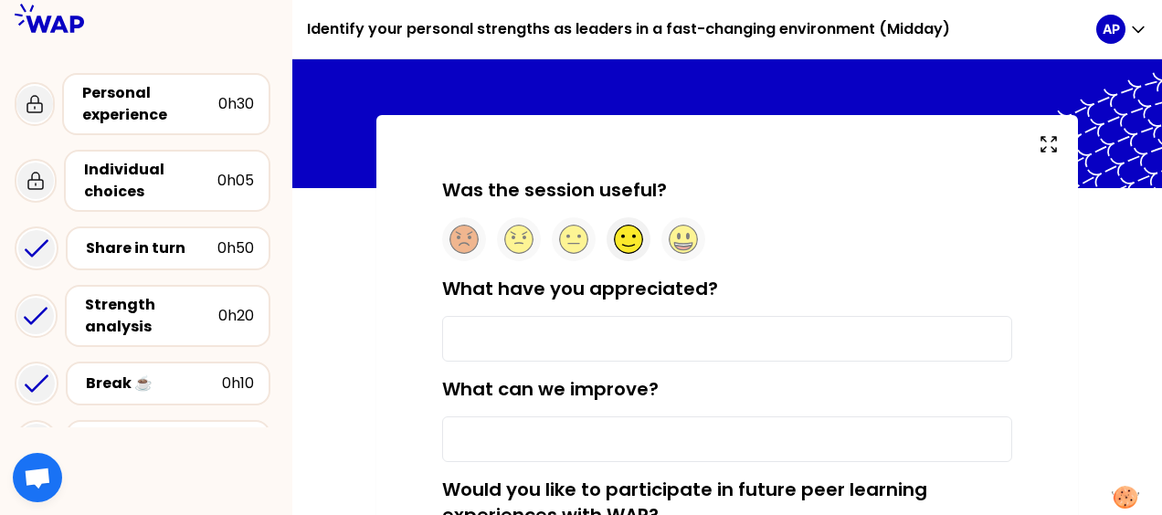
click at [632, 228] on circle at bounding box center [629, 240] width 28 height 28
click at [545, 336] on input "What have you appreciated?" at bounding box center [727, 339] width 570 height 46
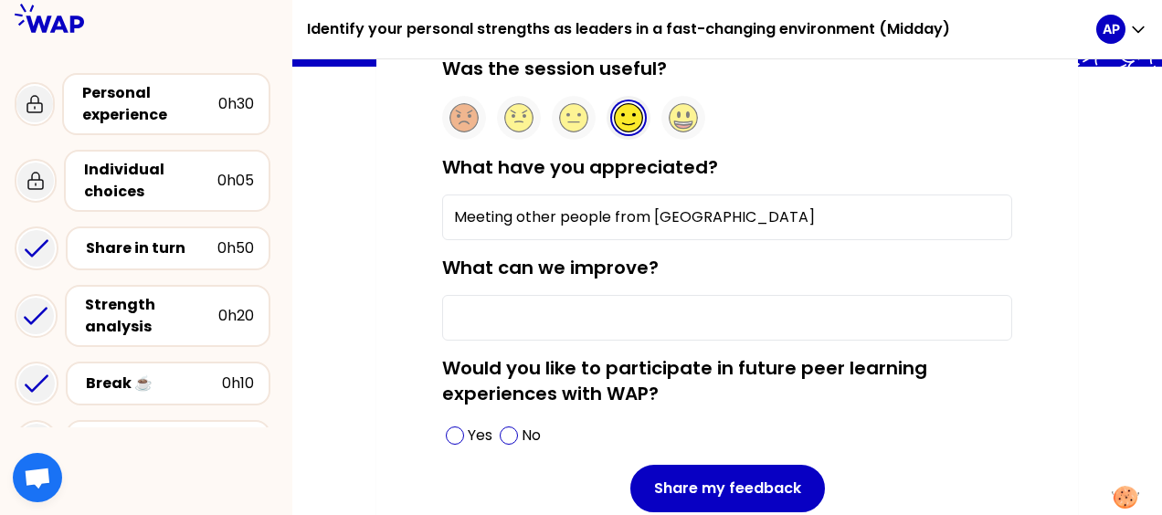
scroll to position [177, 0]
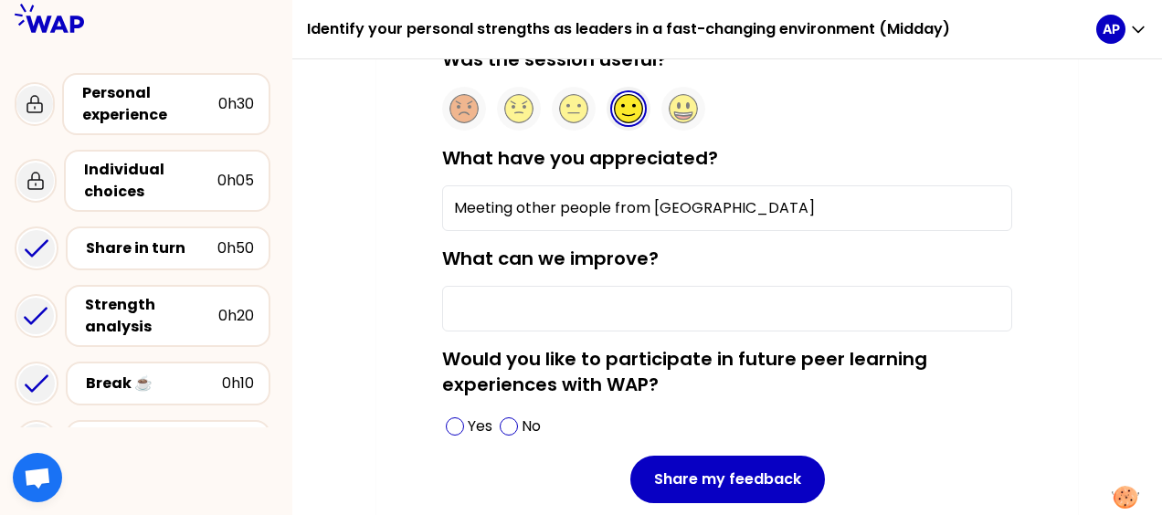
type input "Meeting other people from [GEOGRAPHIC_DATA]"
click at [479, 298] on input "What can we improve?" at bounding box center [727, 309] width 570 height 46
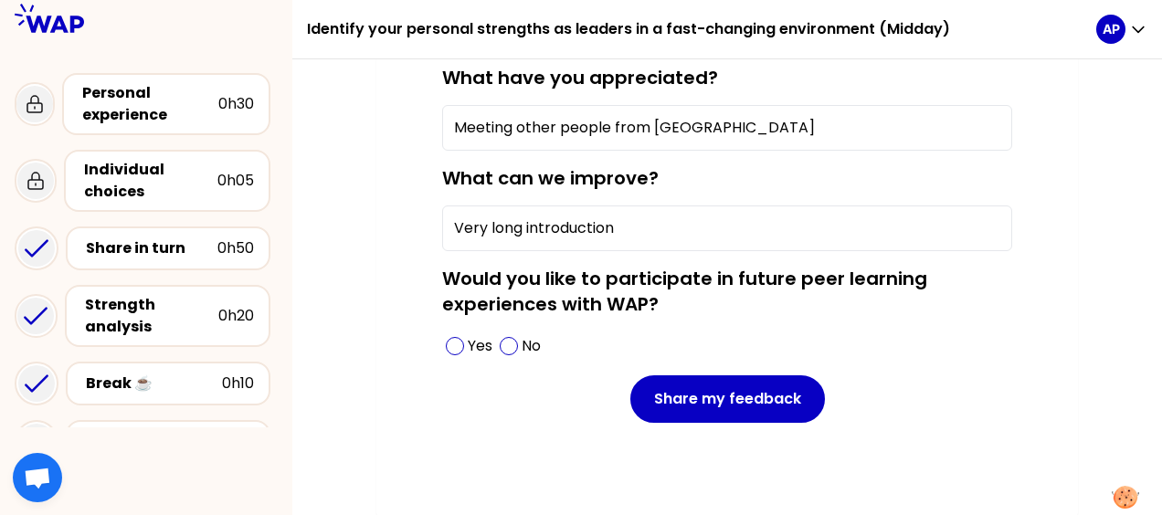
scroll to position [258, 0]
type input "Very long introduction"
click at [466, 335] on div "Yes" at bounding box center [469, 345] width 54 height 29
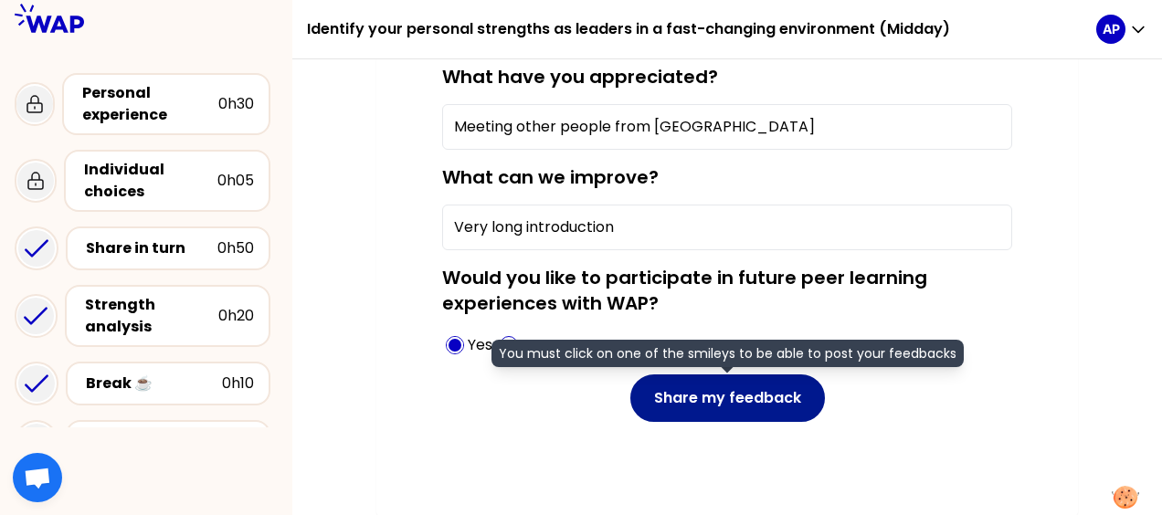
click at [687, 395] on button "Share my feedback" at bounding box center [727, 397] width 195 height 47
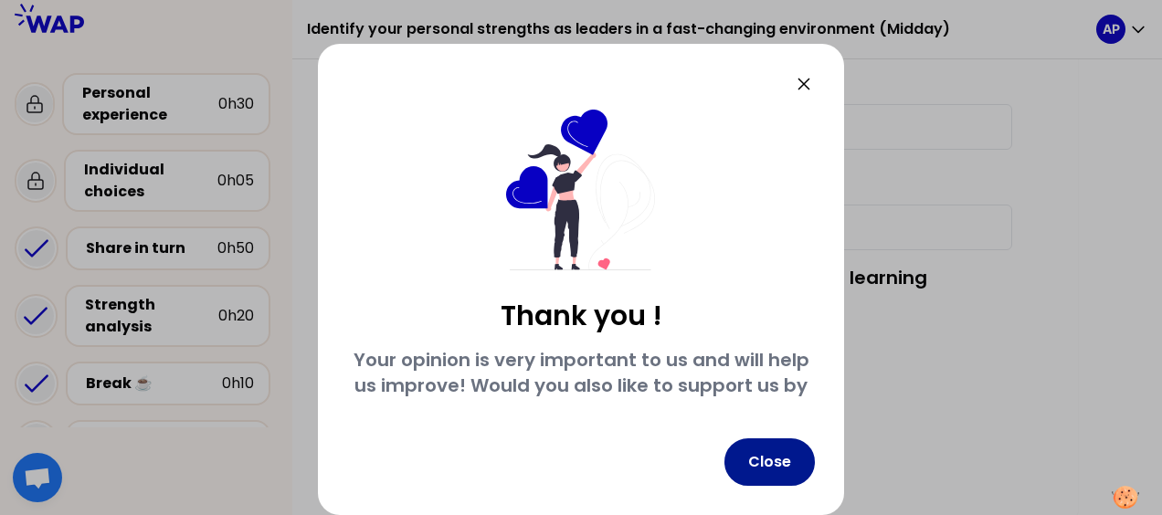
click at [779, 468] on button "Close" at bounding box center [769, 461] width 90 height 47
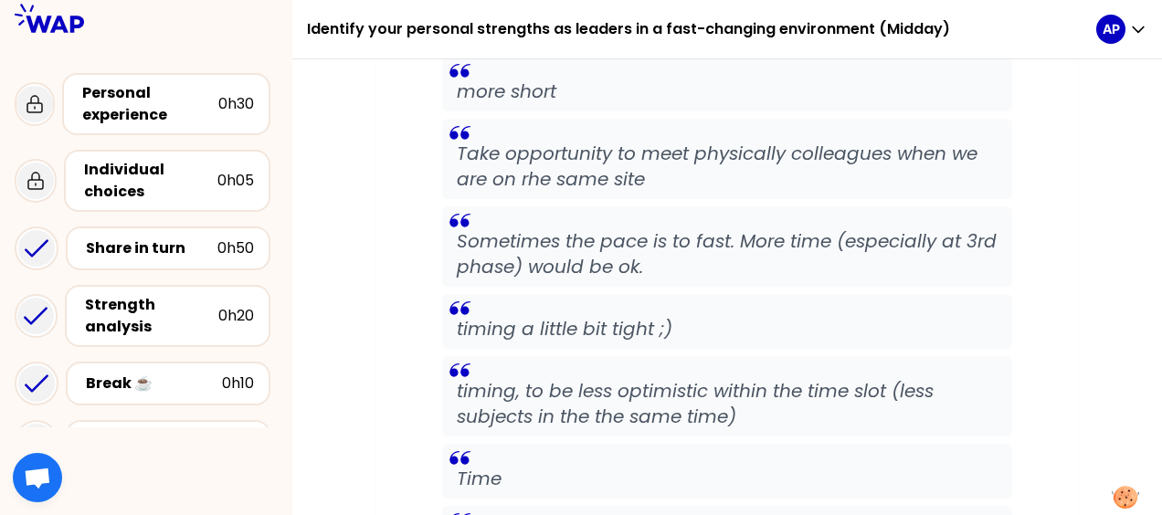
scroll to position [2130, 0]
